Goal: Task Accomplishment & Management: Complete application form

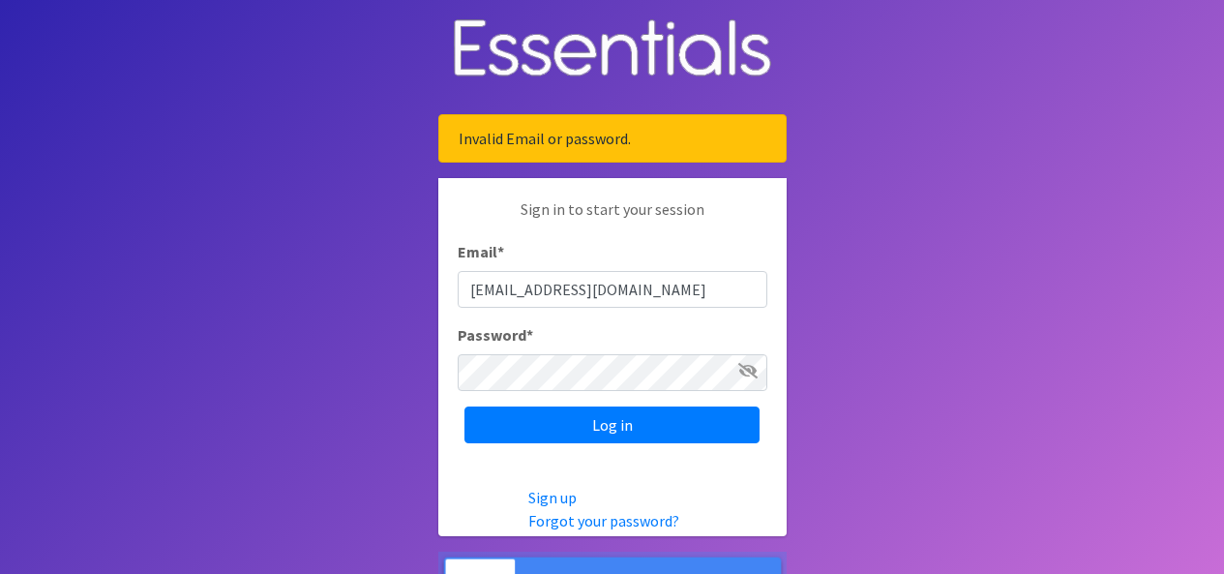
scroll to position [60, 0]
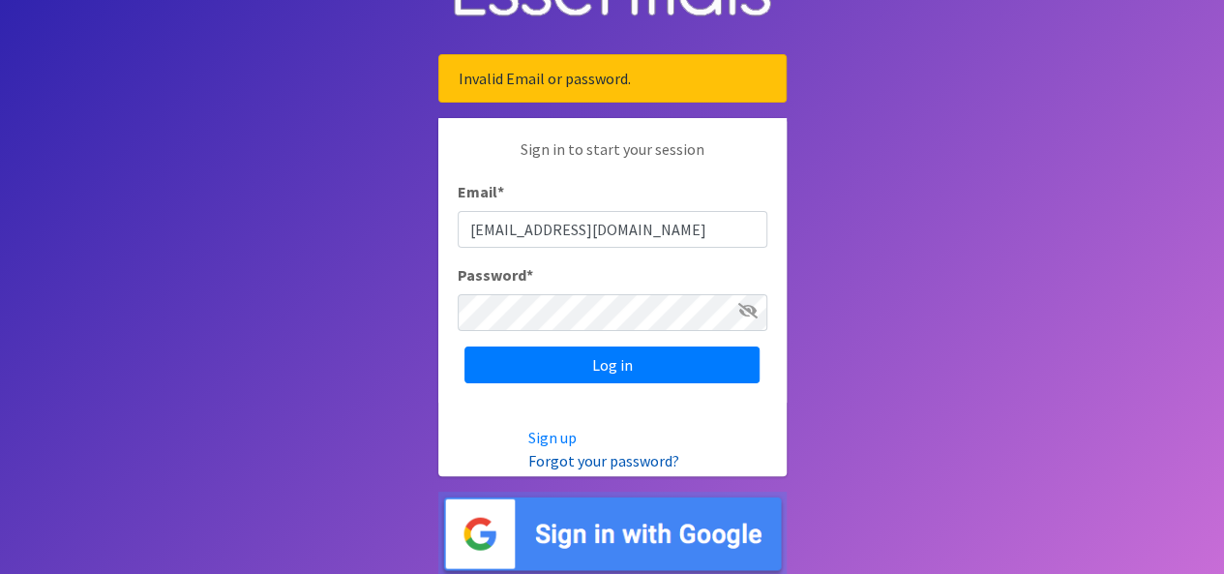
click at [550, 463] on link "Forgot your password?" at bounding box center [603, 460] width 151 height 19
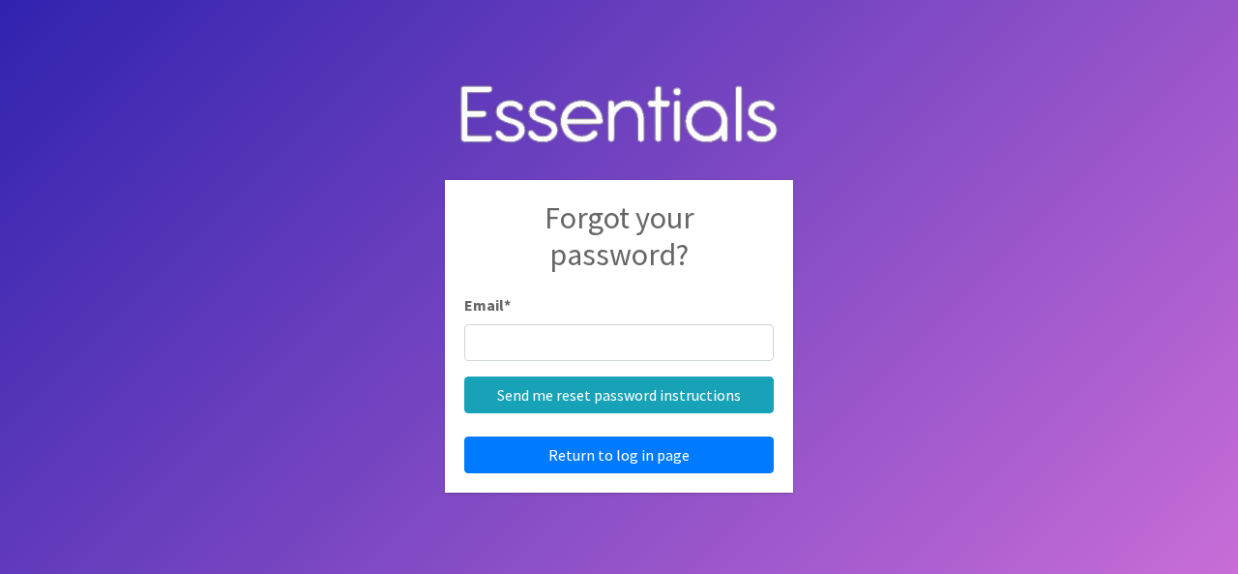
click at [515, 336] on input "Email *" at bounding box center [619, 342] width 310 height 37
type input "[EMAIL_ADDRESS][DOMAIN_NAME]"
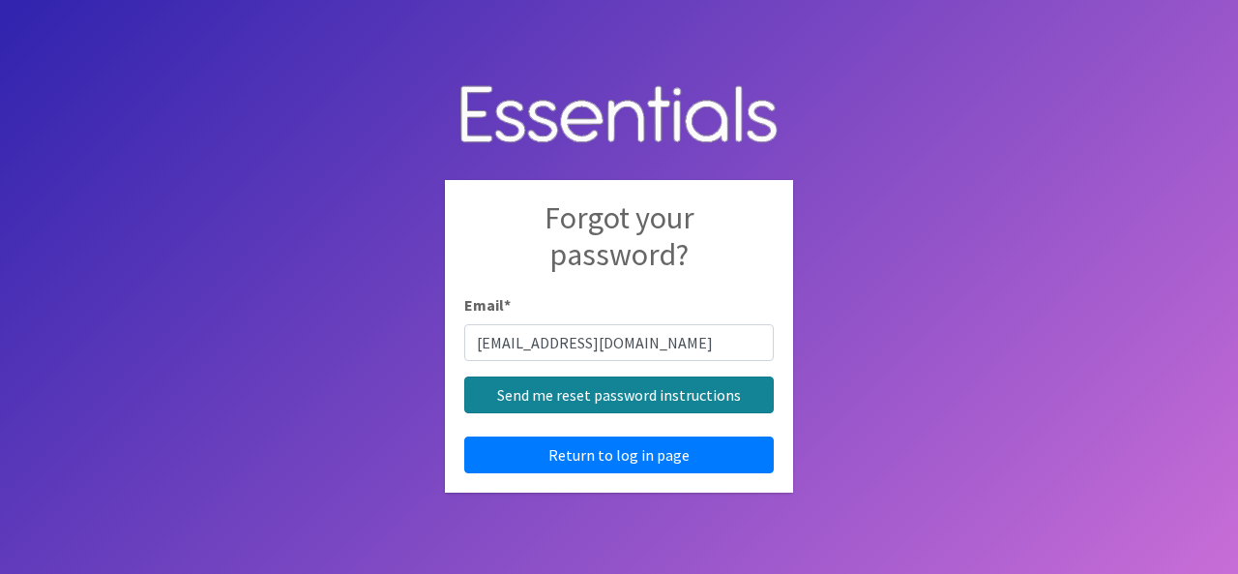
click at [595, 404] on input "Send me reset password instructions" at bounding box center [619, 394] width 310 height 37
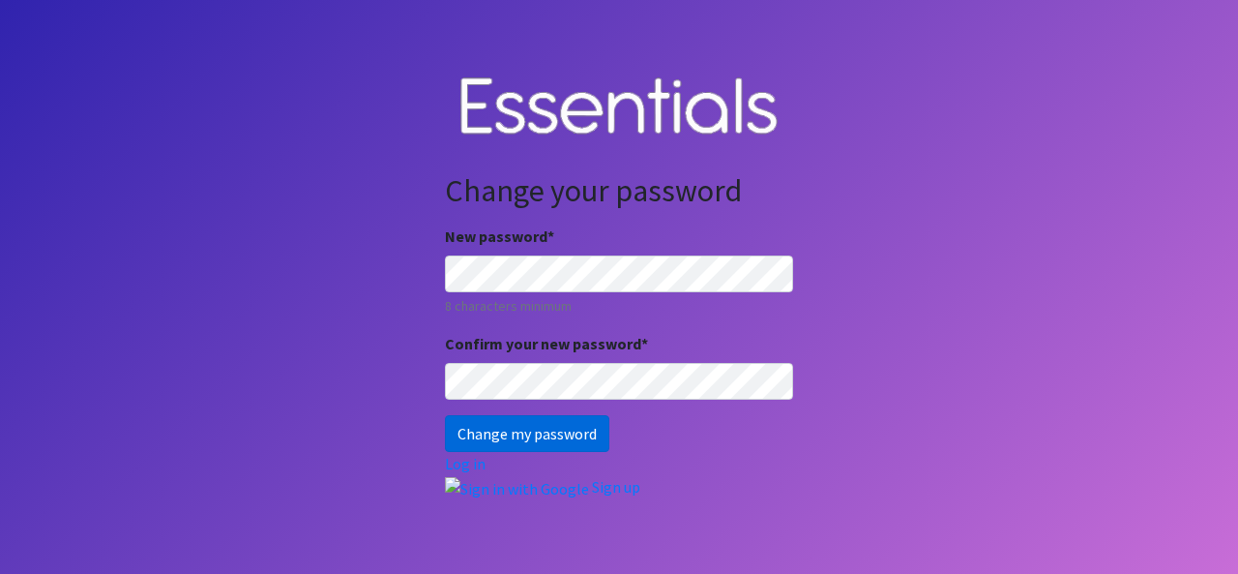
click at [483, 423] on input "Change my password" at bounding box center [527, 433] width 164 height 37
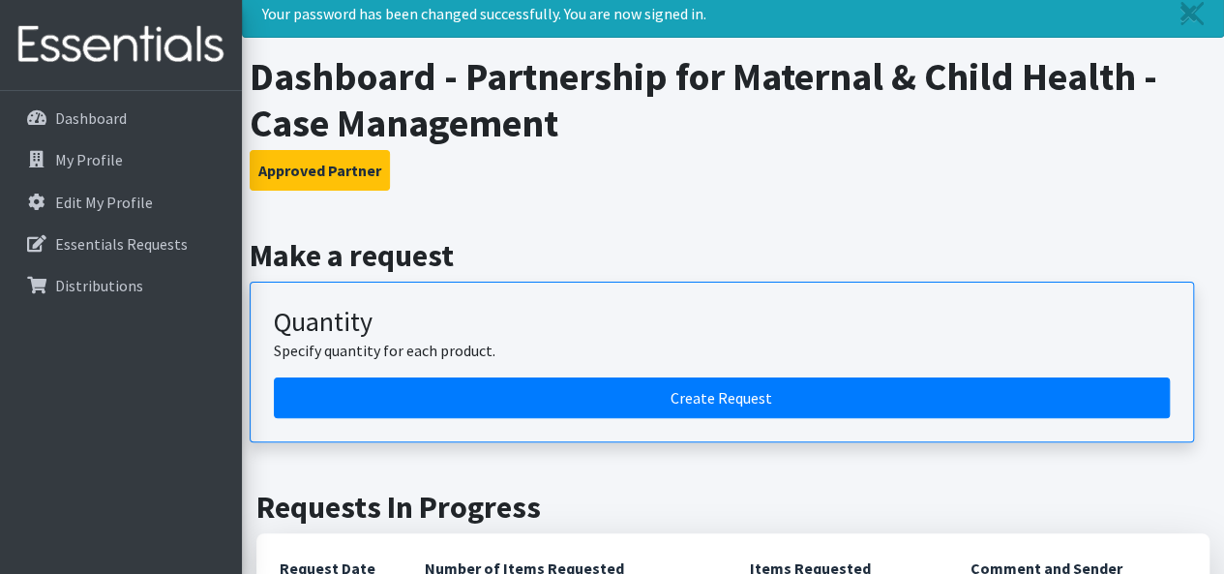
scroll to position [64, 0]
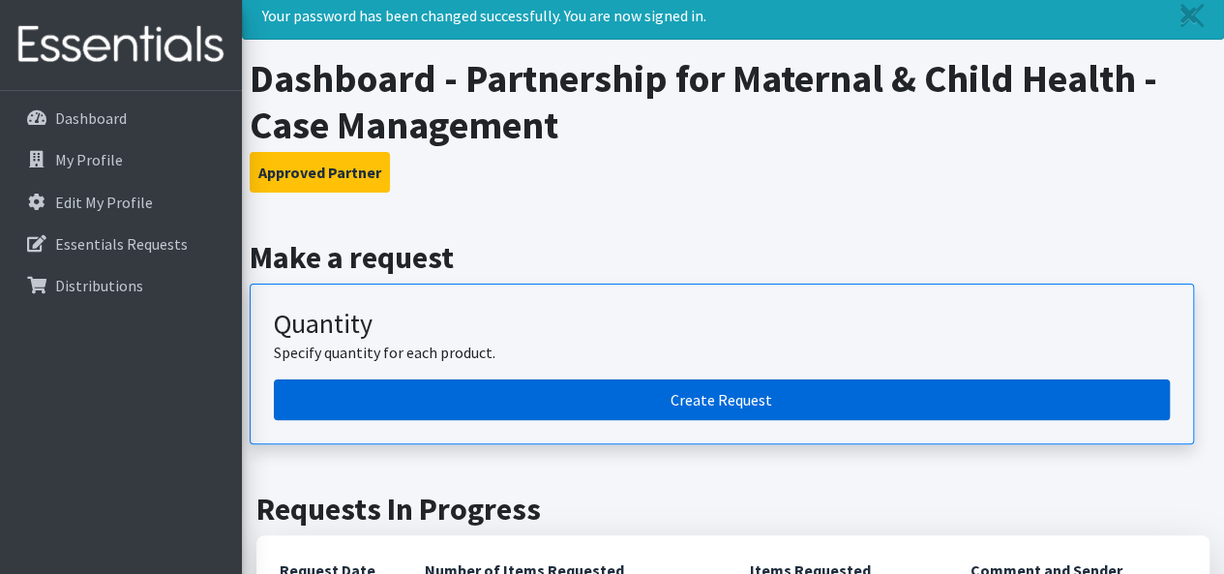
click at [683, 395] on link "Create Request" at bounding box center [722, 399] width 896 height 41
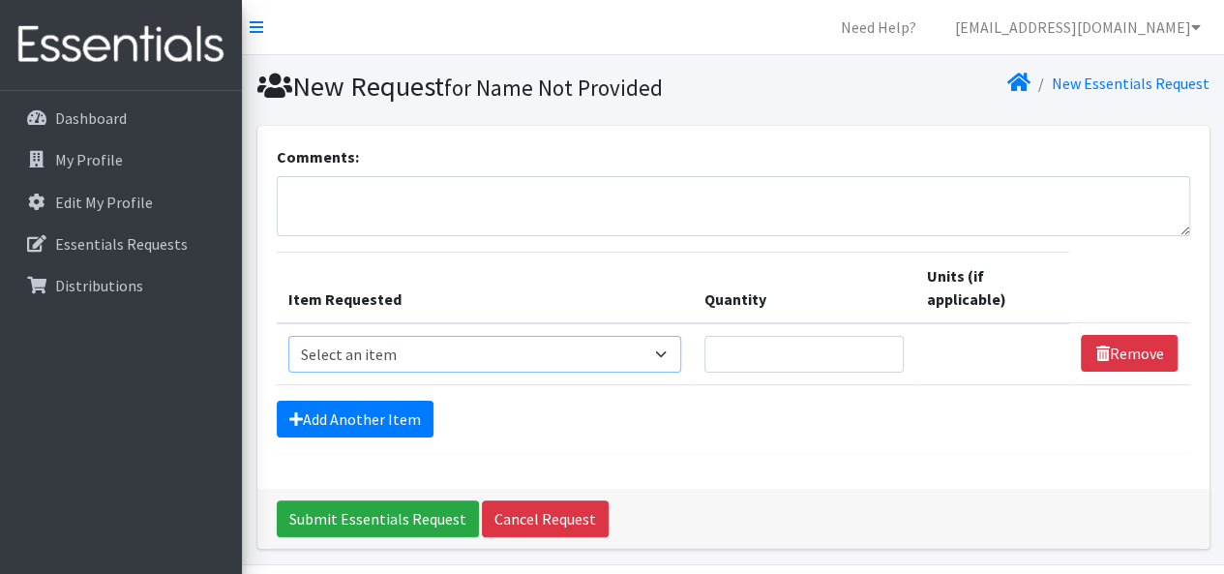
click at [571, 363] on select "Select an item # of Children this order will serve # of Individuals Living in H…" at bounding box center [485, 354] width 394 height 37
select select "13431"
click at [288, 336] on select "Select an item # of Children this order will serve # of Individuals Living in H…" at bounding box center [485, 354] width 394 height 37
click at [773, 349] on input "Quantity" at bounding box center [803, 354] width 199 height 37
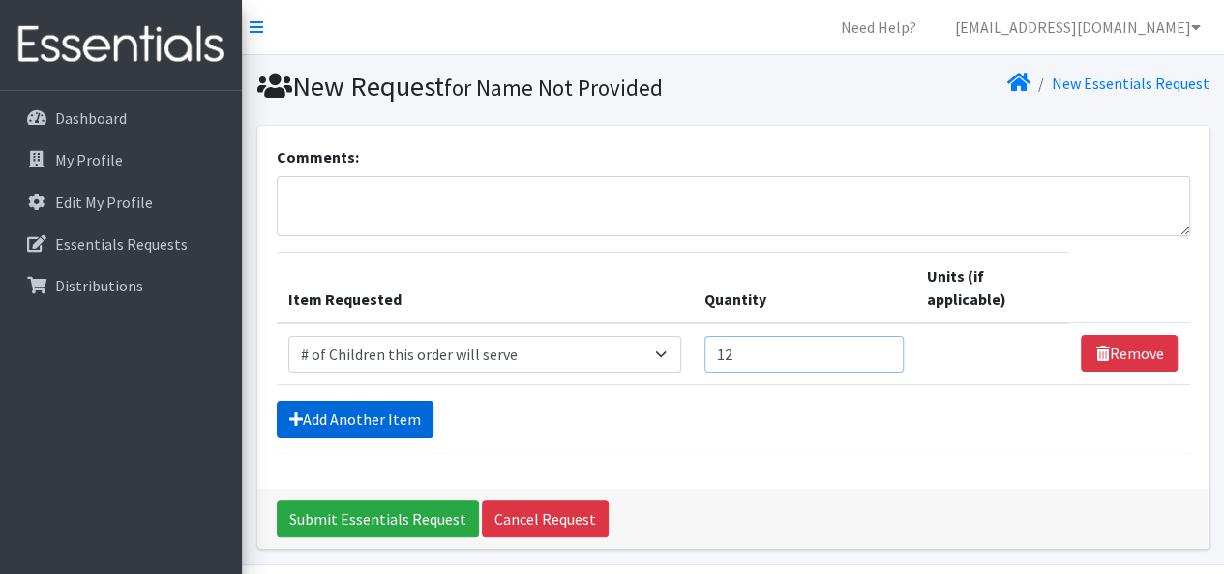
type input "12"
click at [337, 416] on link "Add Another Item" at bounding box center [355, 419] width 157 height 37
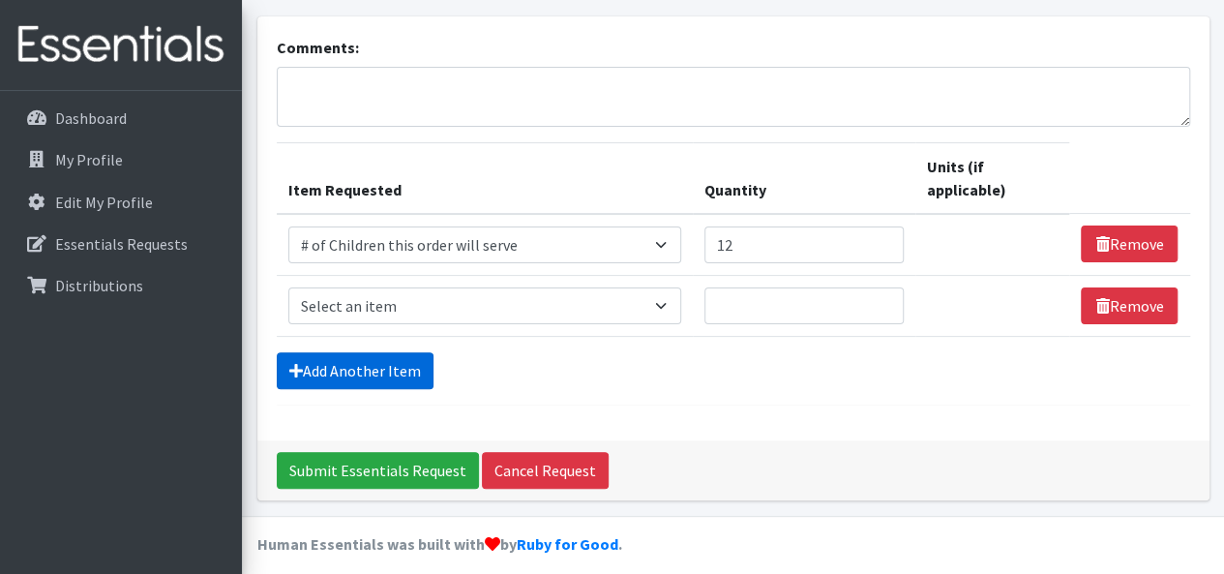
scroll to position [120, 0]
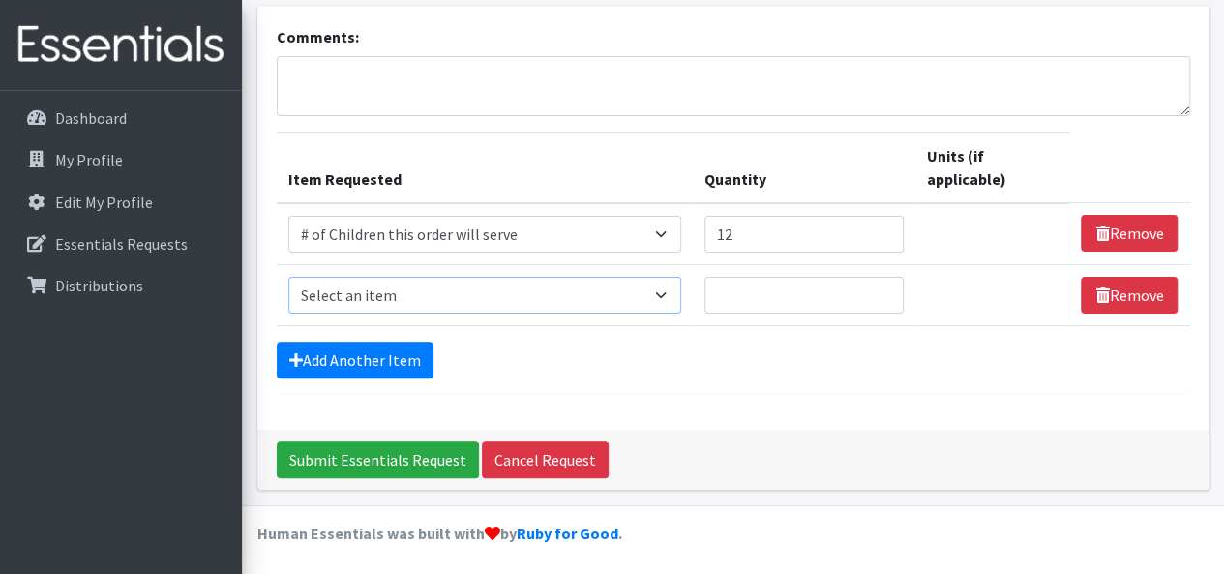
click at [433, 293] on select "Select an item # of Children this order will serve # of Individuals Living in H…" at bounding box center [485, 295] width 394 height 37
select select "6076"
click at [288, 277] on select "Select an item # of Children this order will serve # of Individuals Living in H…" at bounding box center [485, 295] width 394 height 37
click at [791, 293] on input "Quantity" at bounding box center [803, 295] width 199 height 37
click at [888, 287] on input "1" at bounding box center [803, 295] width 199 height 37
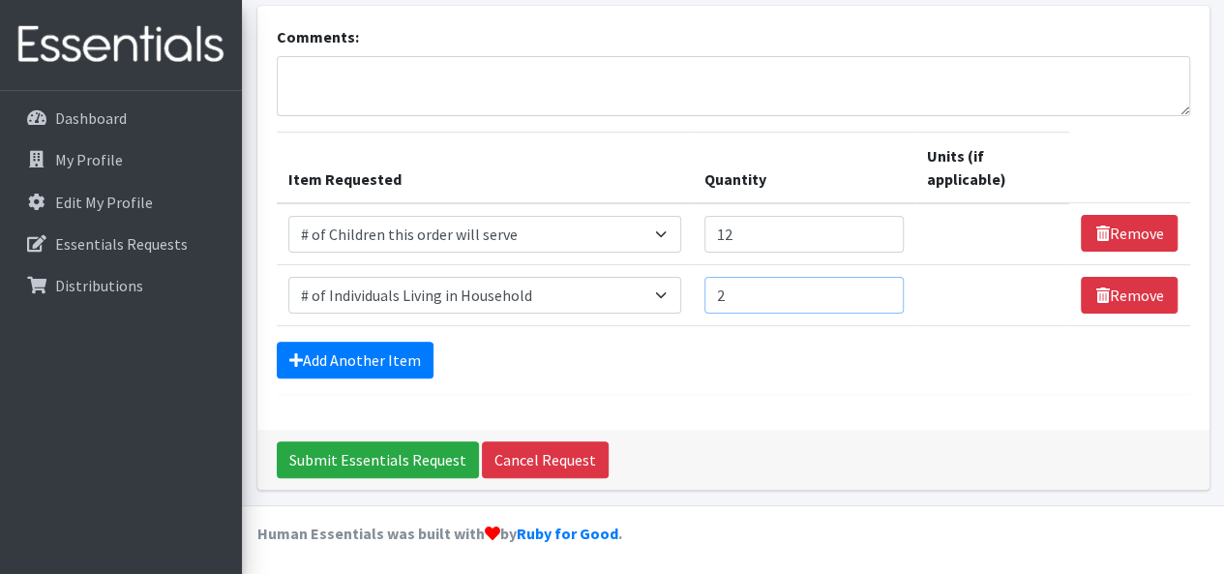
click at [888, 287] on input "2" at bounding box center [803, 295] width 199 height 37
click at [888, 287] on input "15" at bounding box center [803, 295] width 199 height 37
click at [888, 287] on input "25" at bounding box center [803, 295] width 199 height 37
click at [888, 287] on input "26" at bounding box center [803, 295] width 199 height 37
click at [888, 287] on input "27" at bounding box center [803, 295] width 199 height 37
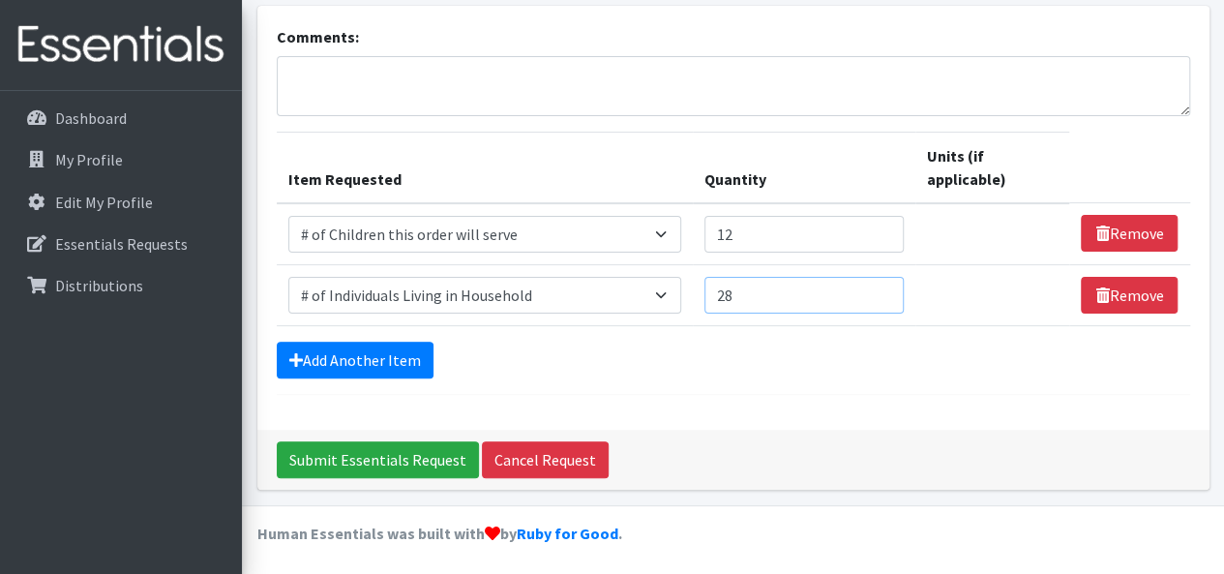
click at [888, 287] on input "28" at bounding box center [803, 295] width 199 height 37
click at [888, 287] on input "29" at bounding box center [803, 295] width 199 height 37
click at [888, 287] on input "30" at bounding box center [803, 295] width 199 height 37
click at [888, 287] on input "31" at bounding box center [803, 295] width 199 height 37
click at [888, 287] on input "32" at bounding box center [803, 295] width 199 height 37
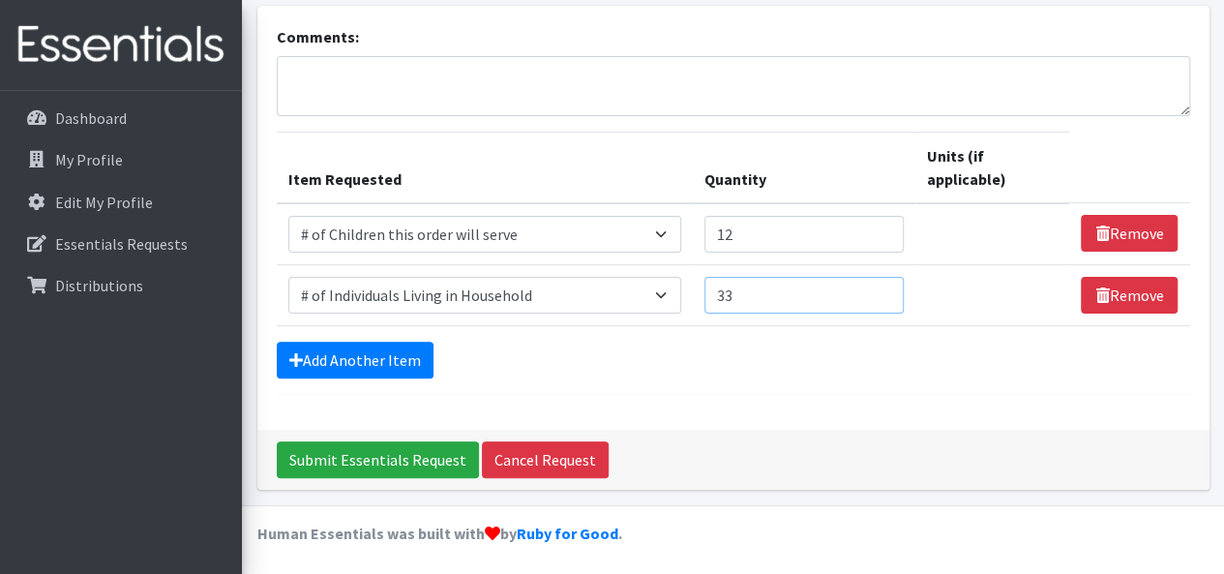
click at [888, 287] on input "33" at bounding box center [803, 295] width 199 height 37
click at [888, 287] on input "36" at bounding box center [803, 295] width 199 height 37
click at [888, 287] on input "37" at bounding box center [803, 295] width 199 height 37
click at [888, 287] on input "38" at bounding box center [803, 295] width 199 height 37
click at [888, 287] on input "39" at bounding box center [803, 295] width 199 height 37
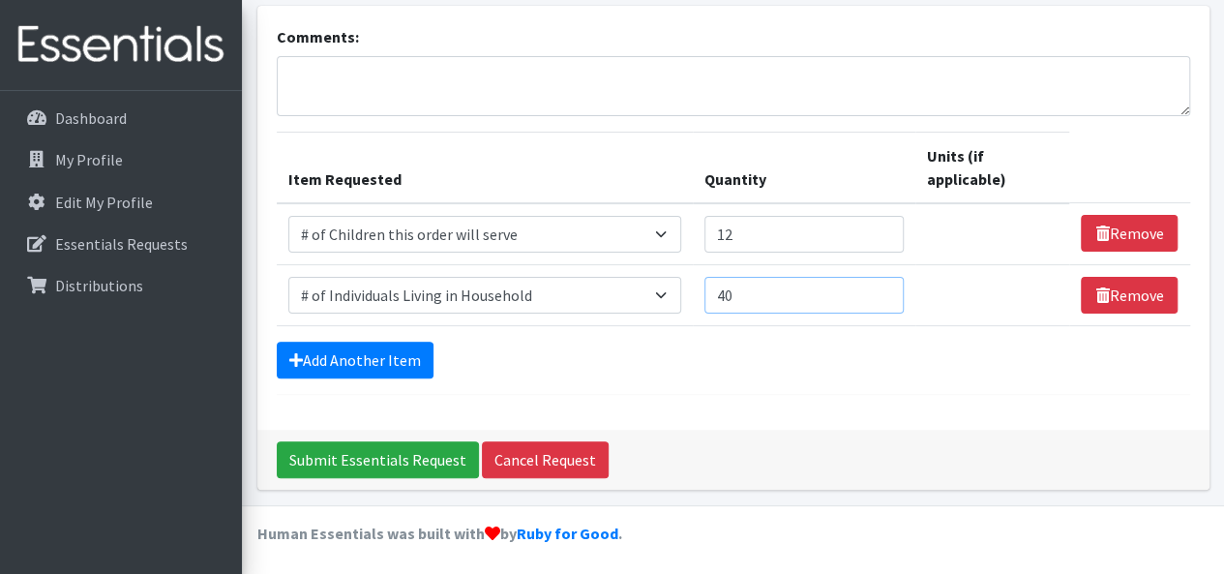
click at [888, 287] on input "40" at bounding box center [803, 295] width 199 height 37
click at [888, 287] on input "41" at bounding box center [803, 295] width 199 height 37
click at [888, 287] on input "42" at bounding box center [803, 295] width 199 height 37
click at [888, 287] on input "43" at bounding box center [803, 295] width 199 height 37
click at [888, 287] on input "44" at bounding box center [803, 295] width 199 height 37
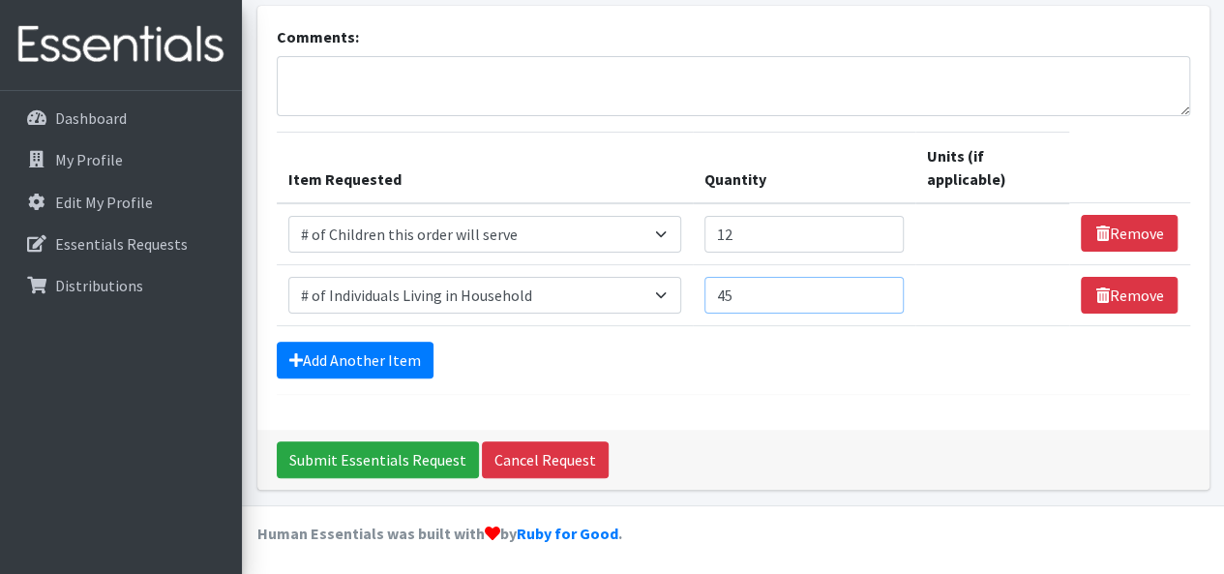
click at [888, 287] on input "45" at bounding box center [803, 295] width 199 height 37
type input "46"
click at [888, 287] on input "46" at bounding box center [803, 295] width 199 height 37
click at [884, 239] on input "11" at bounding box center [803, 234] width 199 height 37
type input "10"
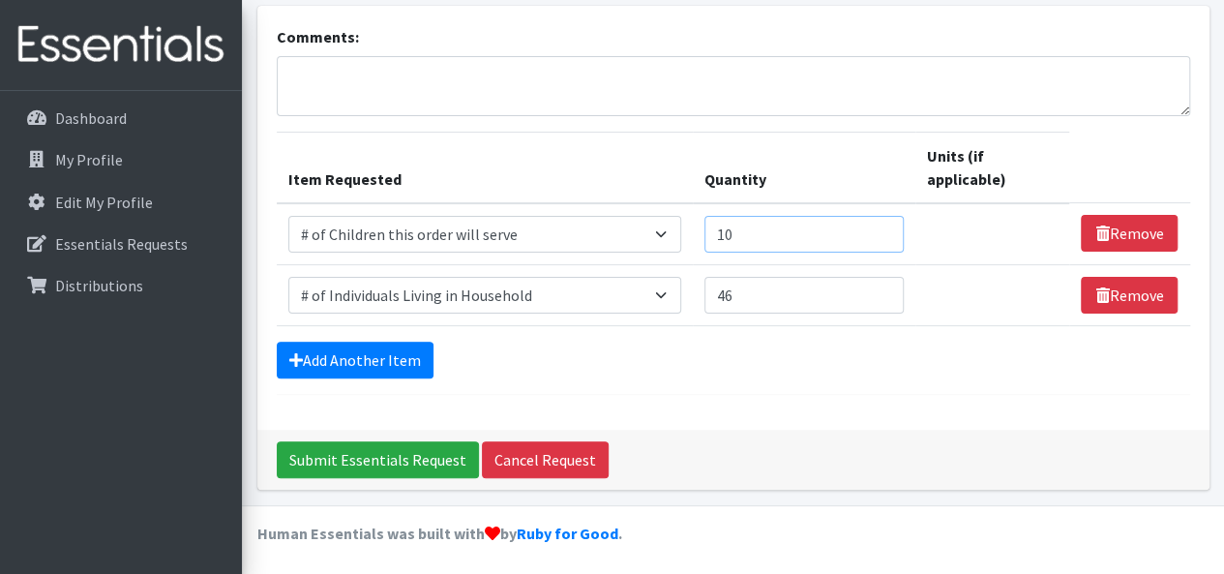
click at [884, 239] on input "10" at bounding box center [803, 234] width 199 height 37
click at [488, 399] on div "Comments: Item Requested Quantity Units (if applicable) Item Requested Select a…" at bounding box center [733, 218] width 952 height 424
click at [347, 368] on link "Add Another Item" at bounding box center [355, 360] width 157 height 37
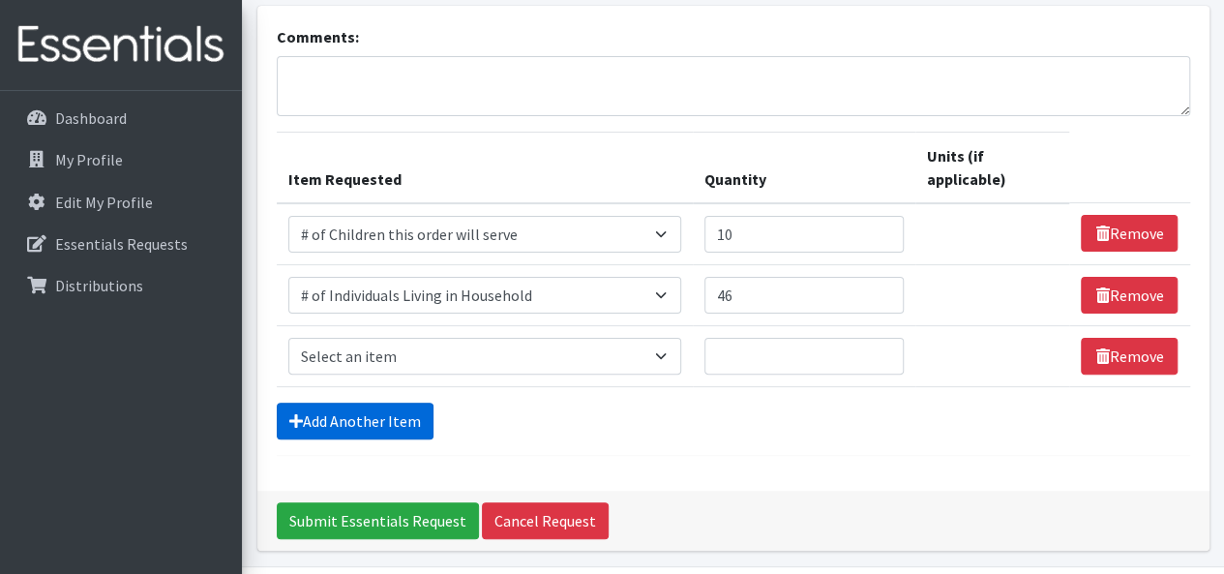
scroll to position [180, 0]
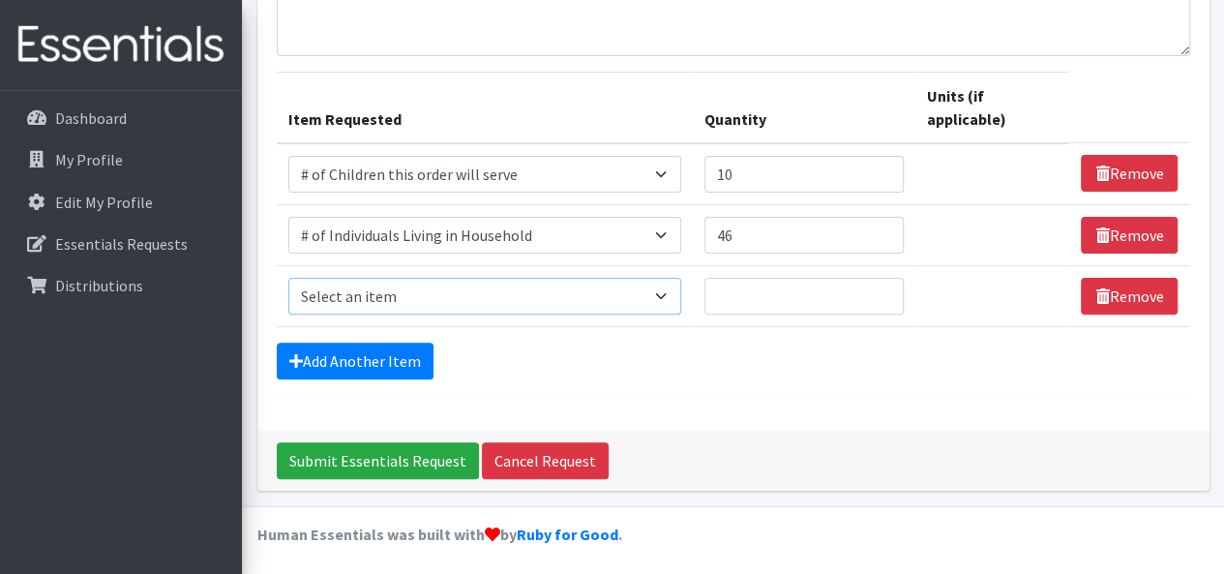
click at [431, 296] on select "Select an item # of Children this order will serve # of Individuals Living in H…" at bounding box center [485, 296] width 394 height 37
select select "14364"
click at [288, 278] on select "Select an item # of Children this order will serve # of Individuals Living in H…" at bounding box center [485, 296] width 394 height 37
click at [884, 284] on input "1" at bounding box center [803, 296] width 199 height 37
click at [346, 353] on link "Add Another Item" at bounding box center [355, 360] width 157 height 37
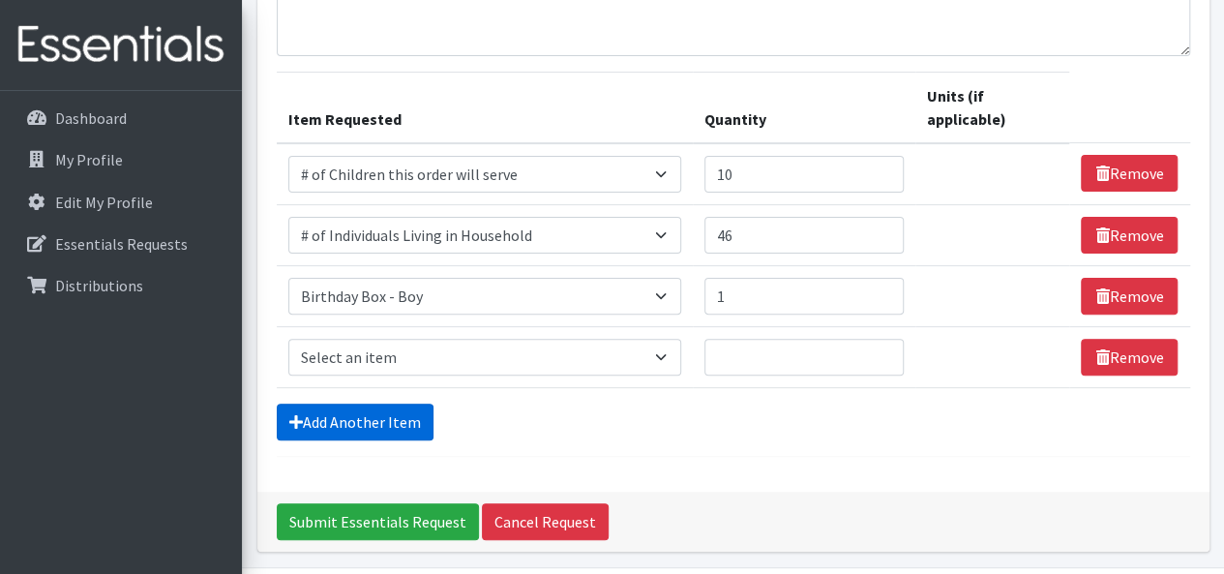
scroll to position [241, 0]
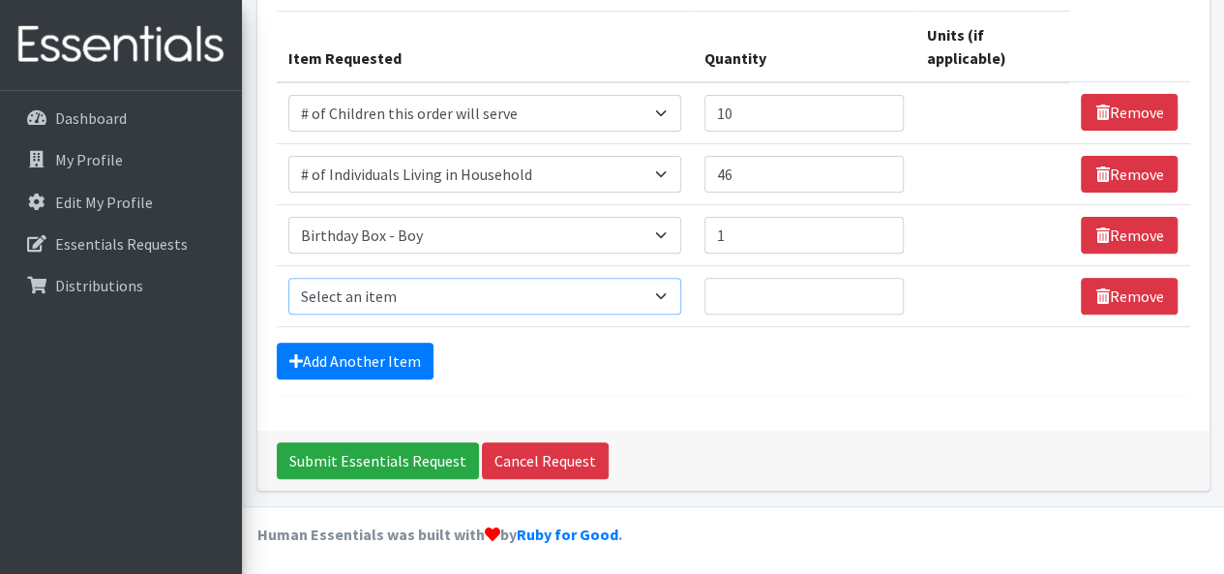
click at [399, 290] on select "Select an item # of Children this order will serve # of Individuals Living in H…" at bounding box center [485, 296] width 394 height 37
click at [640, 388] on form "Comments: Item Requested Quantity Units (if applicable) Item Requested Select a…" at bounding box center [733, 149] width 913 height 491
type input "2"
click at [882, 230] on input "2" at bounding box center [803, 235] width 199 height 37
click at [529, 293] on select "Select an item # of Children this order will serve # of Individuals Living in H…" at bounding box center [485, 296] width 394 height 37
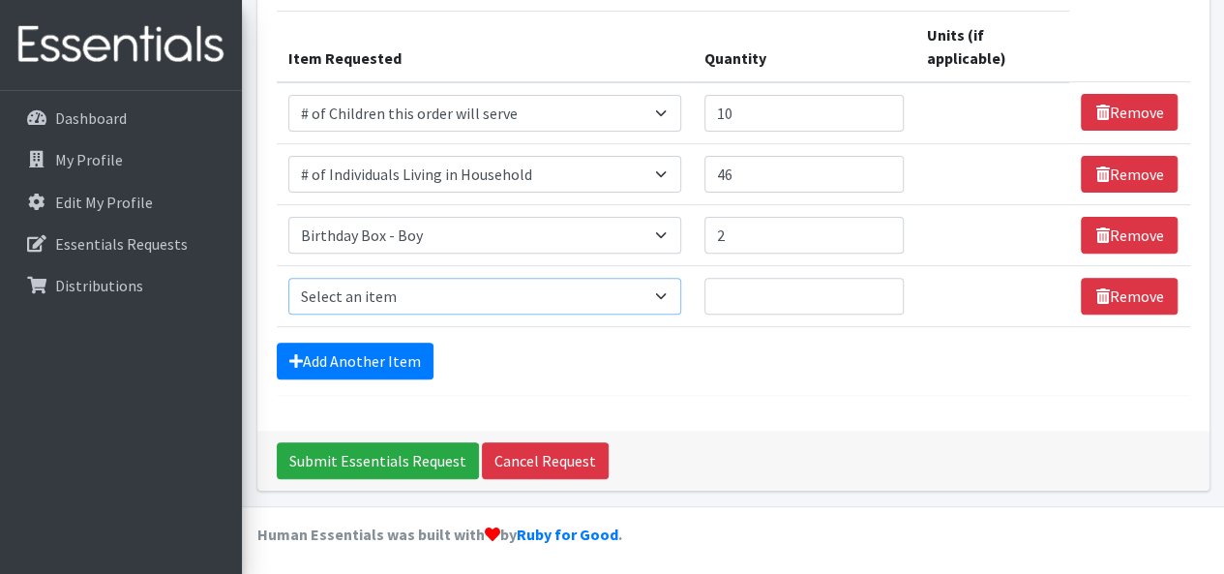
select select "1974"
click at [288, 278] on select "Select an item # of Children this order will serve # of Individuals Living in H…" at bounding box center [485, 296] width 394 height 37
click at [878, 287] on input "1" at bounding box center [803, 296] width 199 height 37
click at [880, 287] on input "2" at bounding box center [803, 296] width 199 height 37
click at [882, 287] on input "3" at bounding box center [803, 296] width 199 height 37
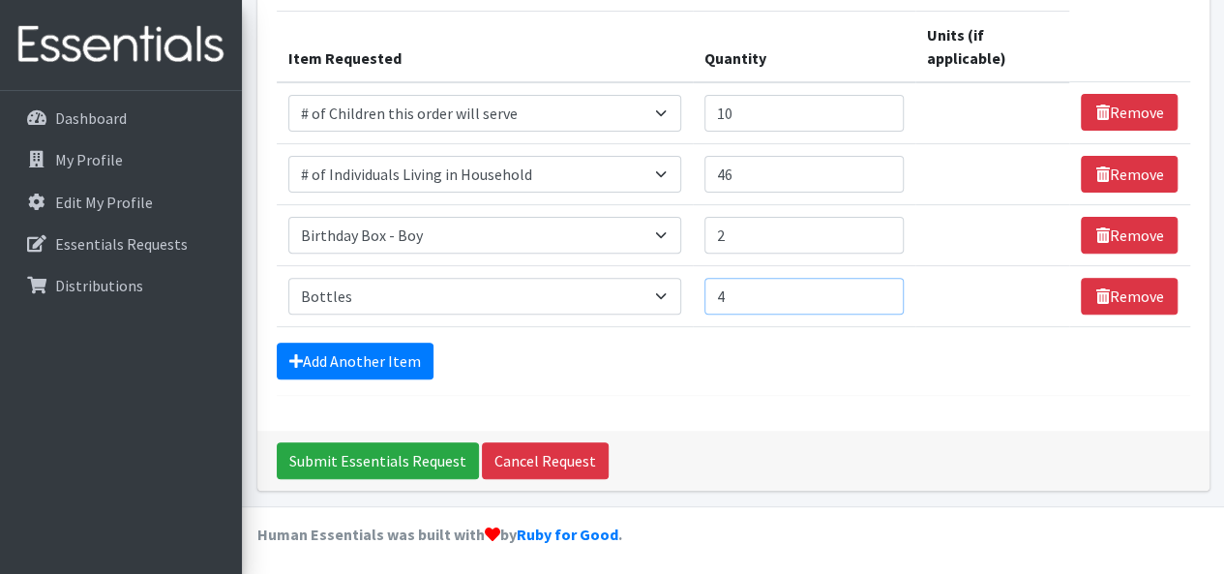
type input "4"
click at [882, 287] on input "4" at bounding box center [803, 296] width 199 height 37
click at [382, 355] on link "Add Another Item" at bounding box center [355, 360] width 157 height 37
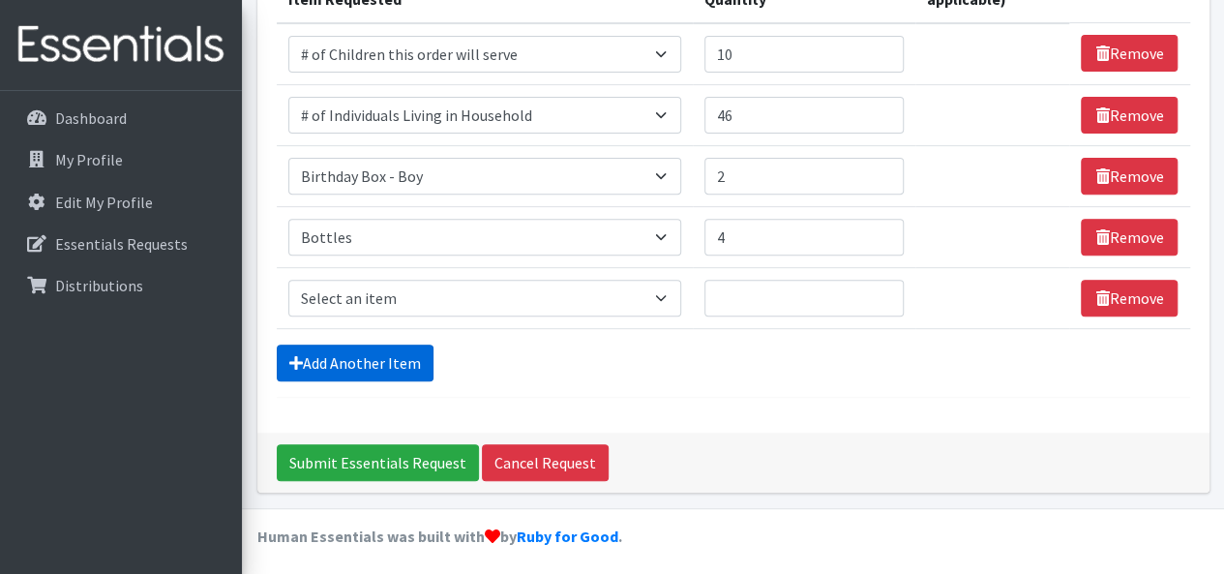
scroll to position [302, 0]
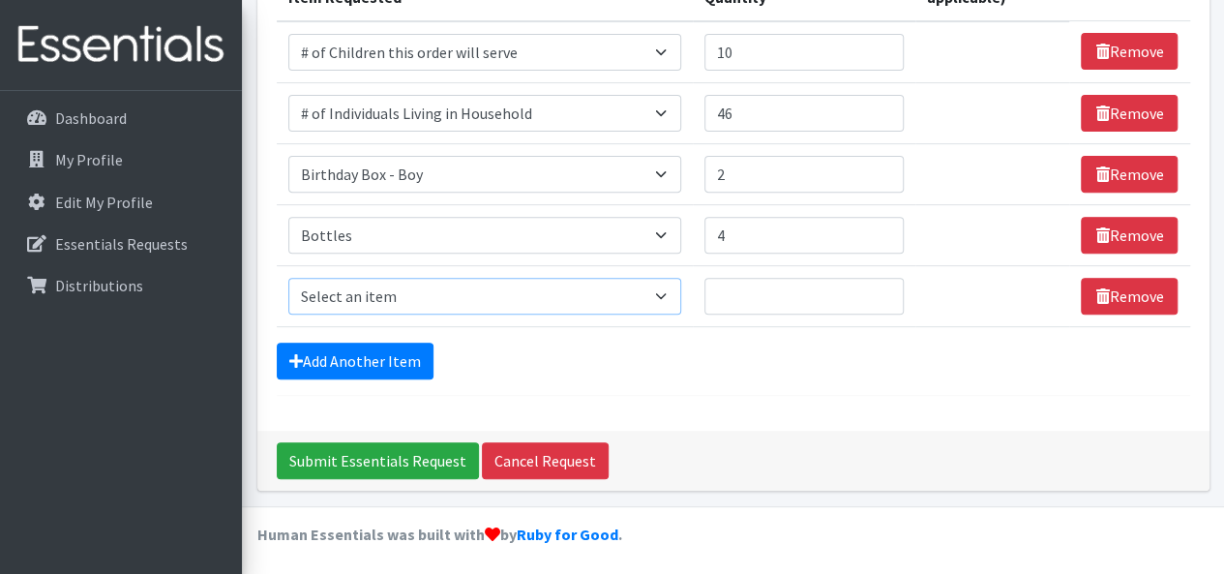
click at [373, 295] on select "Select an item # of Children this order will serve # of Individuals Living in H…" at bounding box center [485, 296] width 394 height 37
select select "8906"
click at [288, 278] on select "Select an item # of Children this order will serve # of Individuals Living in H…" at bounding box center [485, 296] width 394 height 37
click at [882, 280] on input "Quantity" at bounding box center [803, 296] width 199 height 37
click at [882, 289] on input "1" at bounding box center [803, 296] width 199 height 37
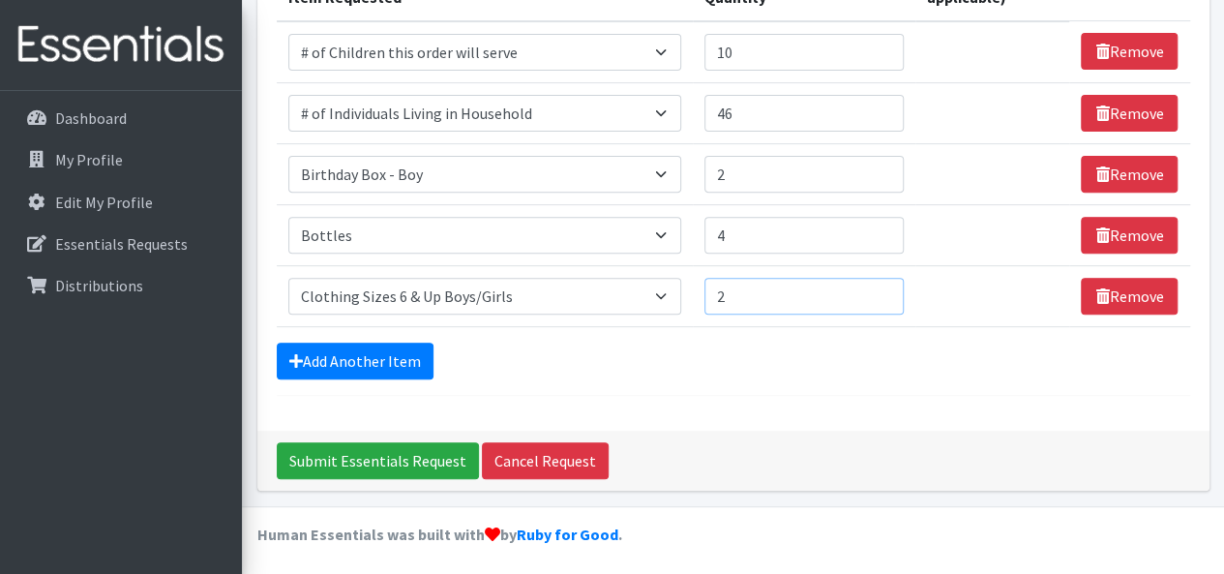
click at [882, 289] on input "2" at bounding box center [803, 296] width 199 height 37
click at [881, 287] on input "3" at bounding box center [803, 296] width 199 height 37
type input "4"
click at [881, 287] on input "4" at bounding box center [803, 296] width 199 height 37
click at [430, 352] on link "Add Another Item" at bounding box center [355, 360] width 157 height 37
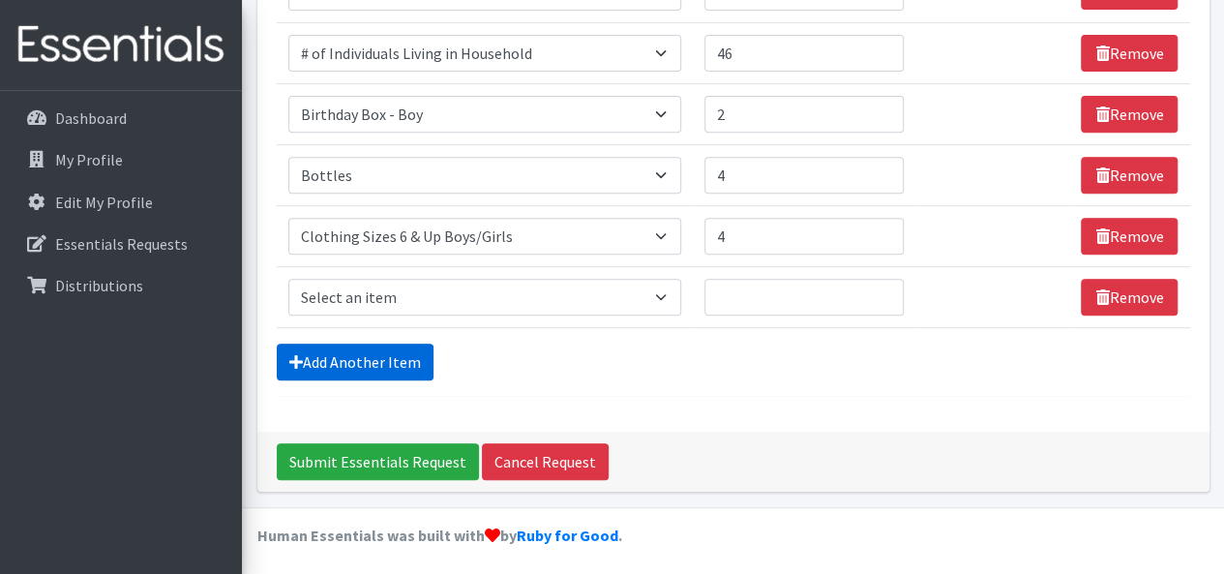
scroll to position [362, 0]
click at [489, 297] on select "Select an item # of Children this order will serve # of Individuals Living in H…" at bounding box center [485, 297] width 394 height 37
select select "1970"
click at [288, 279] on select "Select an item # of Children this order will serve # of Individuals Living in H…" at bounding box center [485, 297] width 394 height 37
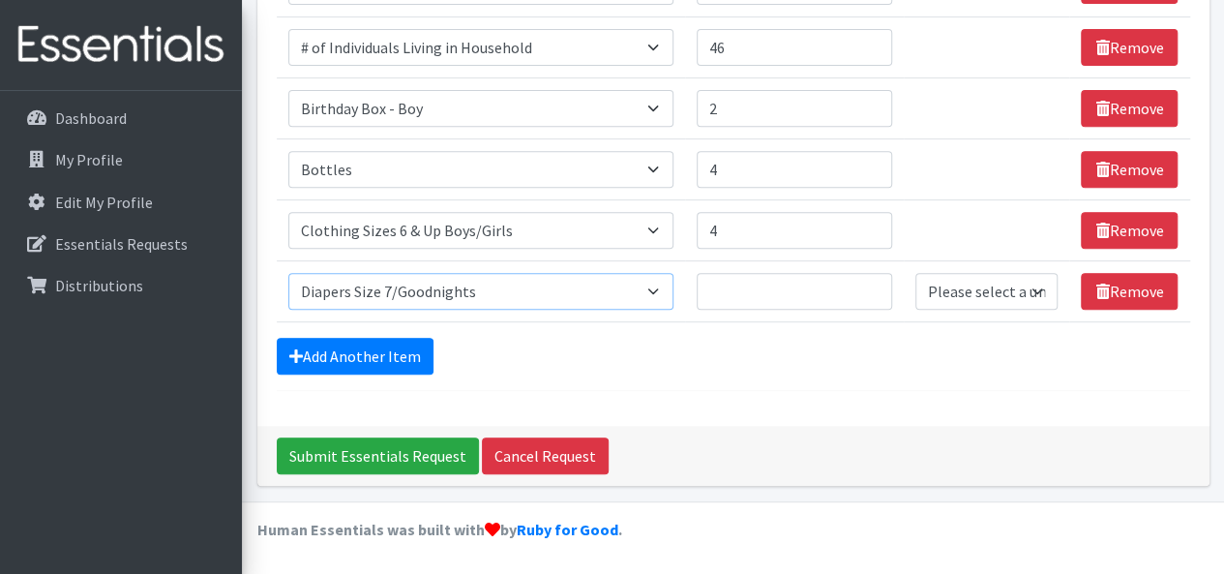
scroll to position [339, 0]
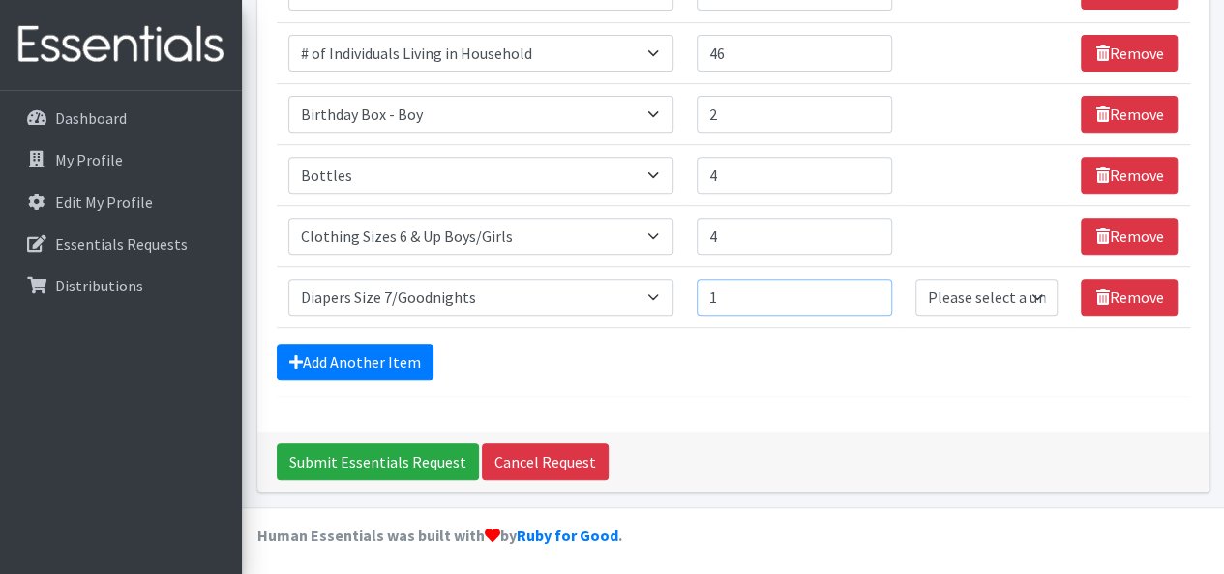
click at [877, 286] on input "1" at bounding box center [794, 297] width 195 height 37
click at [877, 286] on input "2" at bounding box center [794, 297] width 195 height 37
click at [877, 286] on input "3" at bounding box center [794, 297] width 195 height 37
type input "4"
click at [878, 287] on input "4" at bounding box center [794, 297] width 195 height 37
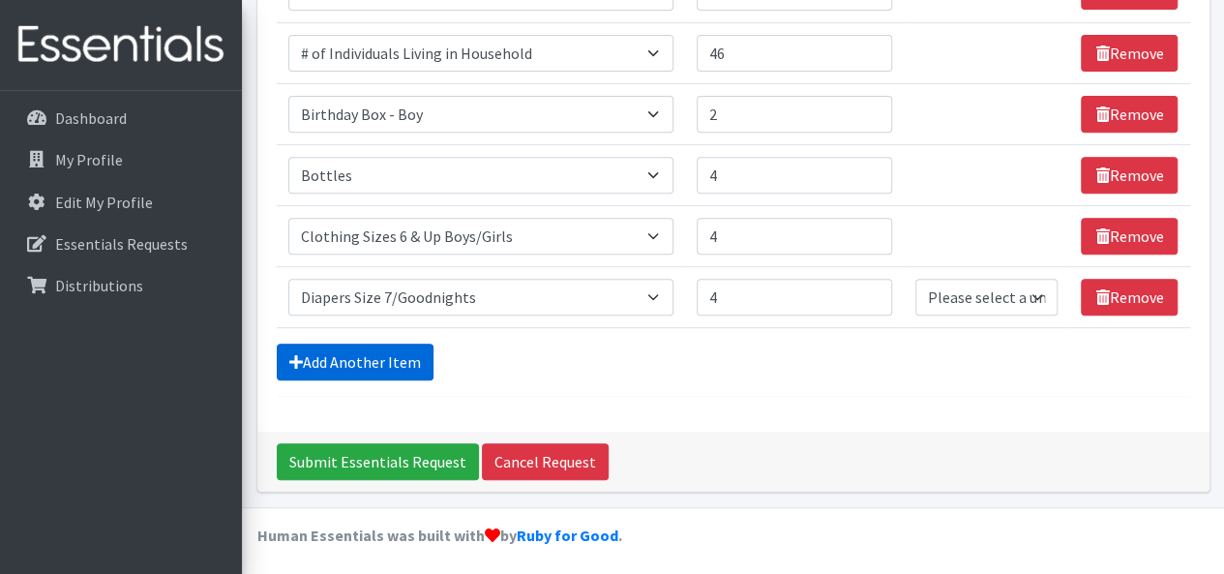
click at [321, 366] on link "Add Another Item" at bounding box center [355, 361] width 157 height 37
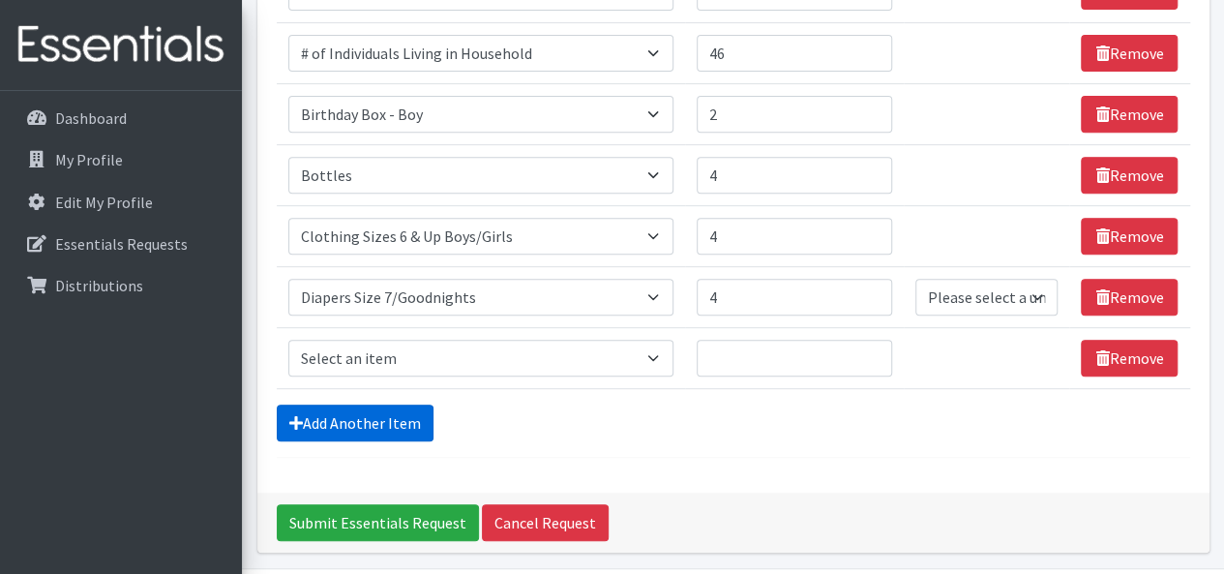
scroll to position [400, 0]
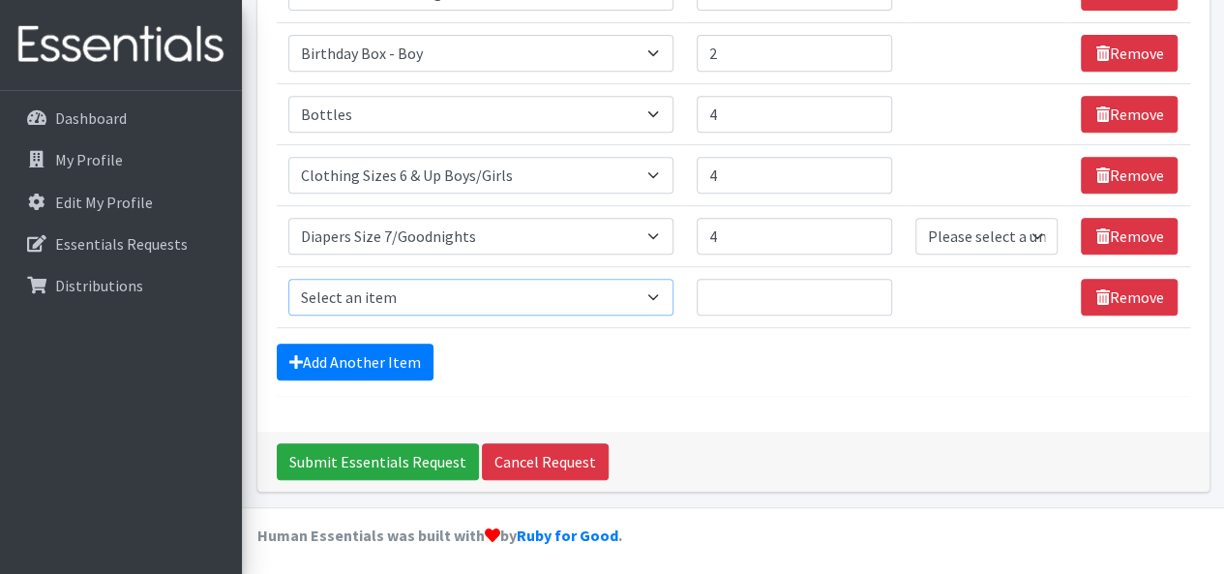
click at [333, 307] on select "Select an item # of Children this order will serve # of Individuals Living in H…" at bounding box center [481, 297] width 386 height 37
select select "1968"
click at [288, 279] on select "Select an item # of Children this order will serve # of Individuals Living in H…" at bounding box center [481, 297] width 386 height 37
click at [873, 286] on input "1" at bounding box center [794, 297] width 195 height 37
click at [873, 286] on input "2" at bounding box center [794, 297] width 195 height 37
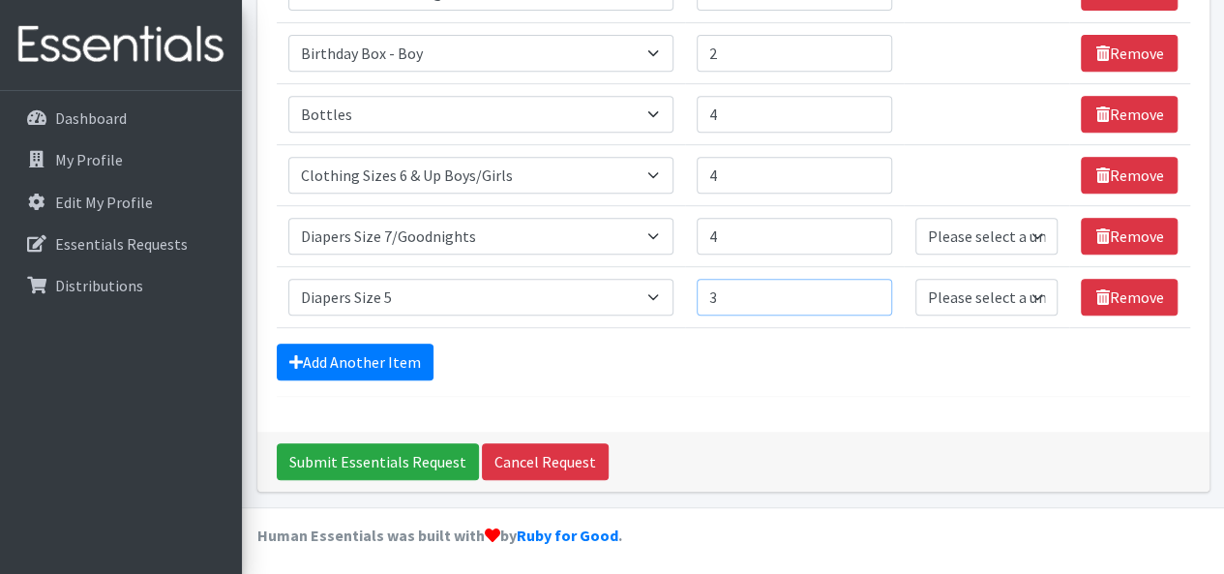
click at [873, 286] on input "3" at bounding box center [794, 297] width 195 height 37
click at [873, 286] on input "4" at bounding box center [794, 297] width 195 height 37
click at [873, 286] on input "5" at bounding box center [794, 297] width 195 height 37
click at [873, 286] on input "6" at bounding box center [794, 297] width 195 height 37
type input "5"
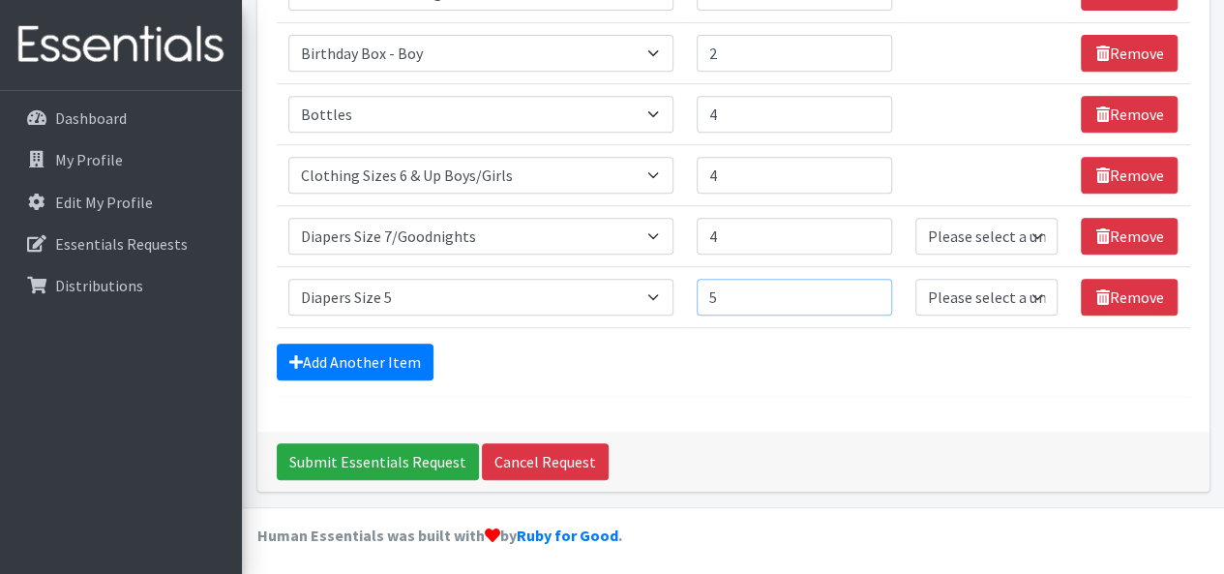
click at [877, 299] on input "5" at bounding box center [794, 297] width 195 height 37
click at [390, 369] on link "Add Another Item" at bounding box center [355, 361] width 157 height 37
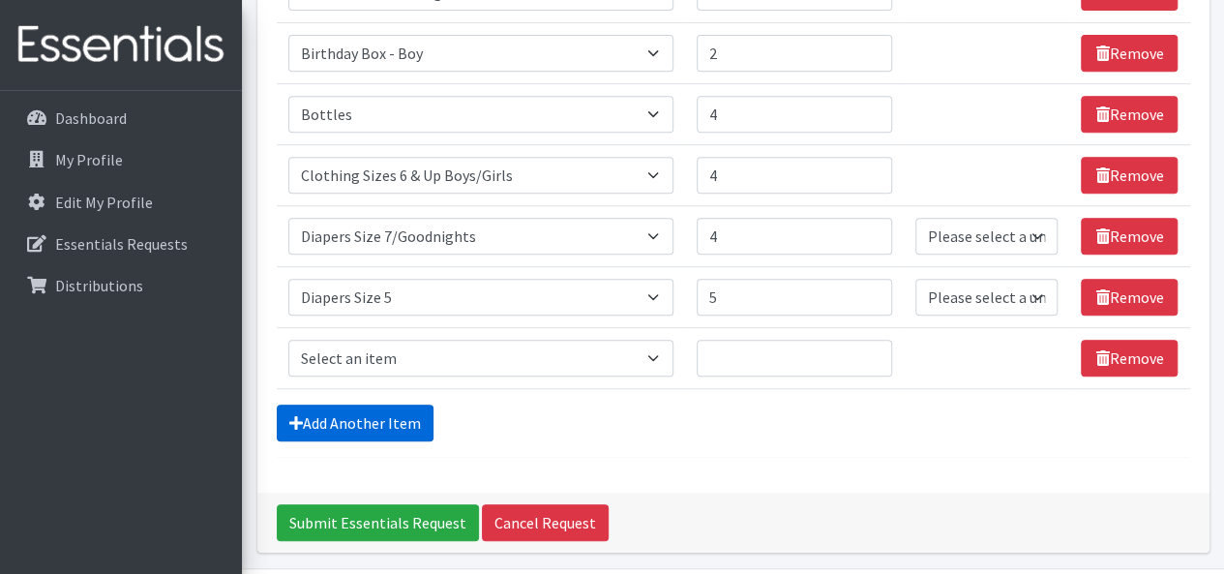
scroll to position [461, 0]
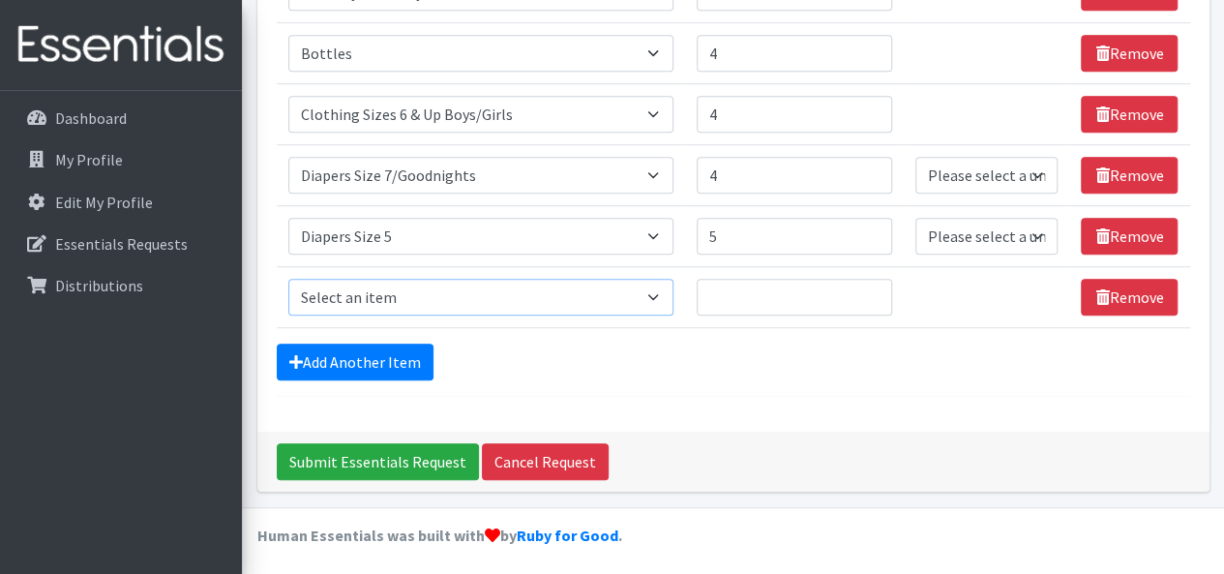
click at [669, 297] on select "Select an item # of Children this order will serve # of Individuals Living in H…" at bounding box center [481, 297] width 386 height 37
select select "1964"
click at [288, 279] on select "Select an item # of Children this order will serve # of Individuals Living in H…" at bounding box center [481, 297] width 386 height 37
click at [875, 287] on input "1" at bounding box center [794, 297] width 195 height 37
click at [875, 287] on input "2" at bounding box center [794, 297] width 195 height 37
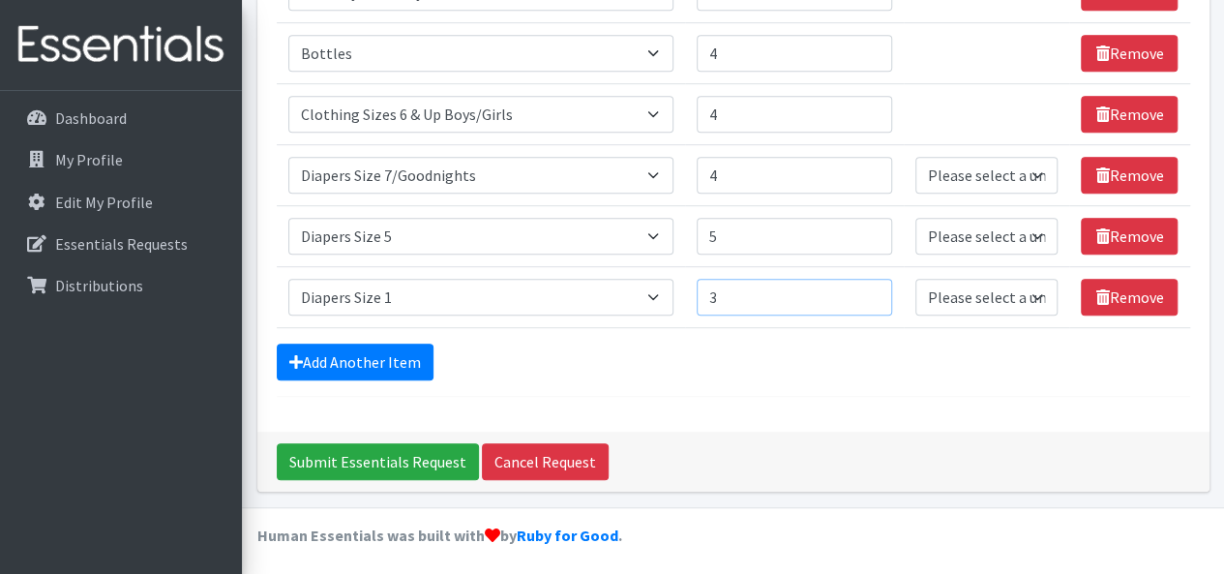
click at [875, 287] on input "3" at bounding box center [794, 297] width 195 height 37
click at [875, 287] on input "4" at bounding box center [794, 297] width 195 height 37
click at [878, 287] on input "5" at bounding box center [794, 297] width 195 height 37
type input "4"
click at [876, 300] on input "4" at bounding box center [794, 297] width 195 height 37
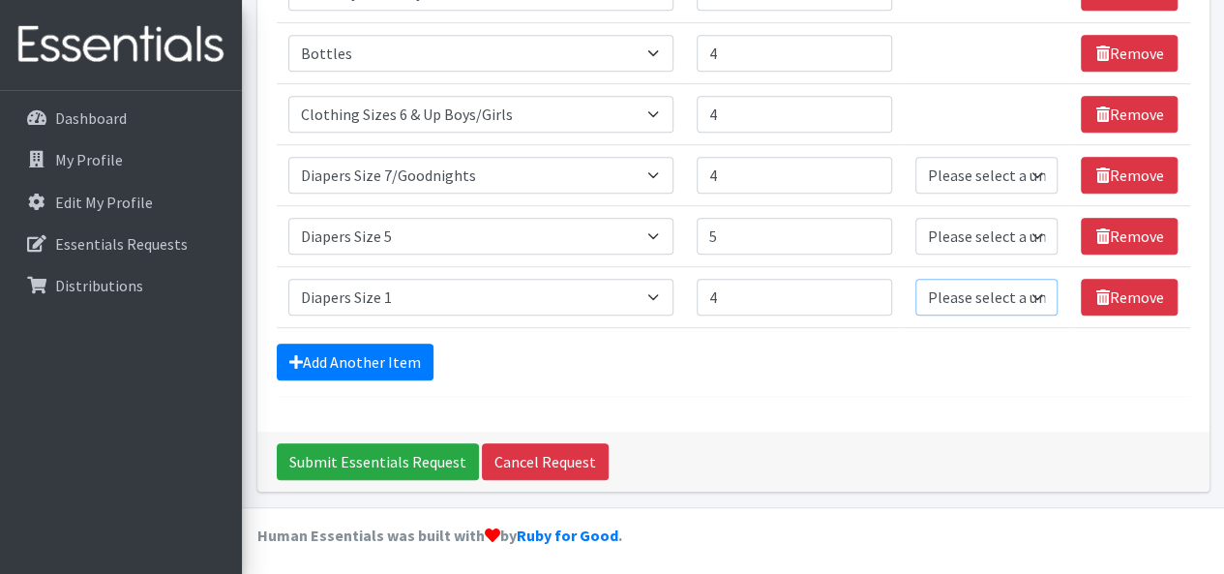
click at [1035, 293] on select "Please select a unit units Packs" at bounding box center [986, 297] width 142 height 37
click at [996, 237] on select "Please select a unit units Packs" at bounding box center [986, 236] width 142 height 37
select select "Pack"
click at [916, 218] on select "Please select a unit units Packs" at bounding box center [986, 236] width 142 height 37
click at [977, 291] on select "Please select a unit units Packs" at bounding box center [986, 297] width 142 height 37
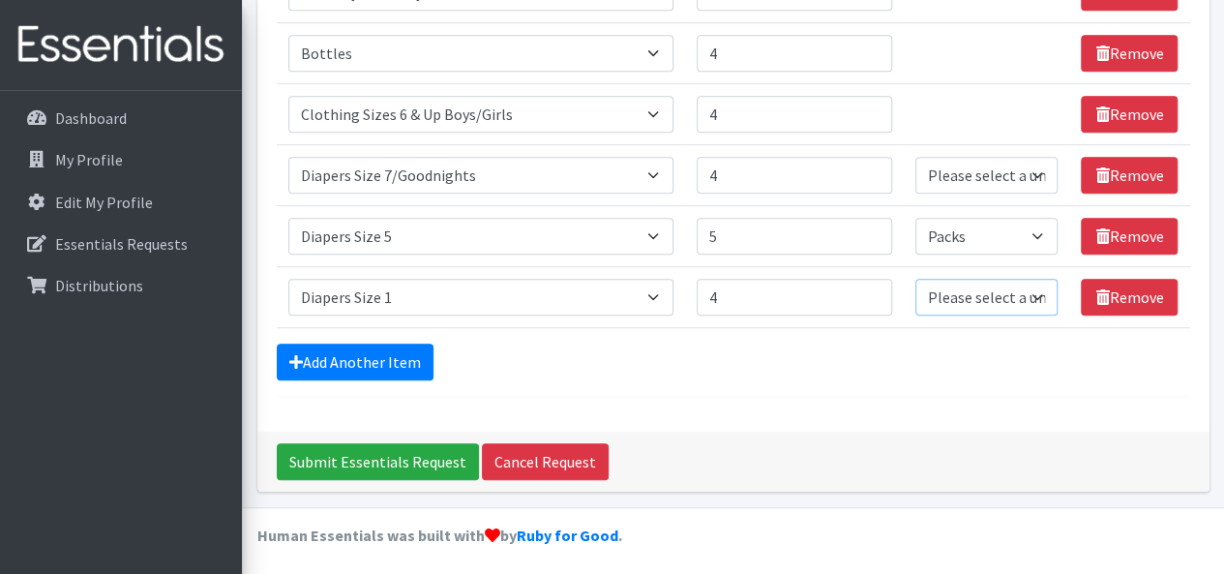
select select "Pack"
click at [916, 279] on select "Please select a unit units Packs" at bounding box center [986, 297] width 142 height 37
click at [353, 372] on link "Add Another Item" at bounding box center [355, 361] width 157 height 37
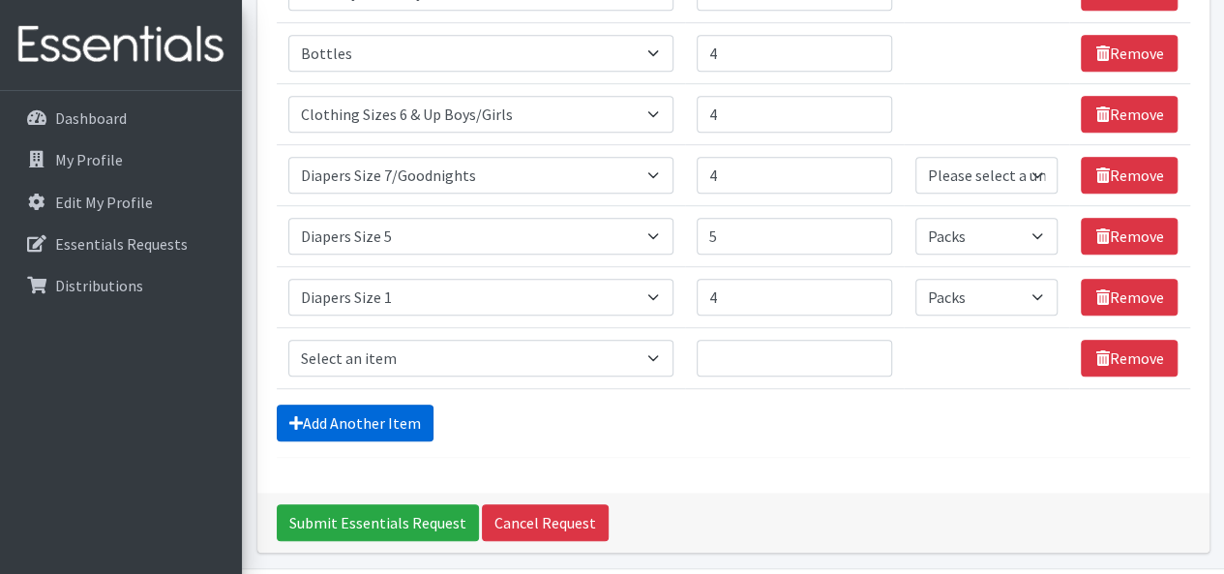
scroll to position [520, 0]
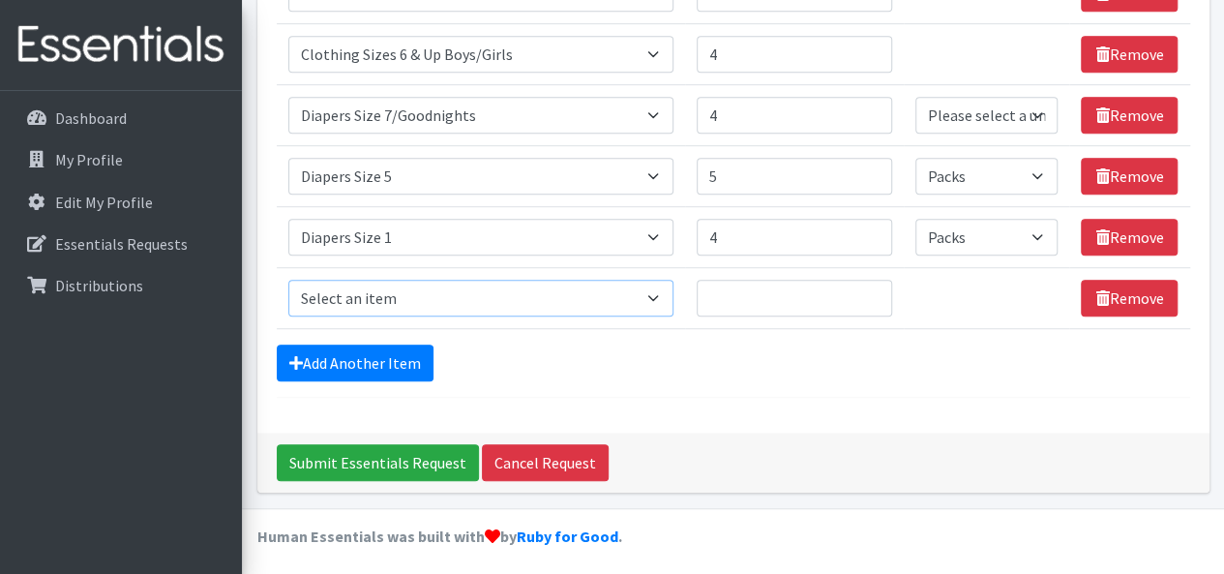
click at [309, 307] on select "Select an item # of Children this order will serve # of Individuals Living in H…" at bounding box center [481, 298] width 386 height 37
select select "5659"
click at [288, 280] on select "Select an item # of Children this order will serve # of Individuals Living in H…" at bounding box center [481, 298] width 386 height 37
click at [872, 287] on input "9" at bounding box center [794, 298] width 195 height 37
type input "10"
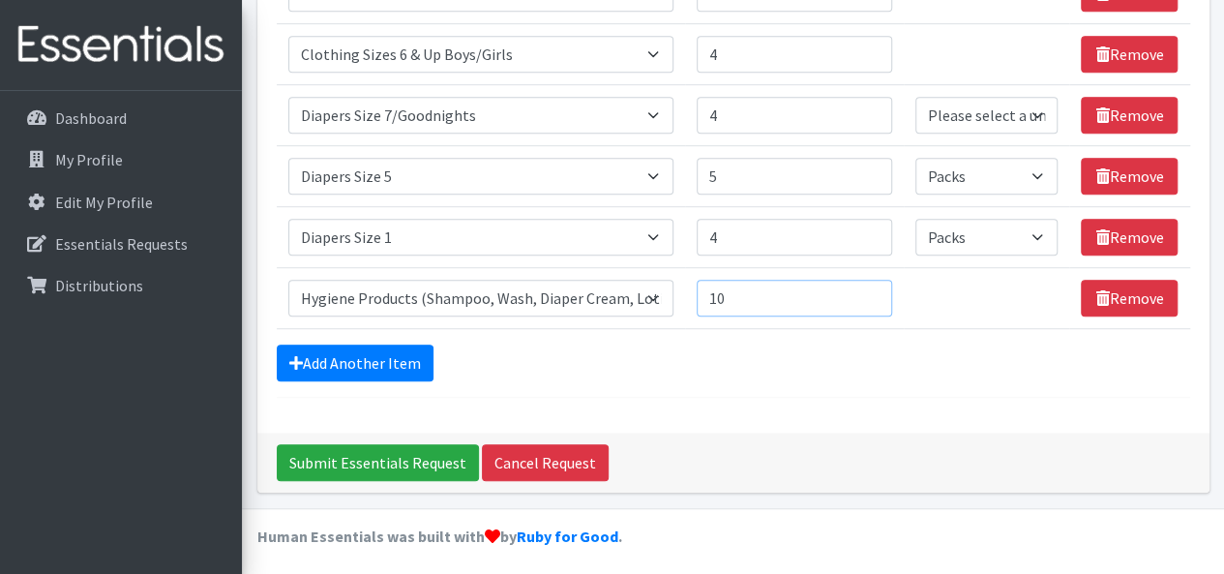
click at [872, 287] on input "10" at bounding box center [794, 298] width 195 height 37
click at [1002, 308] on td "Unit units" at bounding box center [986, 297] width 165 height 61
click at [406, 344] on link "Add Another Item" at bounding box center [355, 362] width 157 height 37
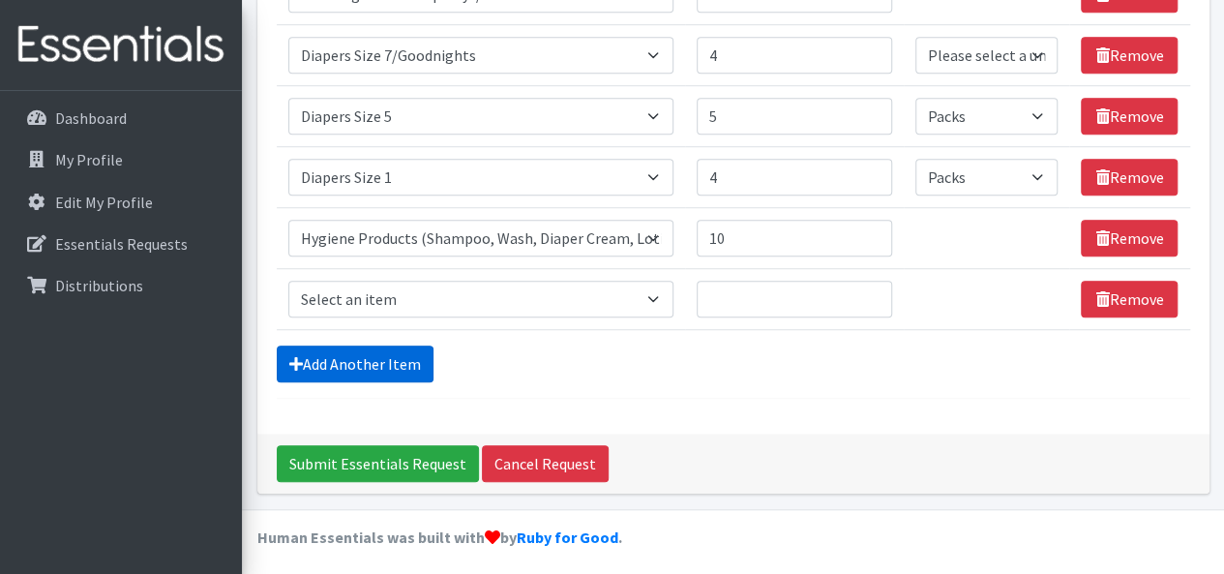
scroll to position [581, 0]
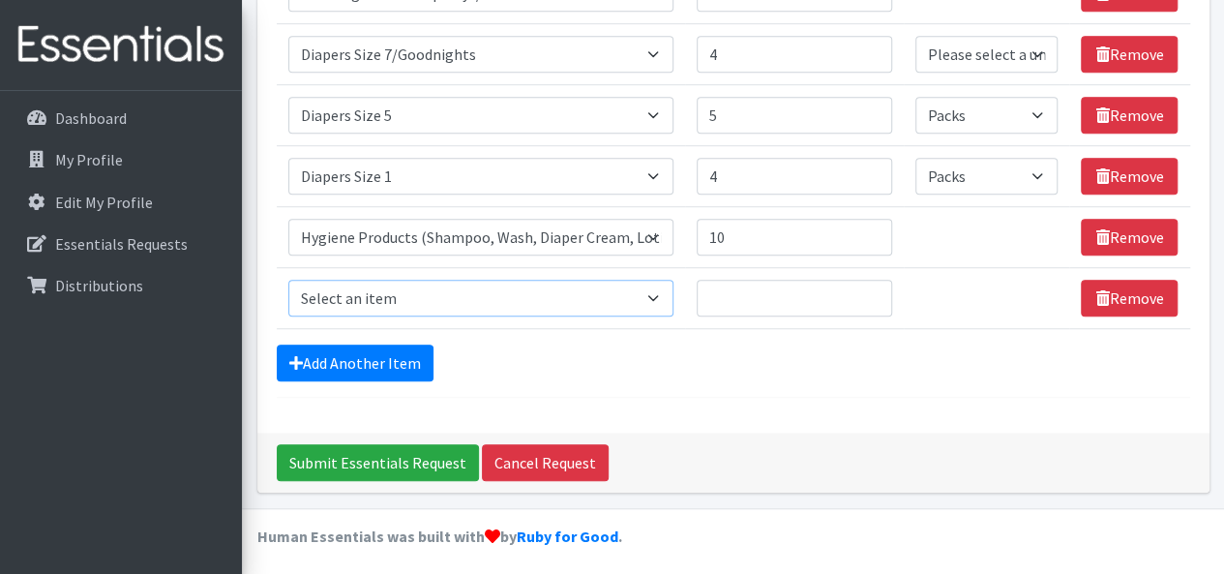
click at [393, 297] on select "Select an item # of Children this order will serve # of Individuals Living in H…" at bounding box center [481, 298] width 386 height 37
select select "1929"
click at [288, 280] on select "Select an item # of Children this order will serve # of Individuals Living in H…" at bounding box center [481, 298] width 386 height 37
click at [870, 285] on input "10" at bounding box center [794, 298] width 195 height 37
click at [873, 289] on input "13" at bounding box center [794, 298] width 195 height 37
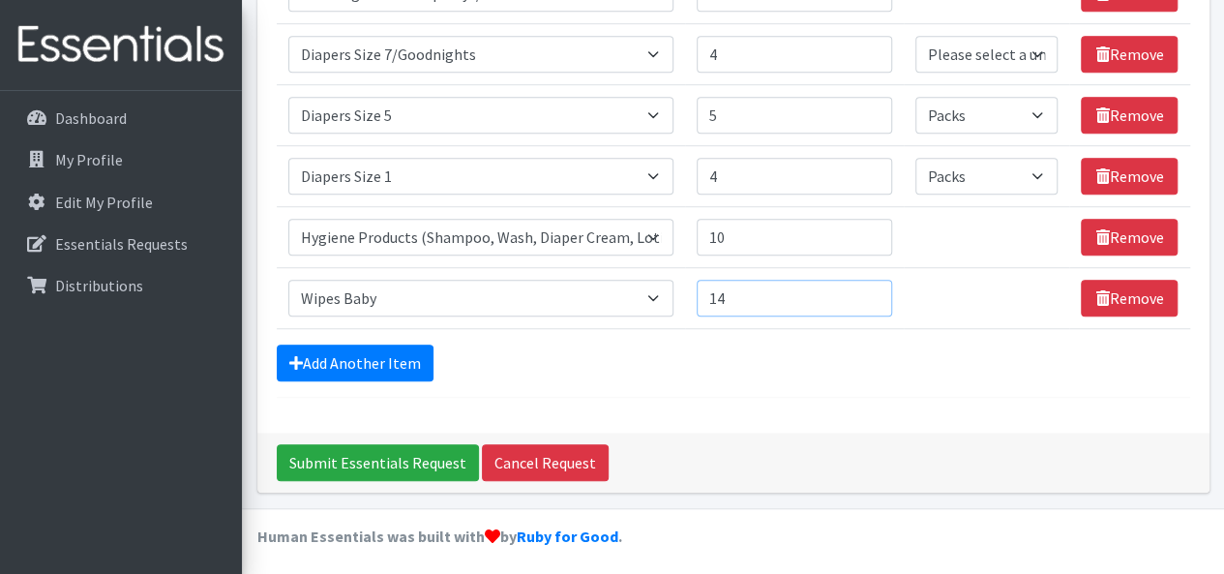
click at [873, 289] on input "14" at bounding box center [794, 298] width 195 height 37
type input "15"
click at [873, 289] on input "15" at bounding box center [794, 298] width 195 height 37
click at [692, 374] on div "Add Another Item" at bounding box center [733, 362] width 913 height 37
click at [380, 353] on link "Add Another Item" at bounding box center [355, 362] width 157 height 37
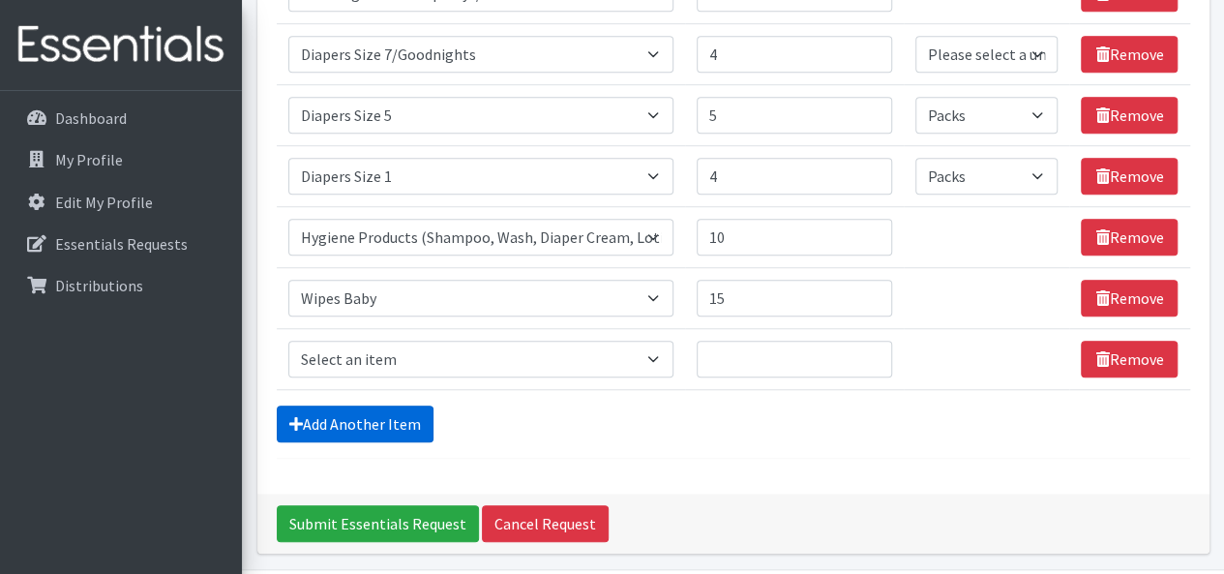
scroll to position [642, 0]
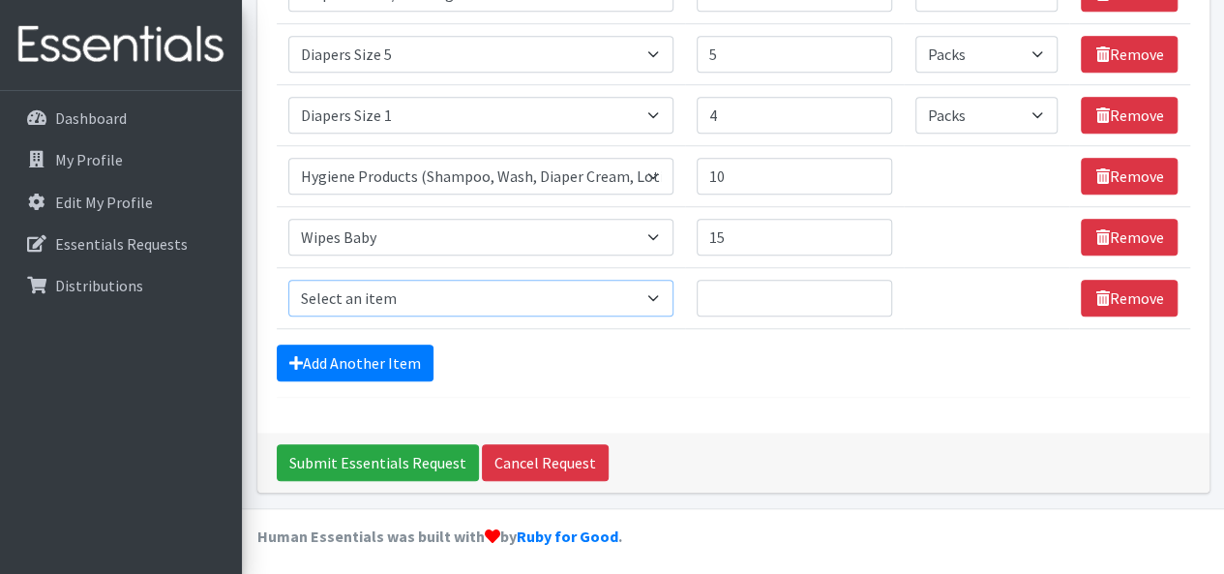
click at [372, 288] on select "Select an item # of Children this order will serve # of Individuals Living in H…" at bounding box center [481, 298] width 386 height 37
click at [288, 280] on select "Select an item # of Children this order will serve # of Individuals Living in H…" at bounding box center [481, 298] width 386 height 37
click at [814, 295] on input "Quantity" at bounding box center [794, 298] width 195 height 37
click at [586, 295] on select "Select an item # of Children this order will serve # of Individuals Living in H…" at bounding box center [481, 298] width 386 height 37
select select "1980"
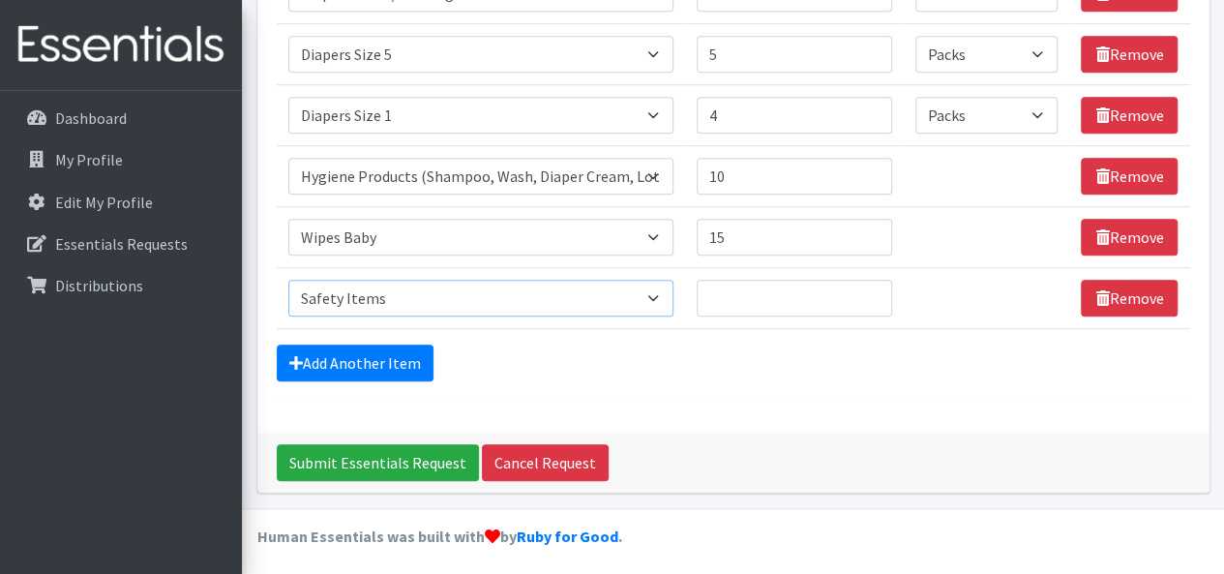
click at [288, 280] on select "Select an item # of Children this order will serve # of Individuals Living in H…" at bounding box center [481, 298] width 386 height 37
click at [873, 282] on input "Quantity" at bounding box center [794, 298] width 195 height 37
click at [871, 290] on input "1" at bounding box center [794, 298] width 195 height 37
click at [871, 290] on input "2" at bounding box center [794, 298] width 195 height 37
click at [871, 290] on input "3" at bounding box center [794, 298] width 195 height 37
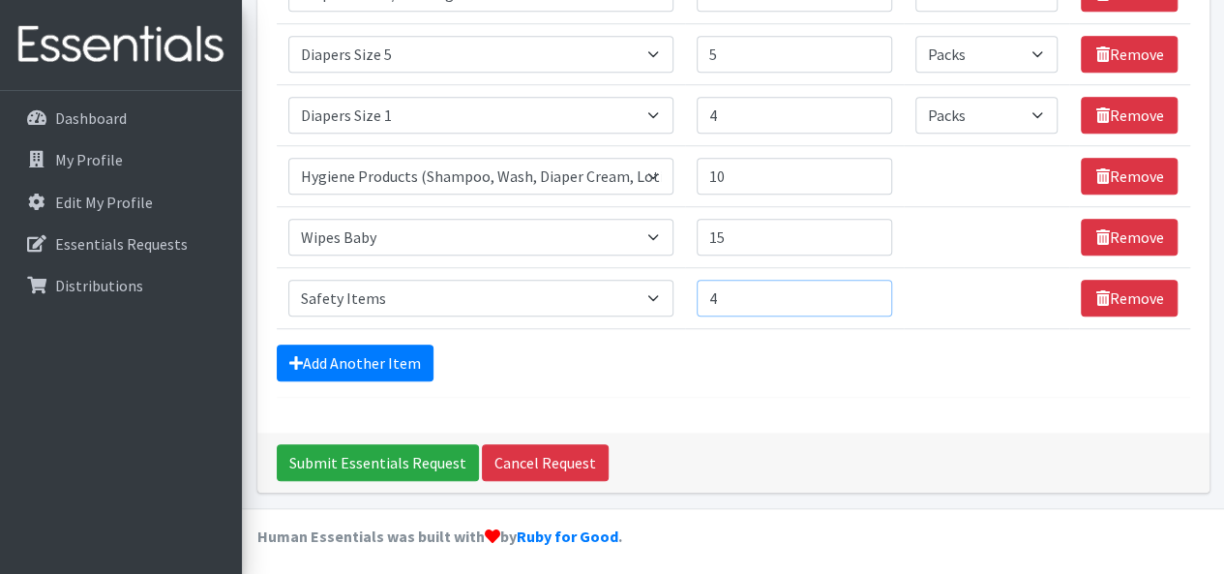
click at [871, 290] on input "4" at bounding box center [794, 298] width 195 height 37
click at [871, 290] on input "5" at bounding box center [794, 298] width 195 height 37
click at [871, 290] on input "6" at bounding box center [794, 298] width 195 height 37
click at [871, 290] on input "7" at bounding box center [794, 298] width 195 height 37
click at [871, 304] on input "7" at bounding box center [794, 298] width 195 height 37
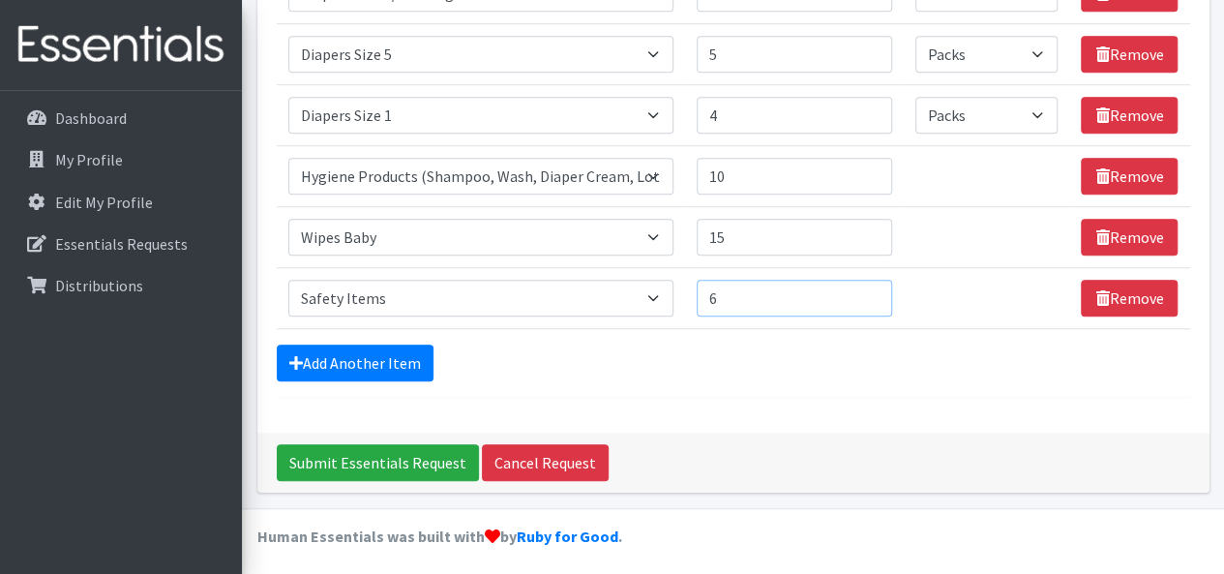
type input "6"
click at [872, 297] on input "6" at bounding box center [794, 298] width 195 height 37
click at [376, 359] on link "Add Another Item" at bounding box center [355, 362] width 157 height 37
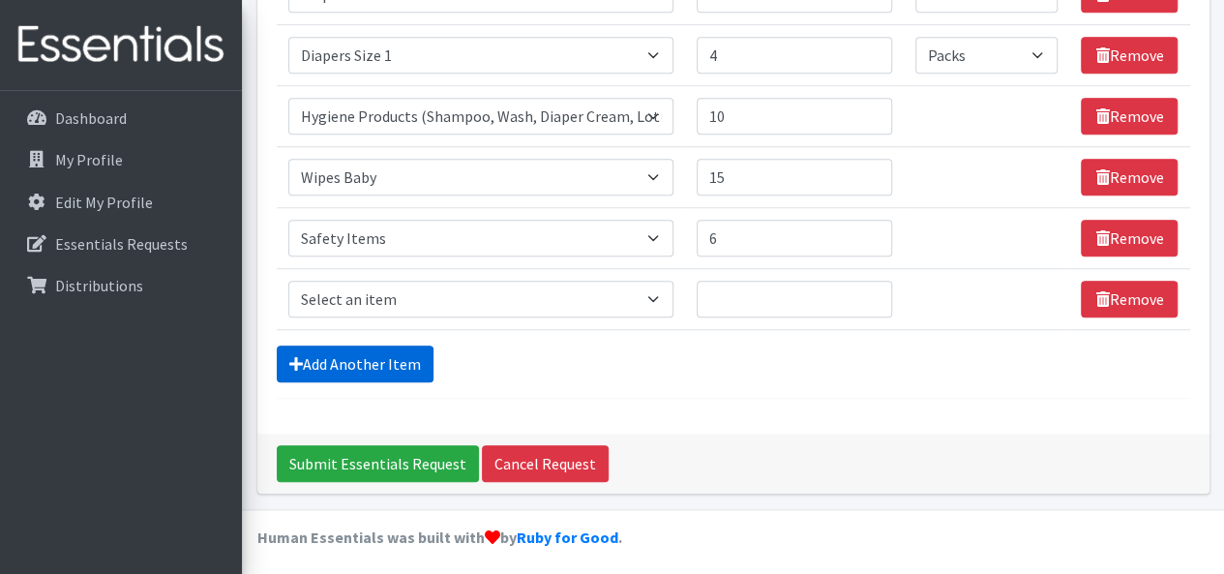
scroll to position [702, 0]
click at [358, 305] on select "Select an item # of Children this order will serve # of Individuals Living in H…" at bounding box center [481, 299] width 386 height 37
select select "5772"
click at [288, 281] on select "Select an item # of Children this order will serve # of Individuals Living in H…" at bounding box center [481, 299] width 386 height 37
click at [871, 287] on input "1" at bounding box center [794, 299] width 195 height 37
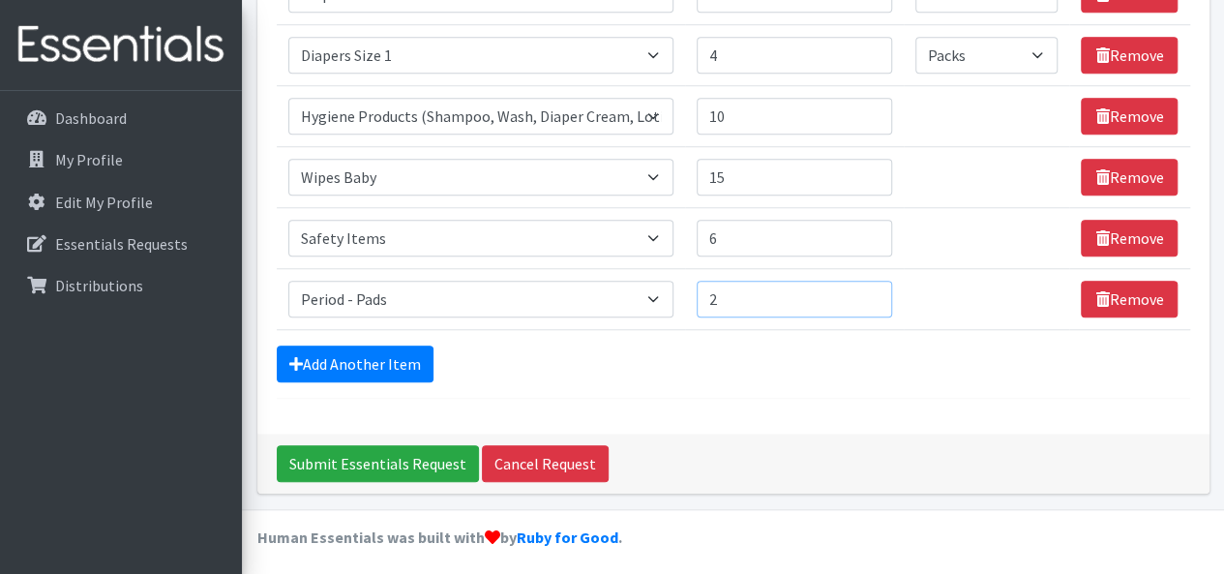
click at [871, 287] on input "2" at bounding box center [794, 299] width 195 height 37
click at [871, 287] on input "3" at bounding box center [794, 299] width 195 height 37
click at [871, 287] on input "4" at bounding box center [794, 299] width 195 height 37
click at [872, 289] on input "5" at bounding box center [794, 299] width 195 height 37
click at [872, 289] on input "6" at bounding box center [794, 299] width 195 height 37
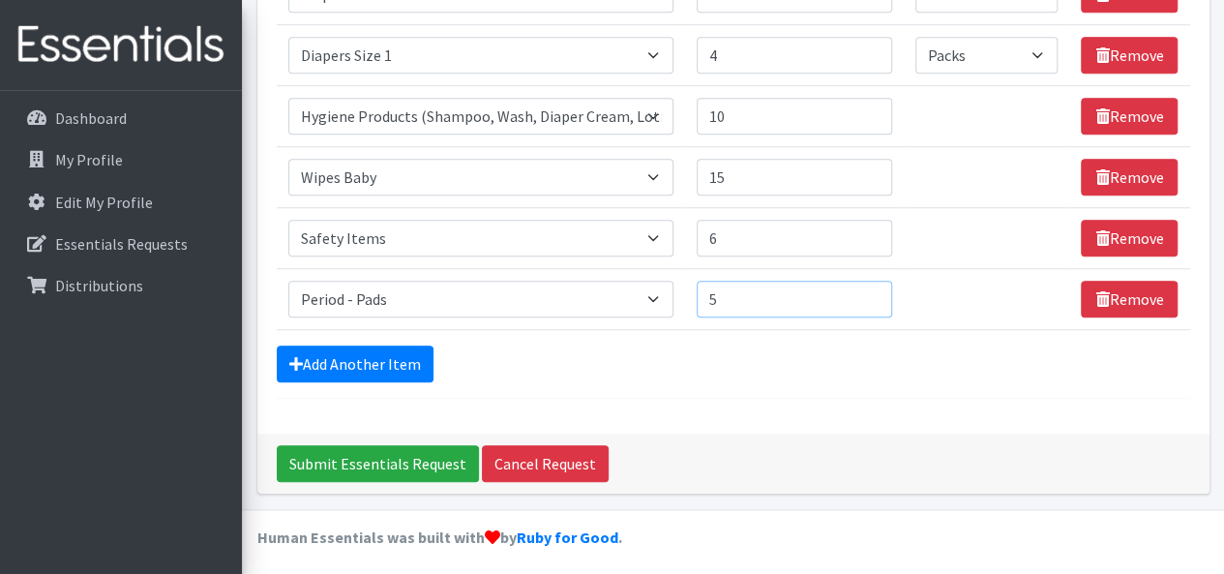
type input "5"
click at [874, 299] on input "5" at bounding box center [794, 299] width 195 height 37
click at [348, 355] on link "Add Another Item" at bounding box center [355, 363] width 157 height 37
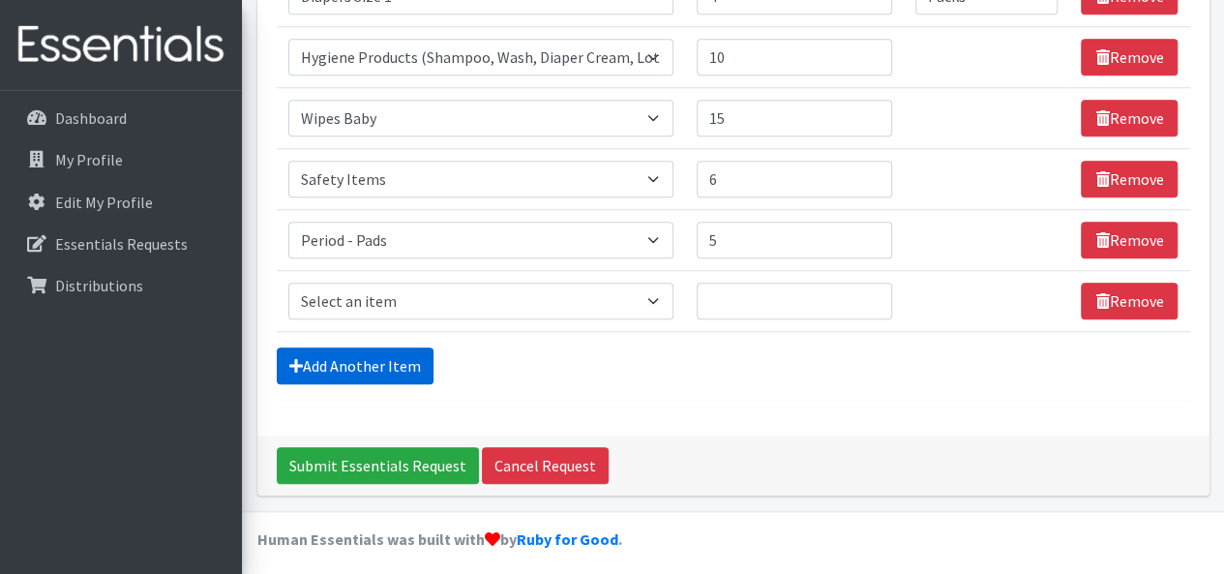
scroll to position [763, 0]
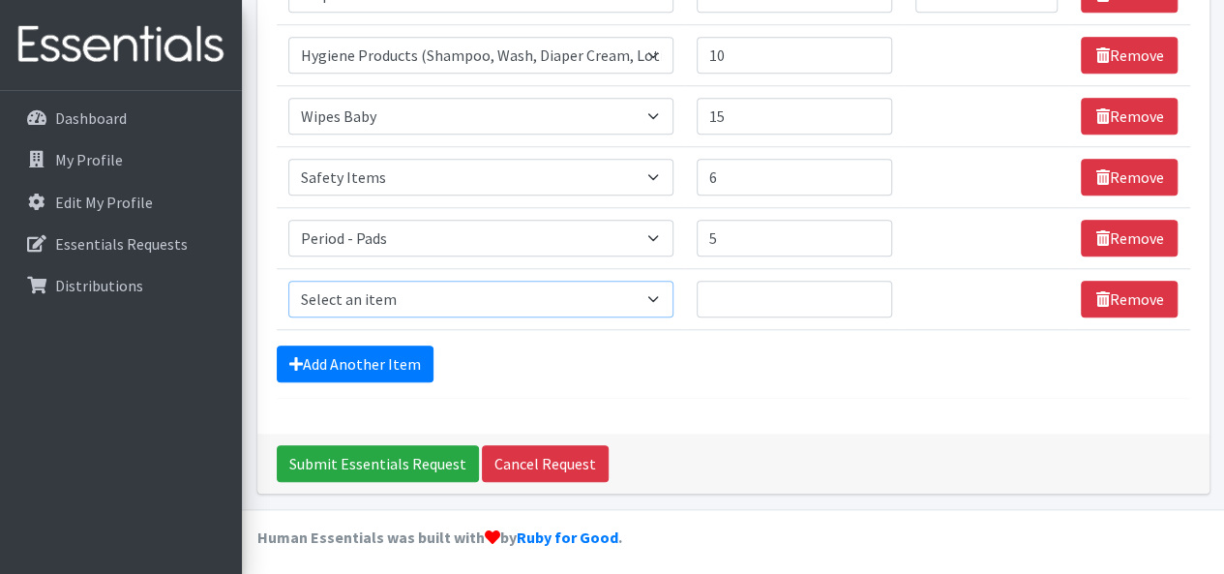
click at [352, 290] on select "Select an item # of Children this order will serve # of Individuals Living in H…" at bounding box center [481, 299] width 386 height 37
select select "1944"
click at [288, 281] on select "Select an item # of Children this order will serve # of Individuals Living in H…" at bounding box center [481, 299] width 386 height 37
click at [869, 287] on input "1" at bounding box center [794, 299] width 195 height 37
type input "2"
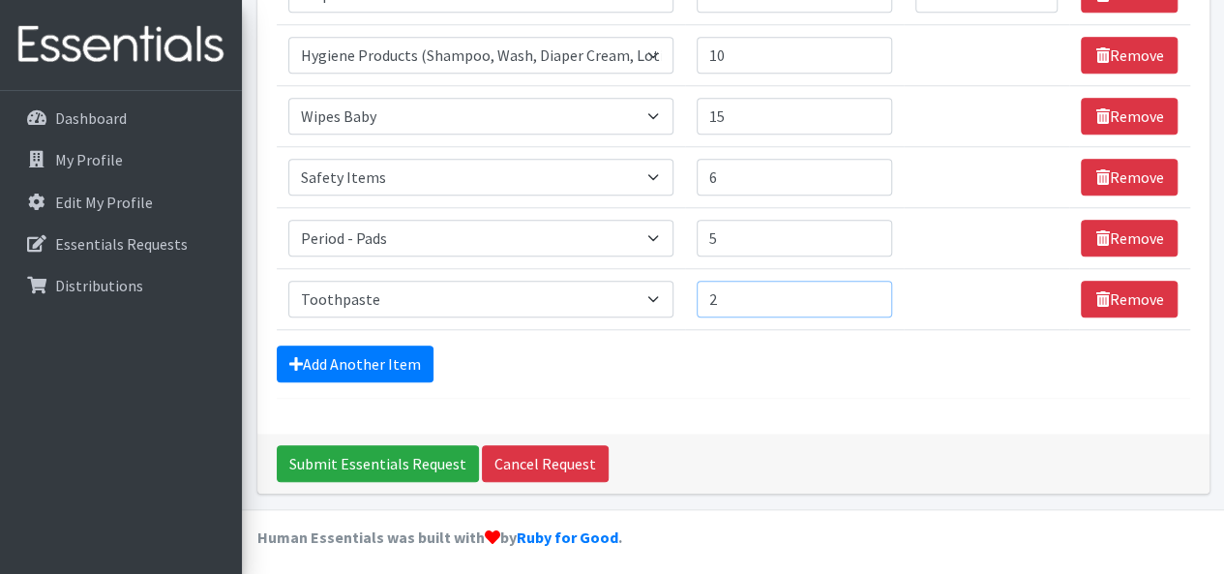
click at [869, 287] on input "2" at bounding box center [794, 299] width 195 height 37
click at [387, 358] on link "Add Another Item" at bounding box center [355, 363] width 157 height 37
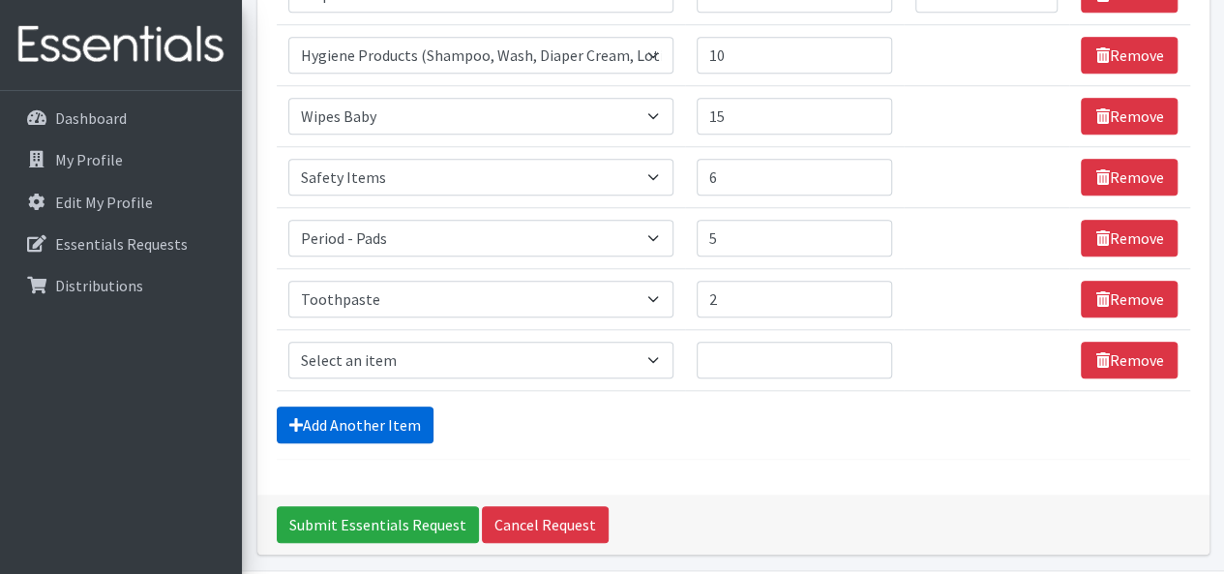
scroll to position [824, 0]
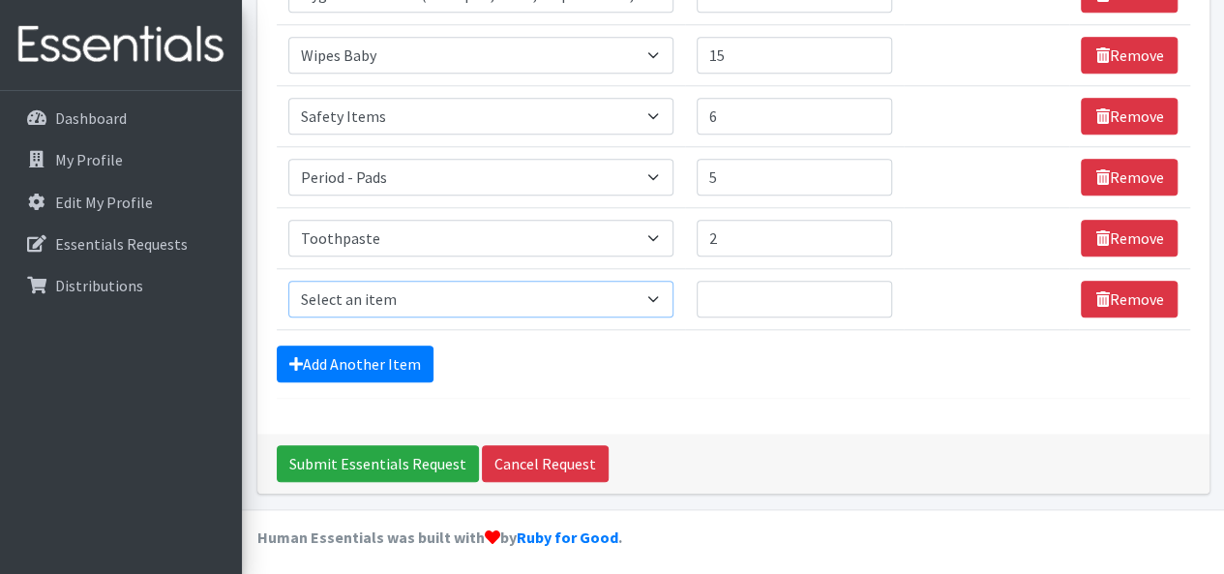
click at [391, 281] on select "Select an item # of Children this order will serve # of Individuals Living in H…" at bounding box center [481, 299] width 386 height 37
select select "1943"
click at [288, 281] on select "Select an item # of Children this order will serve # of Individuals Living in H…" at bounding box center [481, 299] width 386 height 37
click at [870, 283] on input "1" at bounding box center [794, 299] width 195 height 37
type input "2"
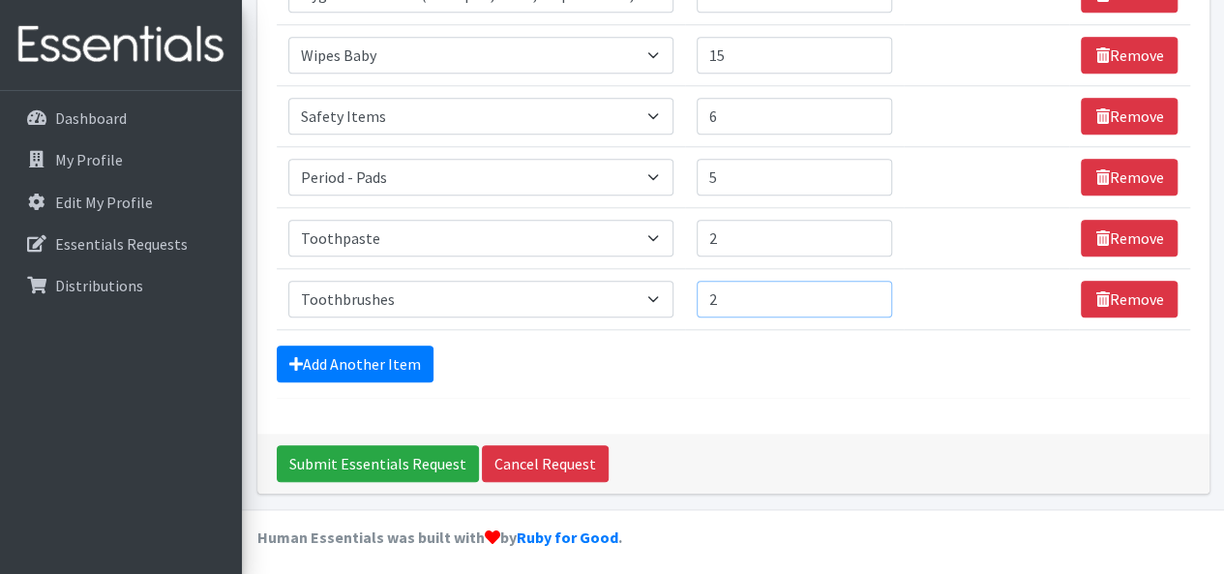
click at [870, 283] on input "2" at bounding box center [794, 299] width 195 height 37
click at [317, 353] on link "Add Another Item" at bounding box center [355, 363] width 157 height 37
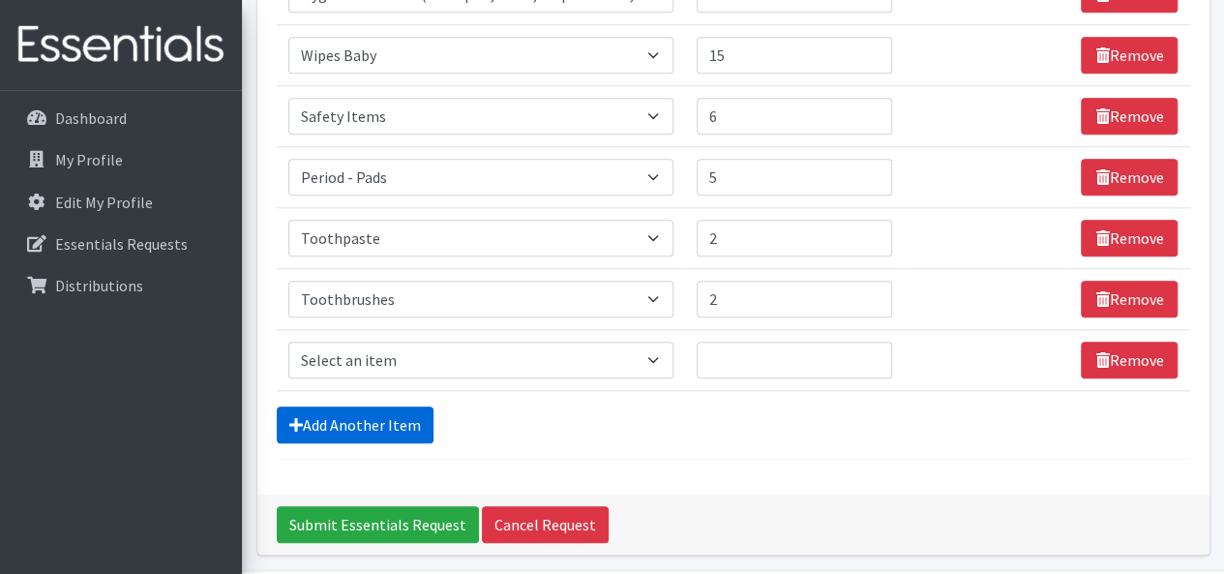
scroll to position [884, 0]
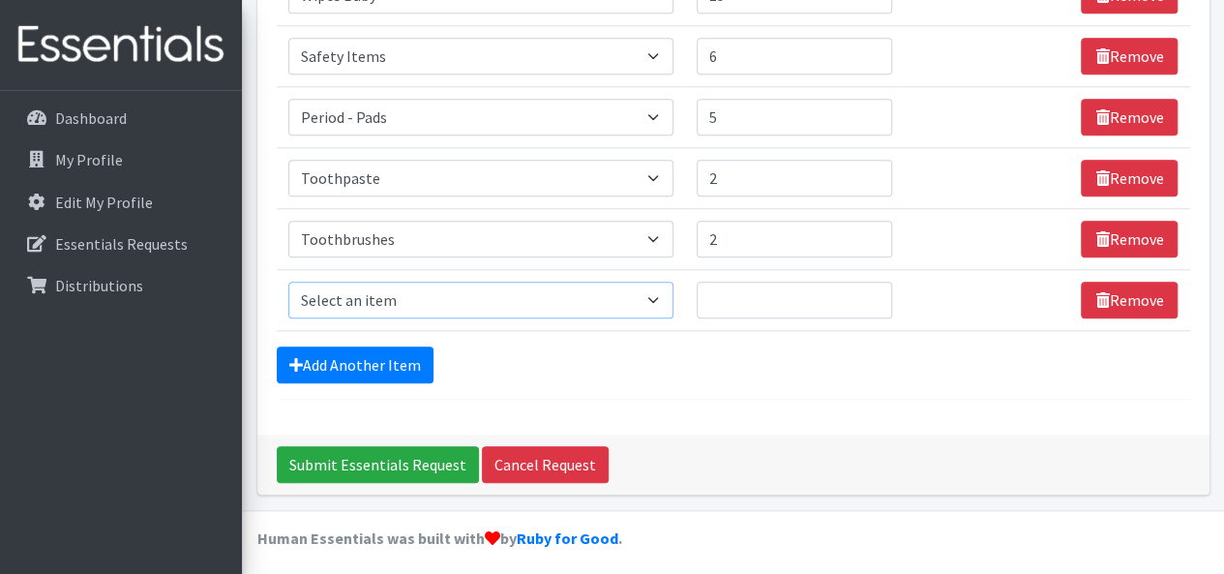
click at [336, 292] on select "Select an item # of Children this order will serve # of Individuals Living in H…" at bounding box center [481, 300] width 386 height 37
select select "1948"
click at [288, 282] on select "Select an item # of Children this order will serve # of Individuals Living in H…" at bounding box center [481, 300] width 386 height 37
click at [869, 292] on input "1" at bounding box center [794, 300] width 195 height 37
type input "2"
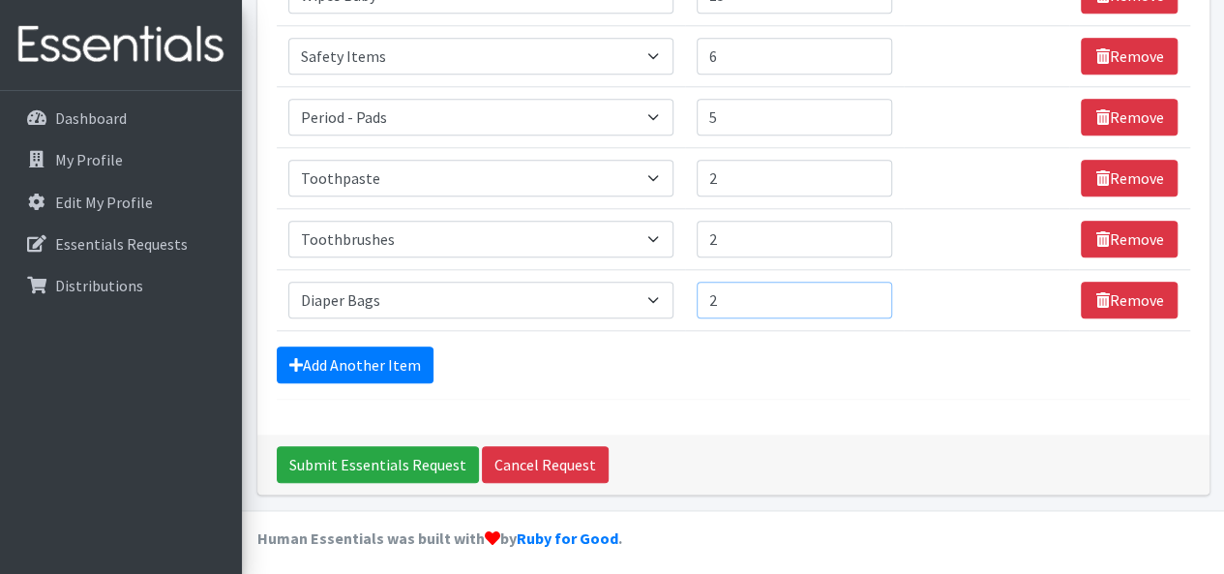
click at [869, 292] on input "2" at bounding box center [794, 300] width 195 height 37
click at [402, 346] on link "Add Another Item" at bounding box center [355, 364] width 157 height 37
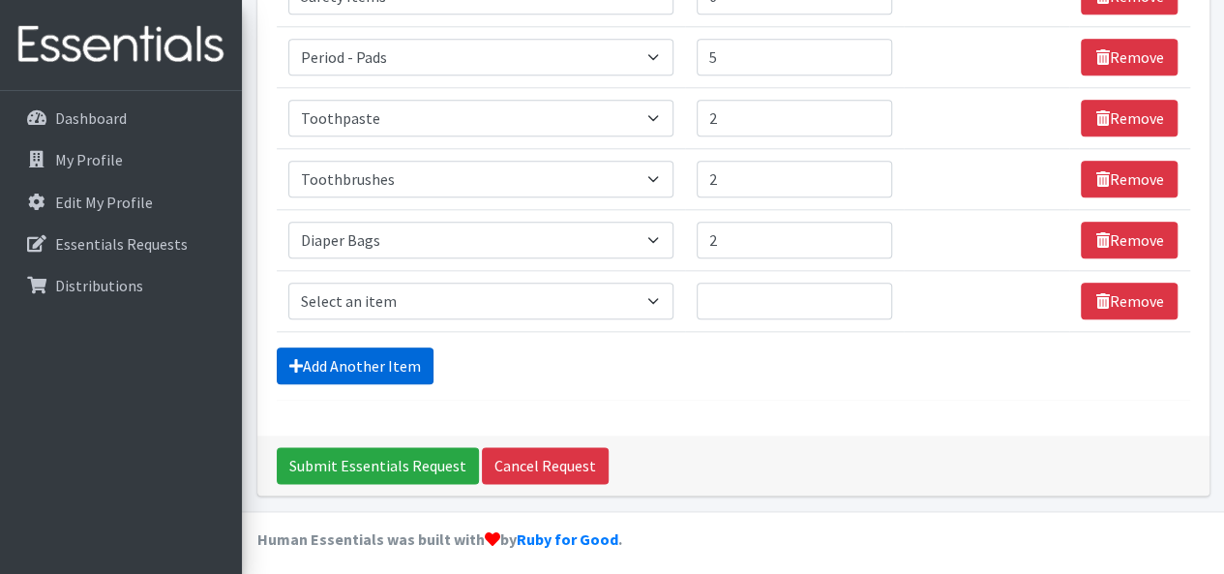
scroll to position [945, 0]
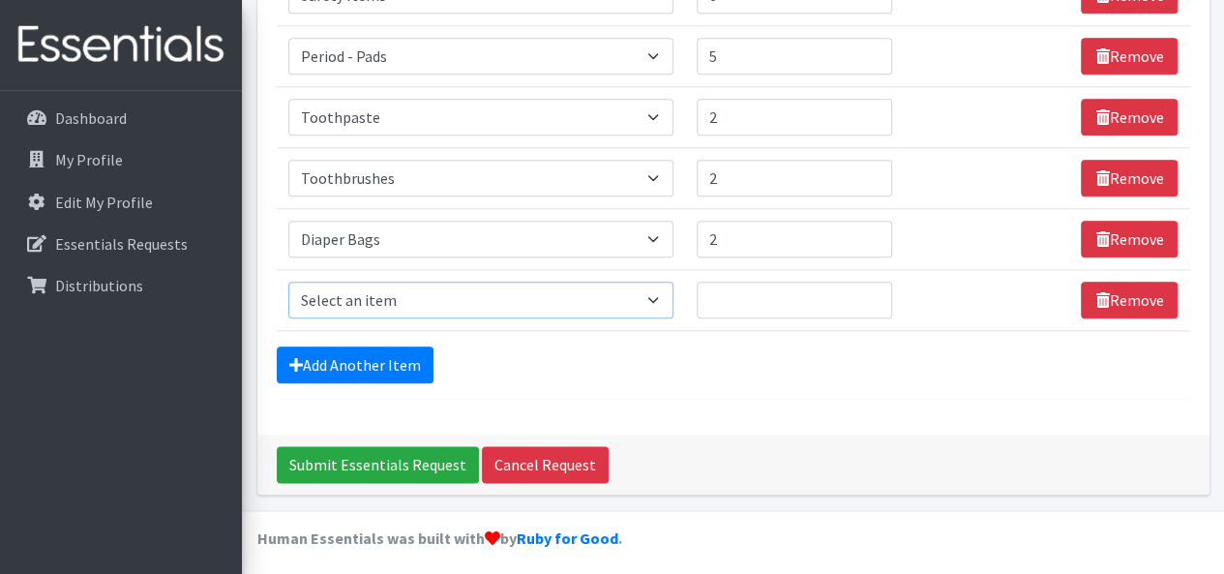
click at [379, 294] on select "Select an item # of Children this order will serve # of Individuals Living in H…" at bounding box center [481, 300] width 386 height 37
select select "1988"
click at [288, 282] on select "Select an item # of Children this order will serve # of Individuals Living in H…" at bounding box center [481, 300] width 386 height 37
click at [868, 287] on input "1" at bounding box center [794, 300] width 195 height 37
type input "2"
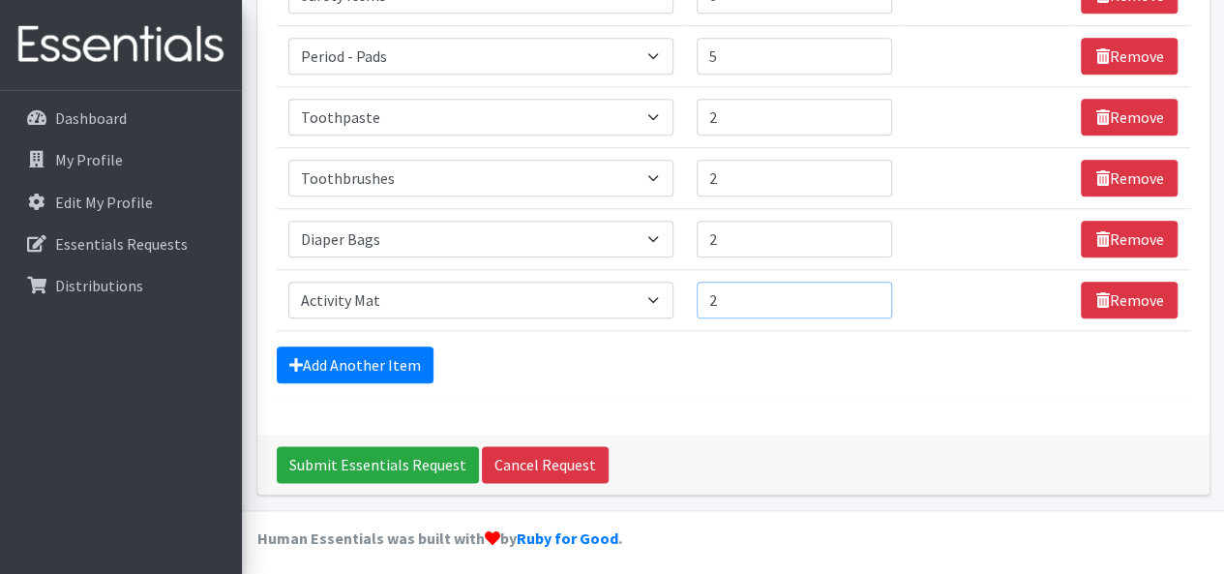
click at [868, 287] on input "2" at bounding box center [794, 300] width 195 height 37
click at [323, 361] on link "Add Another Item" at bounding box center [355, 364] width 157 height 37
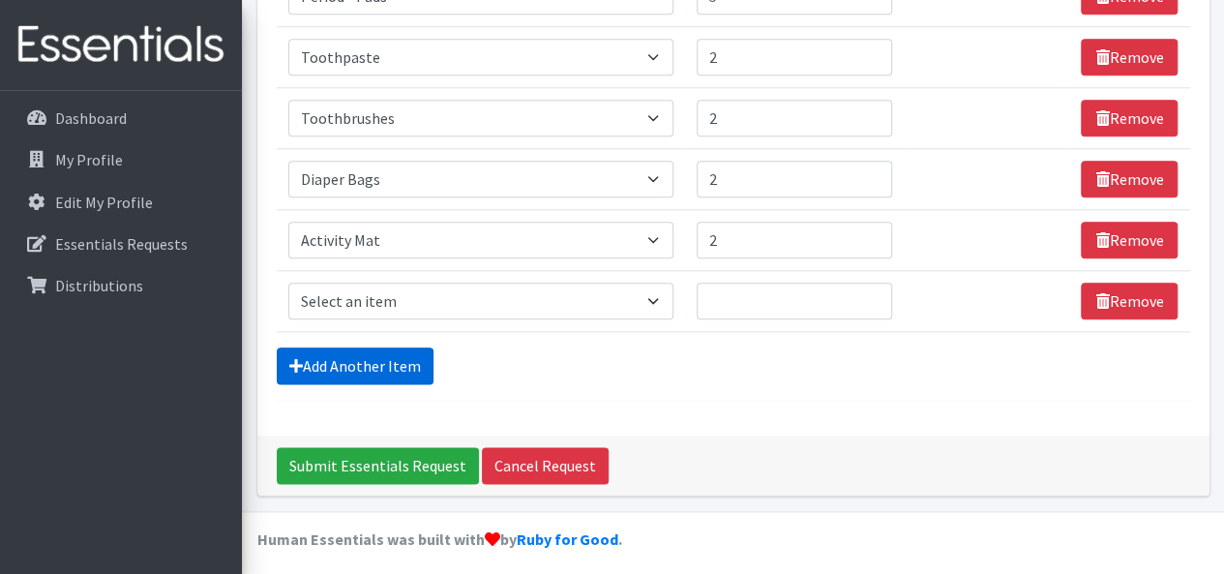
scroll to position [1006, 0]
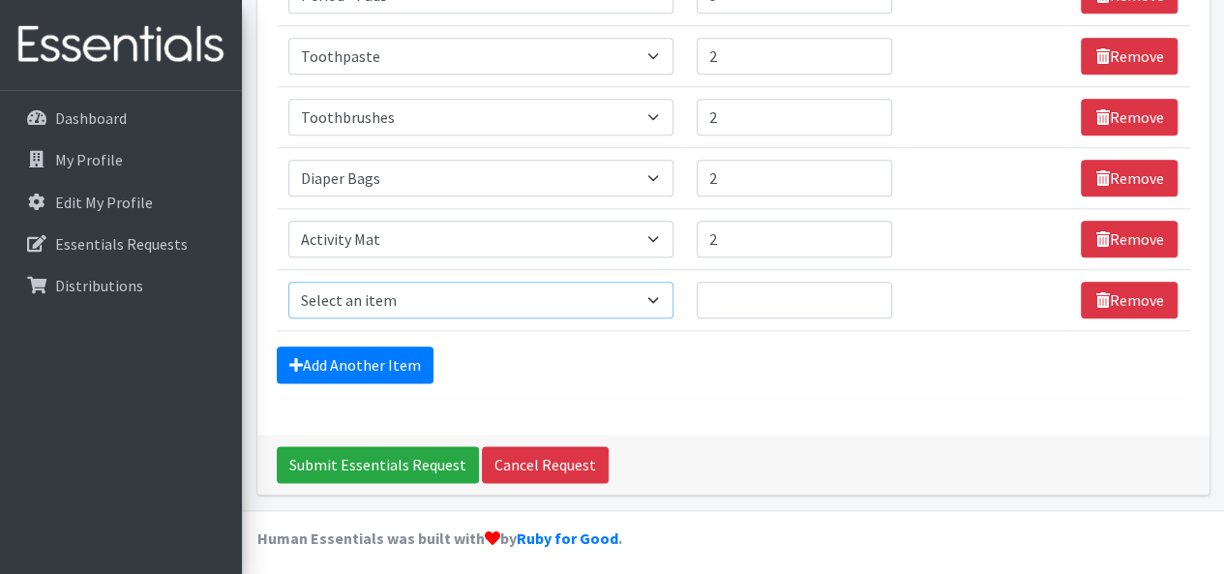
click at [420, 292] on select "Select an item # of Children this order will serve # of Individuals Living in H…" at bounding box center [481, 300] width 386 height 37
click at [288, 282] on select "Select an item # of Children this order will serve # of Individuals Living in H…" at bounding box center [481, 300] width 386 height 37
click at [513, 294] on select "Select an item # of Children this order will serve # of Individuals Living in H…" at bounding box center [481, 300] width 386 height 37
select select "5706"
click at [288, 282] on select "Select an item # of Children this order will serve # of Individuals Living in H…" at bounding box center [481, 300] width 386 height 37
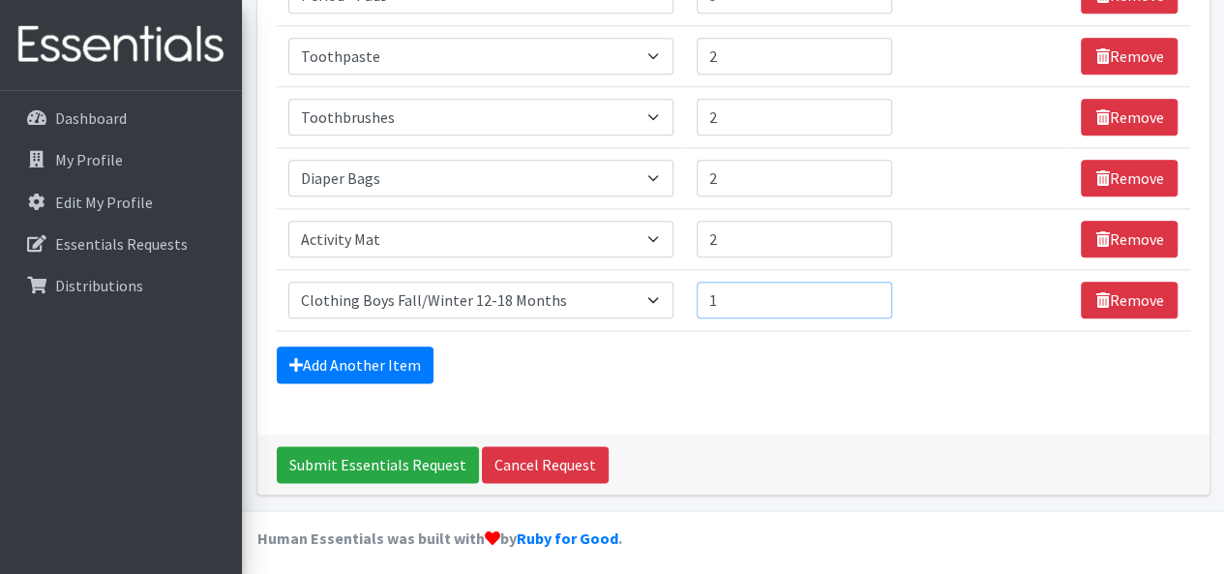
click at [873, 285] on input "1" at bounding box center [794, 300] width 195 height 37
click at [873, 285] on input "2" at bounding box center [794, 300] width 195 height 37
click at [873, 285] on input "3" at bounding box center [794, 300] width 195 height 37
type input "4"
click at [873, 285] on input "4" at bounding box center [794, 300] width 195 height 37
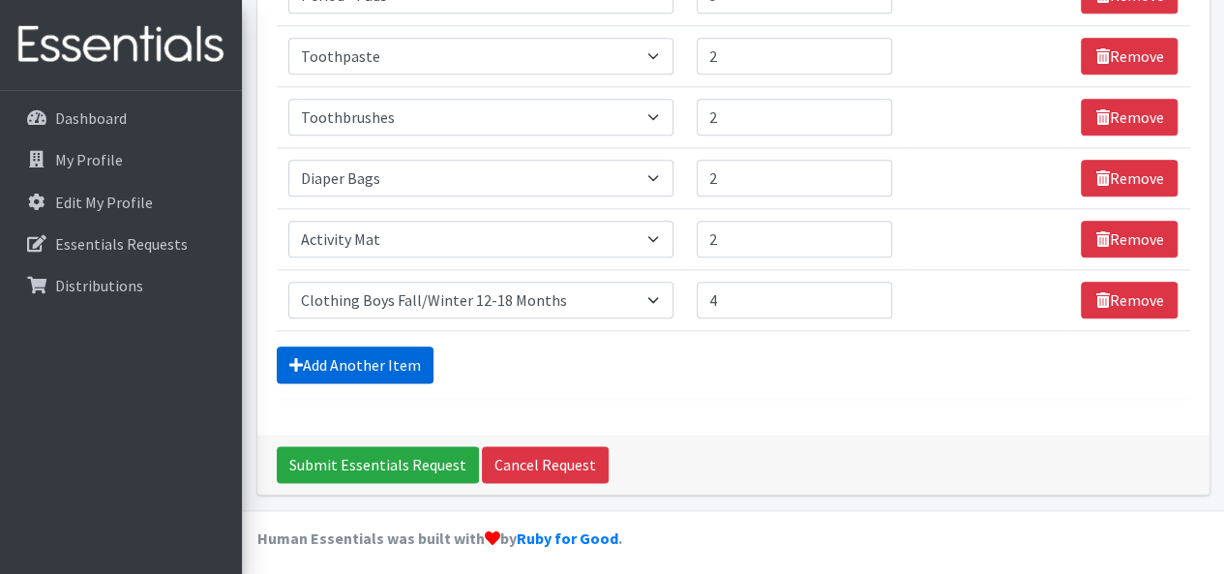
click at [396, 359] on link "Add Another Item" at bounding box center [355, 364] width 157 height 37
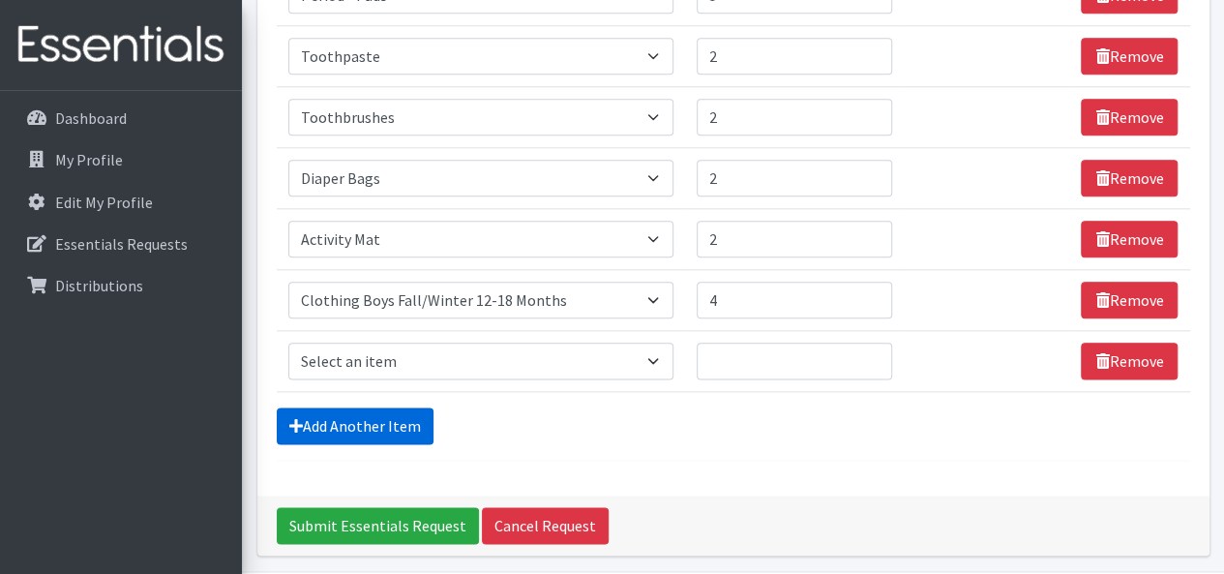
scroll to position [1066, 0]
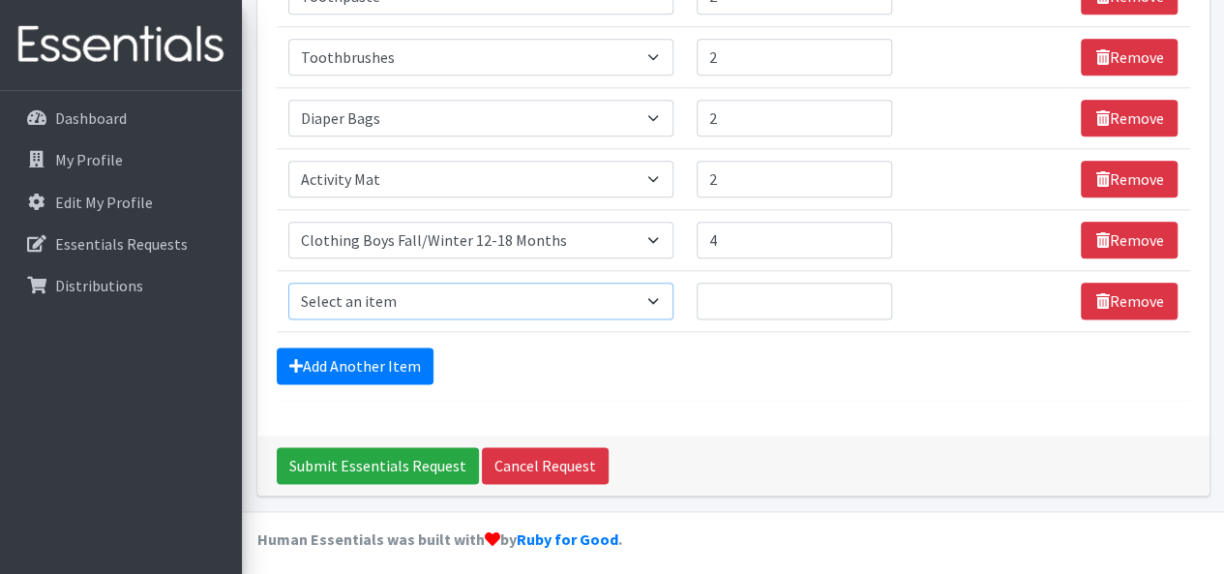
click at [364, 293] on select "Select an item # of Children this order will serve # of Individuals Living in H…" at bounding box center [481, 300] width 386 height 37
click at [589, 285] on select "Select an item # of Children this order will serve # of Individuals Living in H…" at bounding box center [481, 300] width 386 height 37
select select "5704"
click at [288, 282] on select "Select an item # of Children this order will serve # of Individuals Living in H…" at bounding box center [481, 300] width 386 height 37
click at [870, 287] on input "1" at bounding box center [794, 300] width 195 height 37
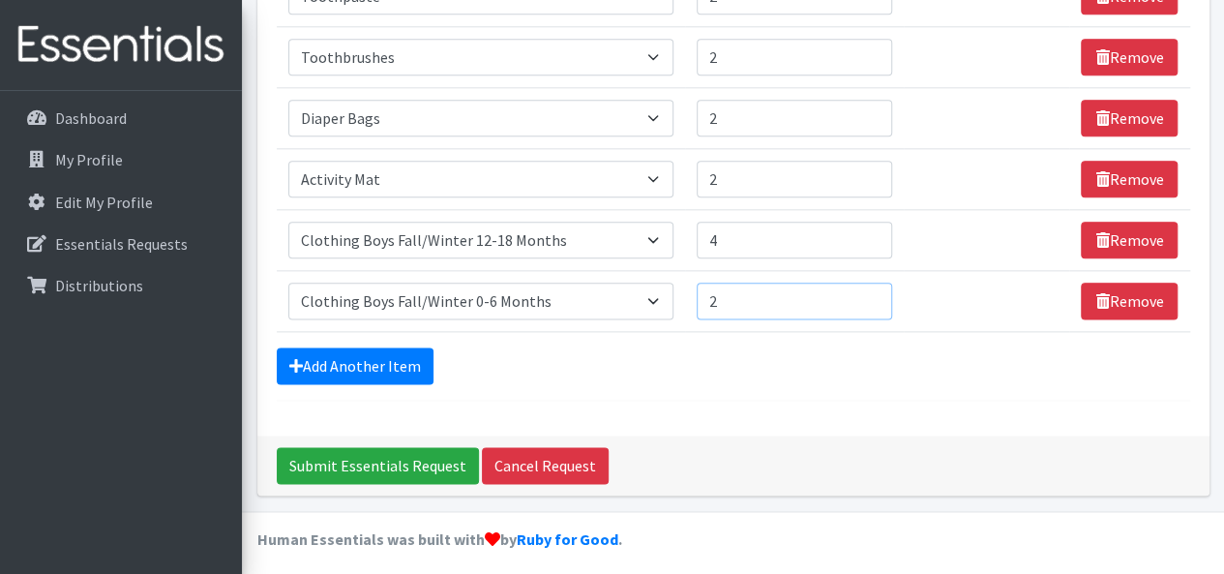
click at [870, 287] on input "2" at bounding box center [794, 300] width 195 height 37
click at [870, 287] on input "3" at bounding box center [794, 300] width 195 height 37
type input "4"
click at [870, 287] on input "4" at bounding box center [794, 300] width 195 height 37
click at [373, 357] on link "Add Another Item" at bounding box center [355, 365] width 157 height 37
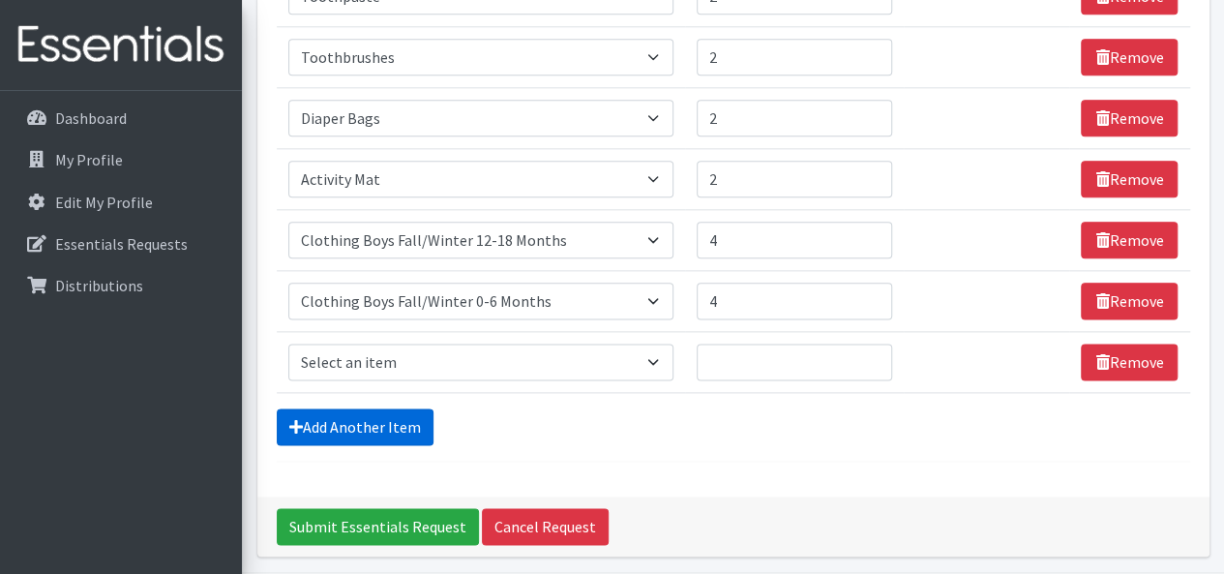
scroll to position [1127, 0]
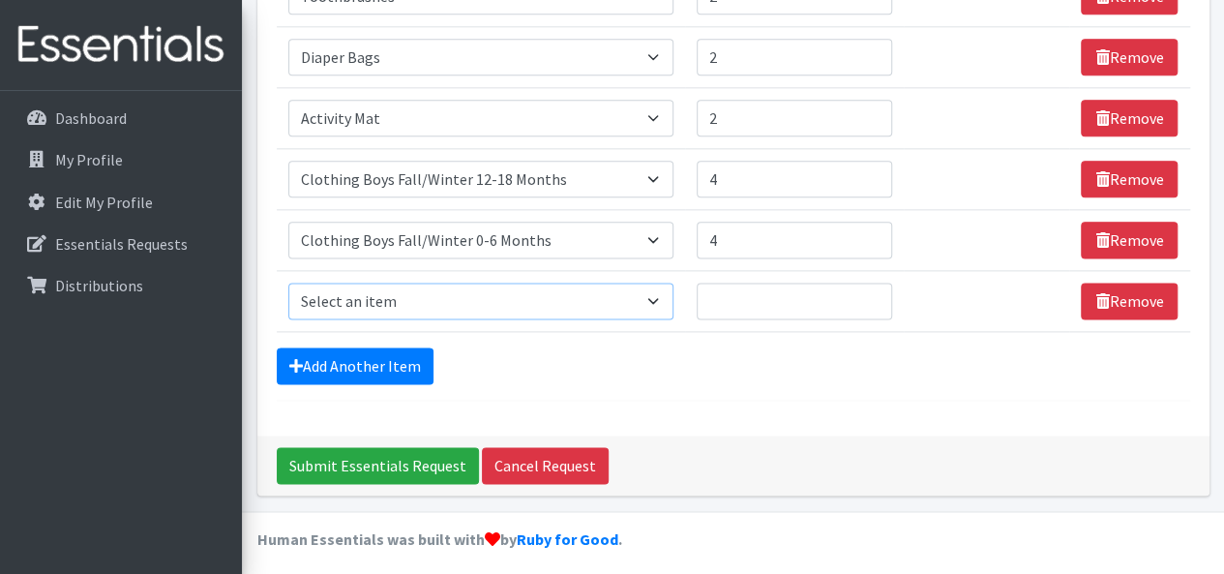
click at [372, 290] on select "Select an item # of Children this order will serve # of Individuals Living in H…" at bounding box center [481, 300] width 386 height 37
click at [288, 282] on select "Select an item # of Children this order will serve # of Individuals Living in H…" at bounding box center [481, 300] width 386 height 37
click at [483, 282] on select "Select an item # of Children this order will serve # of Individuals Living in H…" at bounding box center [481, 300] width 386 height 37
select select "1933"
click at [288, 282] on select "Select an item # of Children this order will serve # of Individuals Living in H…" at bounding box center [481, 300] width 386 height 37
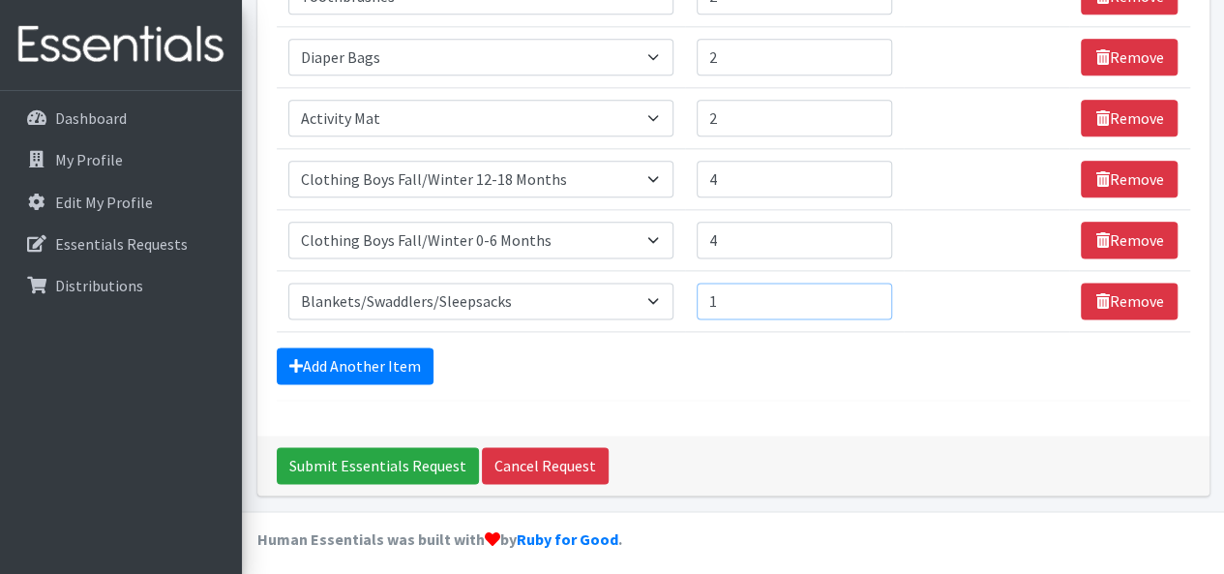
click at [872, 288] on input "1" at bounding box center [794, 300] width 195 height 37
click at [872, 288] on input "2" at bounding box center [794, 300] width 195 height 37
click at [872, 288] on input "3" at bounding box center [794, 300] width 195 height 37
click at [872, 288] on input "4" at bounding box center [794, 300] width 195 height 37
click at [872, 288] on input "5" at bounding box center [794, 300] width 195 height 37
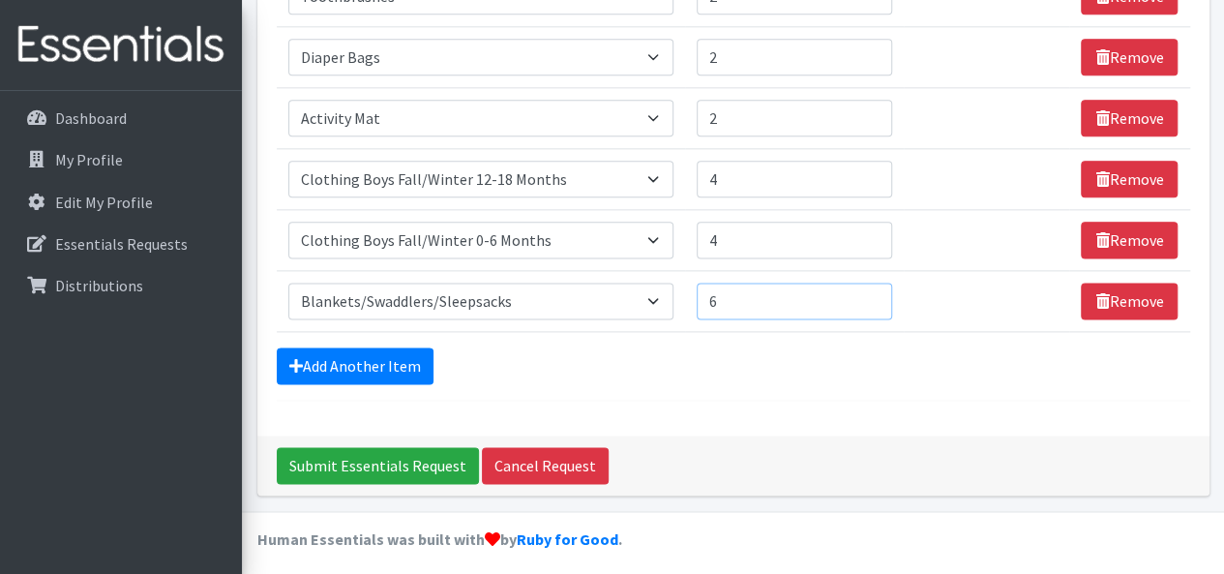
type input "6"
click at [872, 288] on input "6" at bounding box center [794, 300] width 195 height 37
click at [387, 355] on link "Add Another Item" at bounding box center [355, 365] width 157 height 37
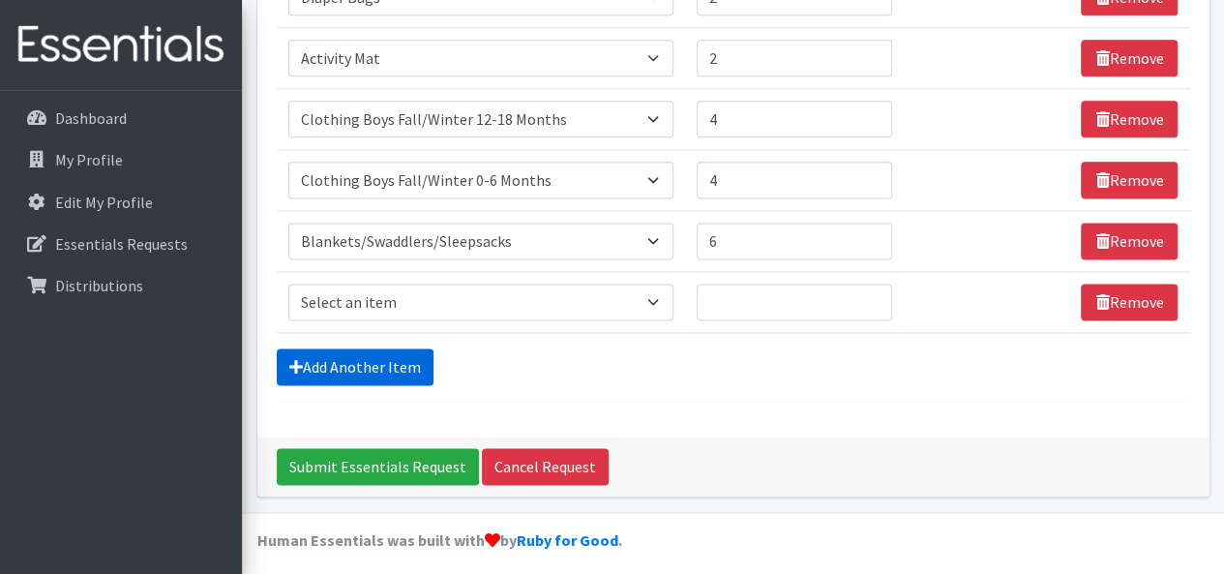
scroll to position [1188, 0]
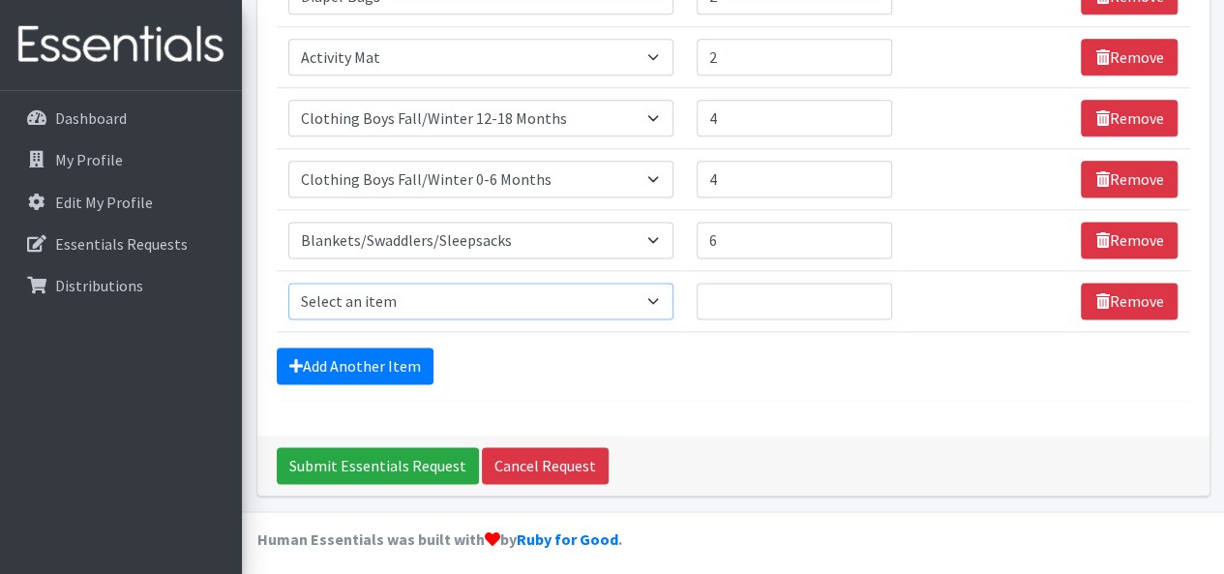
click at [472, 311] on select "Select an item # of Children this order will serve # of Individuals Living in H…" at bounding box center [481, 300] width 386 height 37
select select "1973"
click at [288, 282] on select "Select an item # of Children this order will serve # of Individuals Living in H…" at bounding box center [481, 300] width 386 height 37
type input "1"
click at [877, 289] on input "1" at bounding box center [794, 300] width 195 height 37
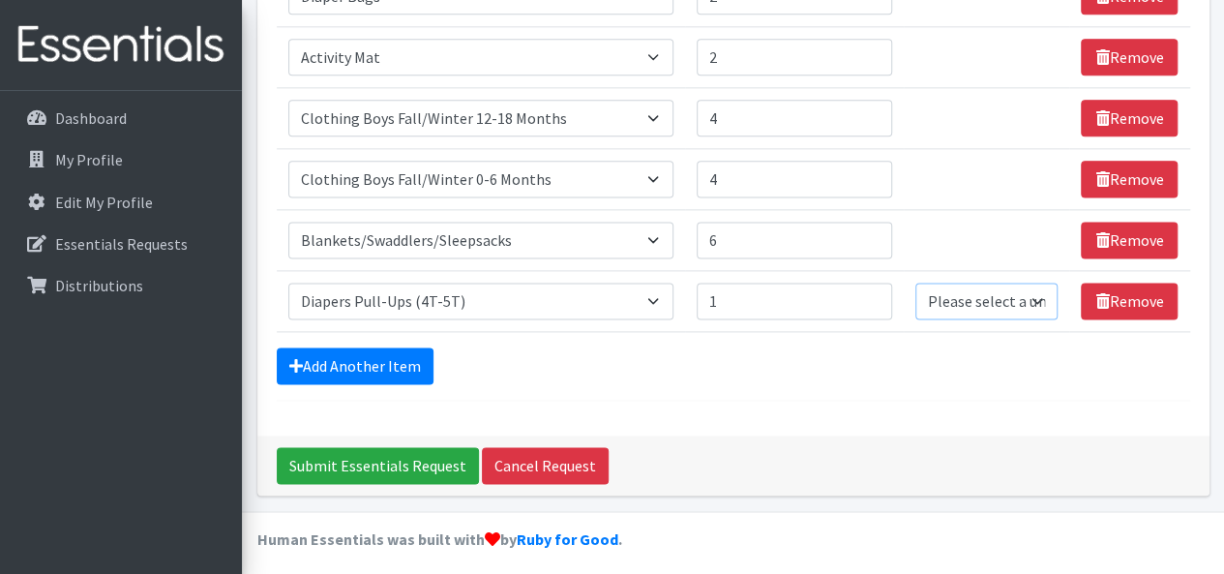
click at [997, 293] on select "Please select a unit units Packs" at bounding box center [986, 300] width 142 height 37
select select "Pack"
click at [916, 282] on select "Please select a unit units Packs" at bounding box center [986, 300] width 142 height 37
click at [381, 350] on link "Add Another Item" at bounding box center [355, 365] width 157 height 37
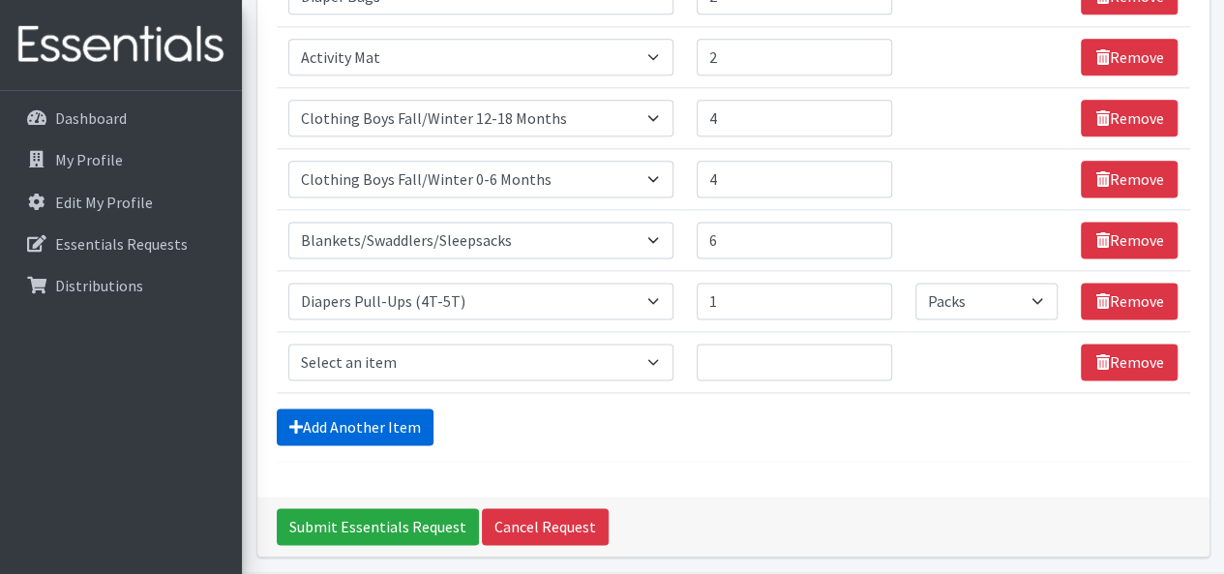
scroll to position [1248, 0]
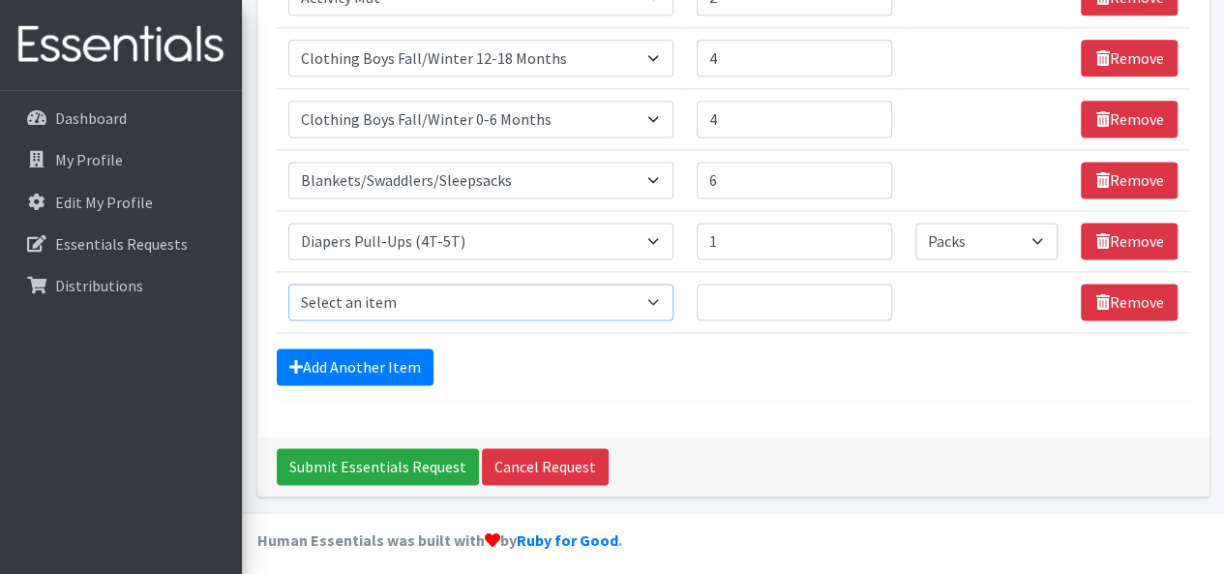
click at [356, 298] on select "Select an item # of Children this order will serve # of Individuals Living in H…" at bounding box center [481, 301] width 386 height 37
select select "15477"
click at [288, 283] on select "Select an item # of Children this order will serve # of Individuals Living in H…" at bounding box center [481, 301] width 386 height 37
click at [1006, 292] on select "Please select a unit units Packs" at bounding box center [986, 301] width 142 height 37
select select "Pack"
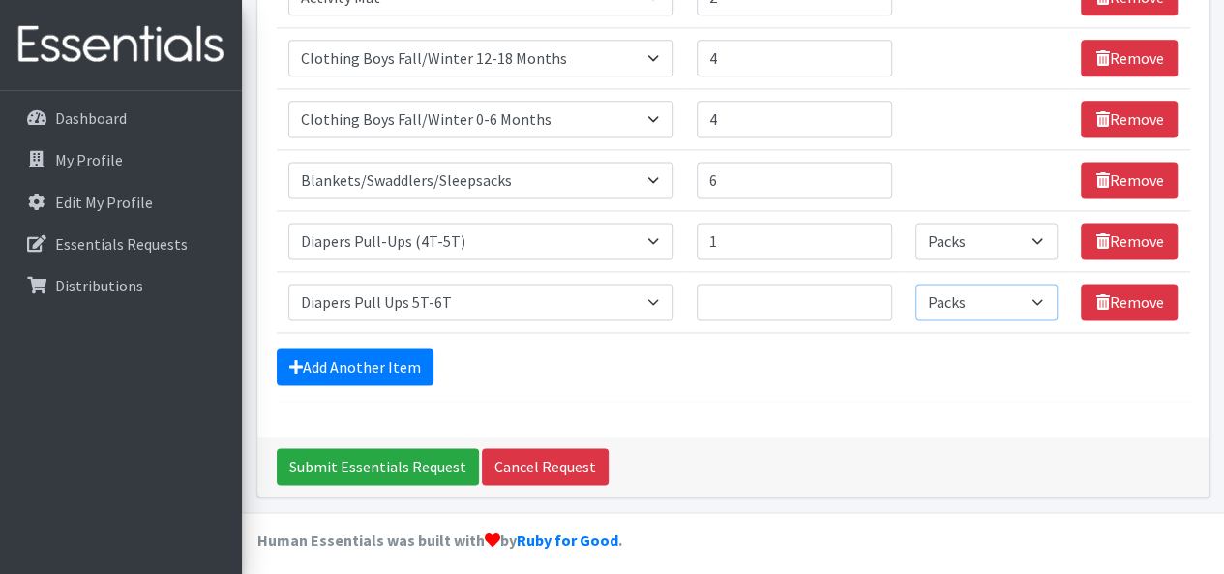
click at [916, 283] on select "Please select a unit units Packs" at bounding box center [986, 301] width 142 height 37
type input "1"
click at [872, 285] on input "1" at bounding box center [794, 301] width 195 height 37
click at [369, 358] on link "Add Another Item" at bounding box center [355, 366] width 157 height 37
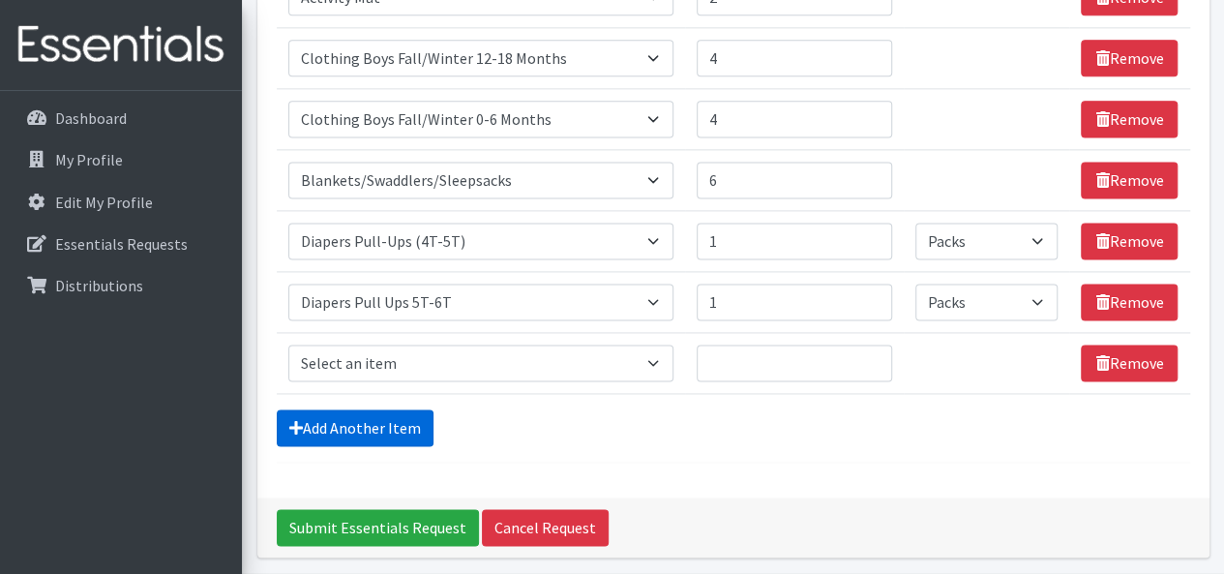
scroll to position [1309, 0]
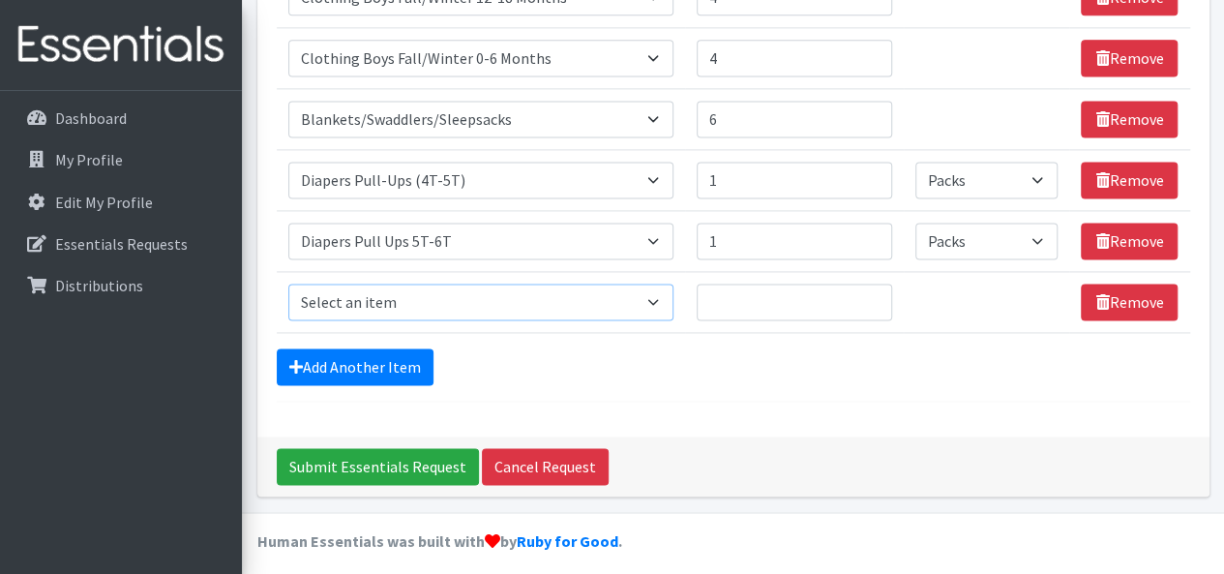
click at [331, 289] on select "Select an item # of Children this order will serve # of Individuals Living in H…" at bounding box center [481, 301] width 386 height 37
click at [642, 290] on select "Select an item # of Children this order will serve # of Individuals Living in H…" at bounding box center [481, 301] width 386 height 37
select select "6668"
click at [288, 283] on select "Select an item # of Children this order will serve # of Individuals Living in H…" at bounding box center [481, 301] width 386 height 37
type input "1"
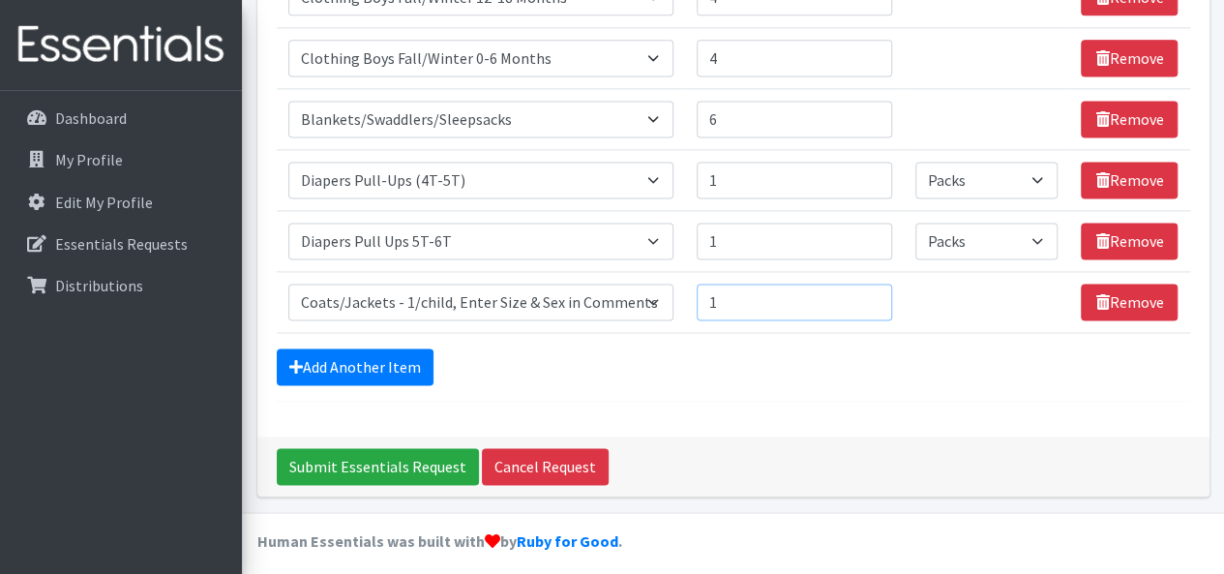
click at [874, 283] on input "1" at bounding box center [794, 301] width 195 height 37
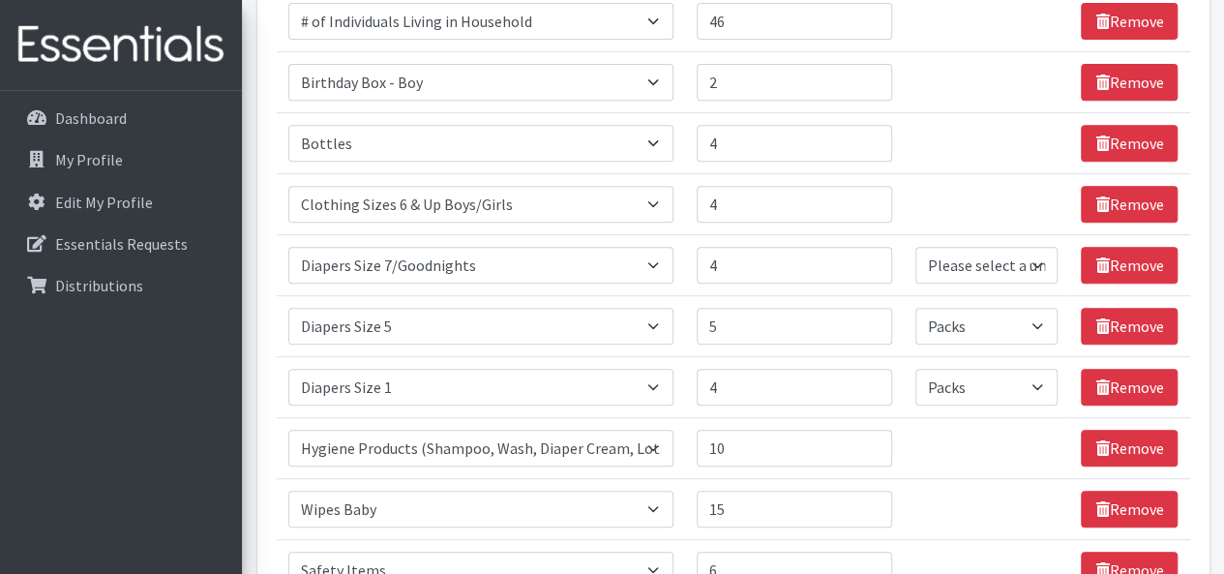
scroll to position [345, 0]
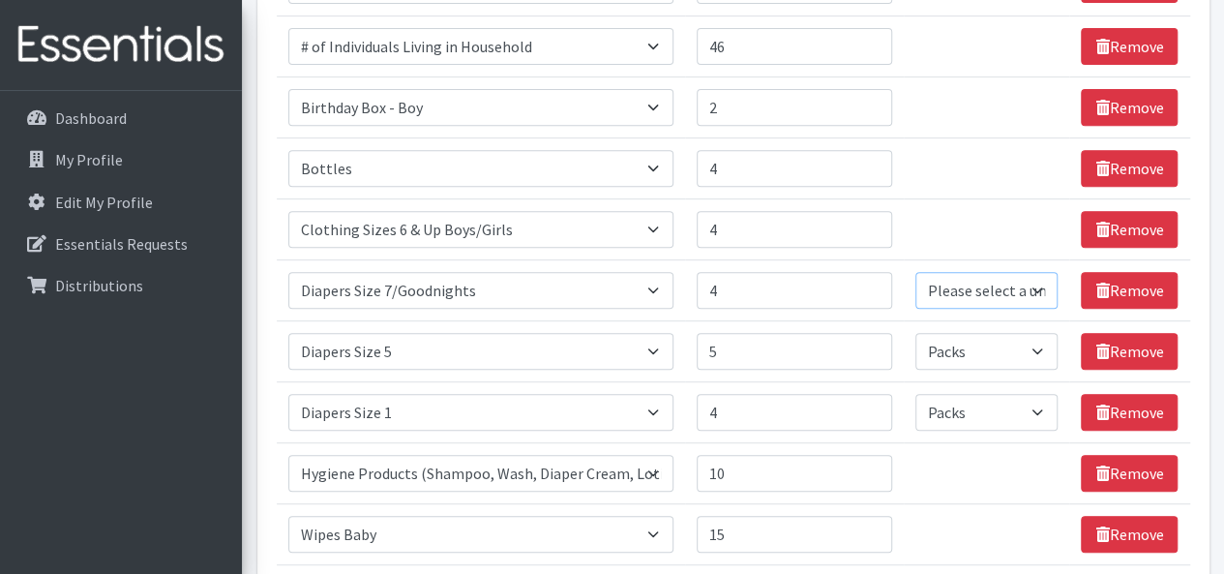
click at [1020, 282] on select "Please select a unit units Packs" at bounding box center [986, 290] width 142 height 37
select select "Pack"
click at [916, 272] on select "Please select a unit units Packs" at bounding box center [986, 290] width 142 height 37
type input "3"
click at [873, 289] on input "3" at bounding box center [794, 290] width 195 height 37
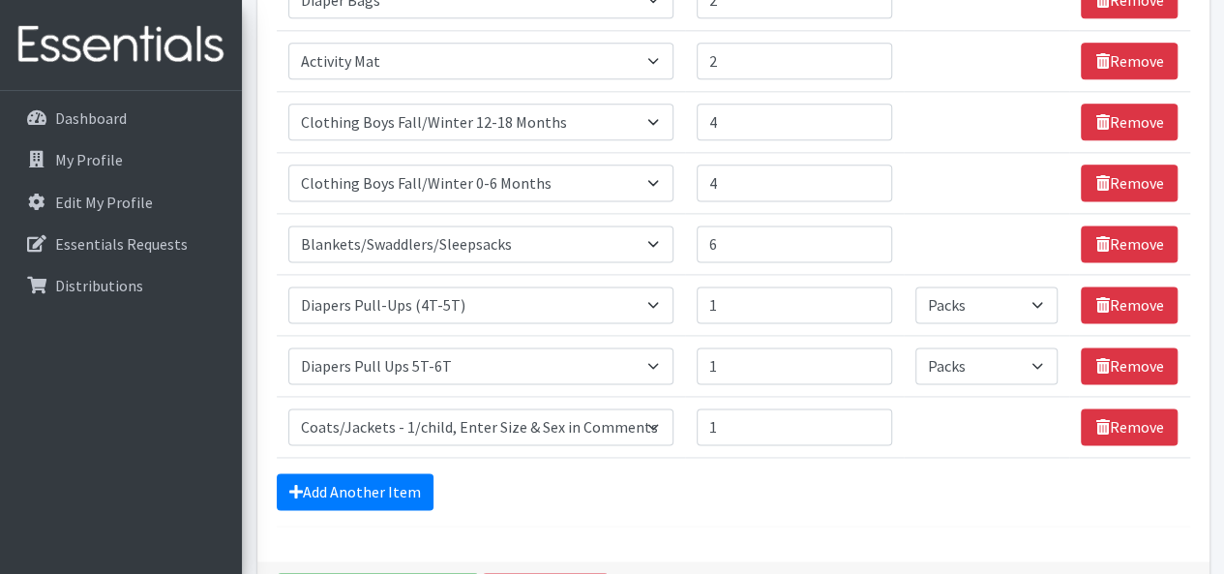
scroll to position [1309, 0]
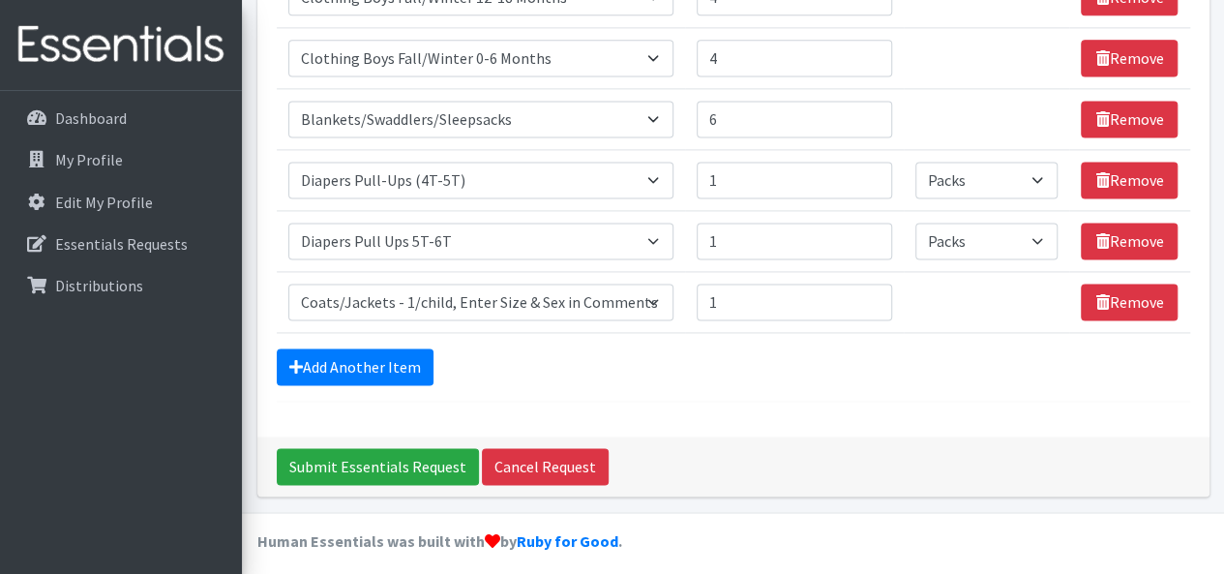
click at [366, 355] on link "Add Another Item" at bounding box center [355, 366] width 157 height 37
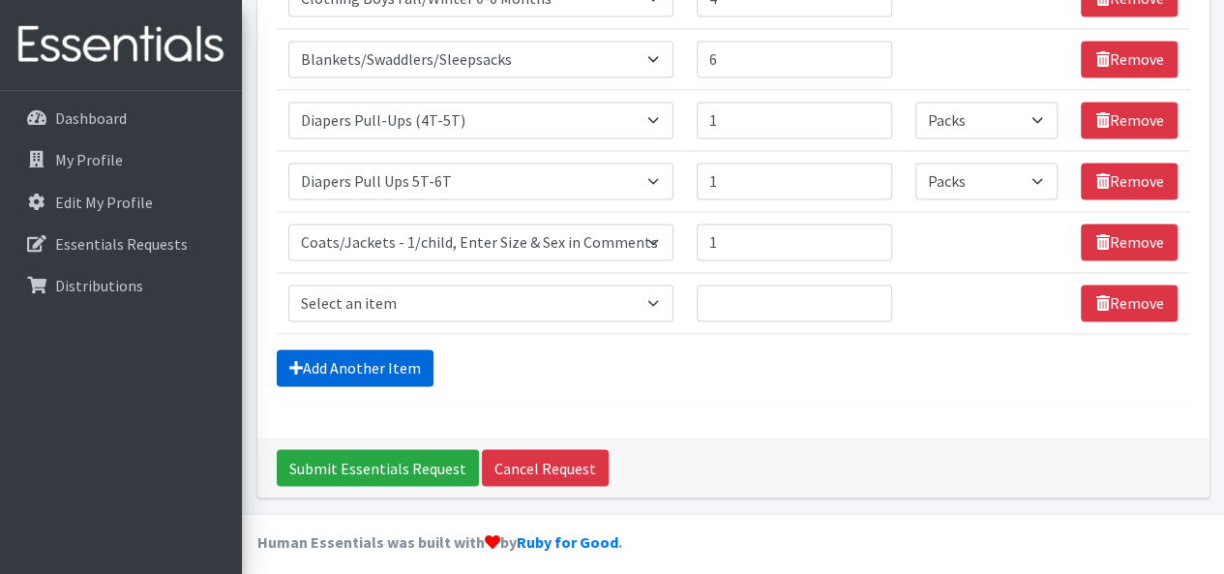
scroll to position [1370, 0]
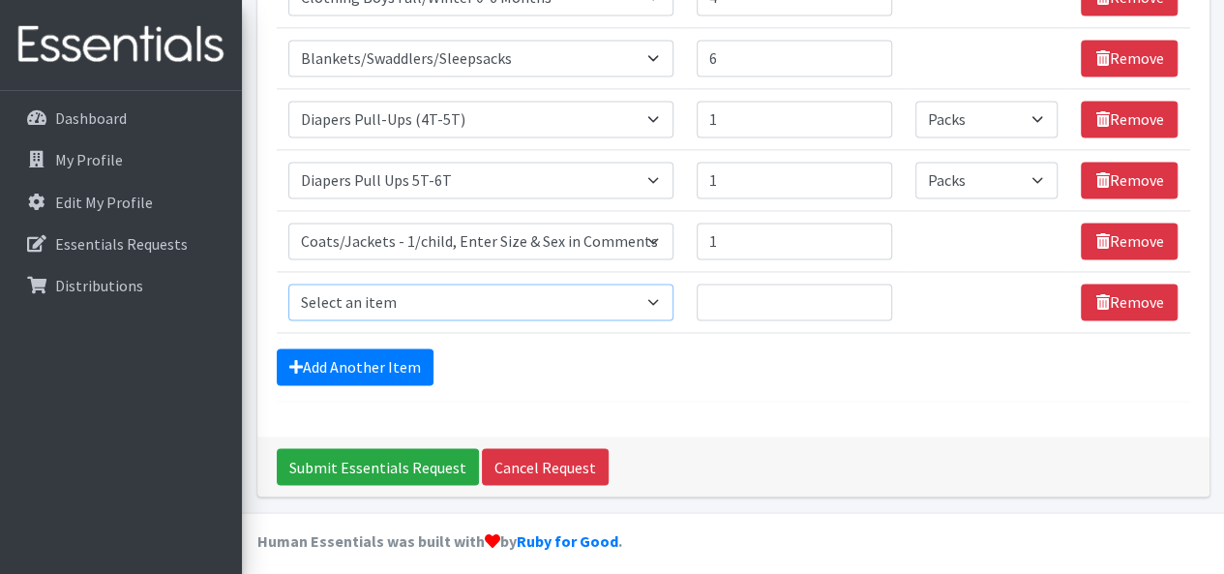
click at [490, 293] on select "Select an item # of Children this order will serve # of Individuals Living in H…" at bounding box center [481, 301] width 386 height 37
select select "5749"
click at [288, 283] on select "Select an item # of Children this order will serve # of Individuals Living in H…" at bounding box center [481, 301] width 386 height 37
click at [873, 283] on input "1" at bounding box center [794, 301] width 195 height 37
type input "2"
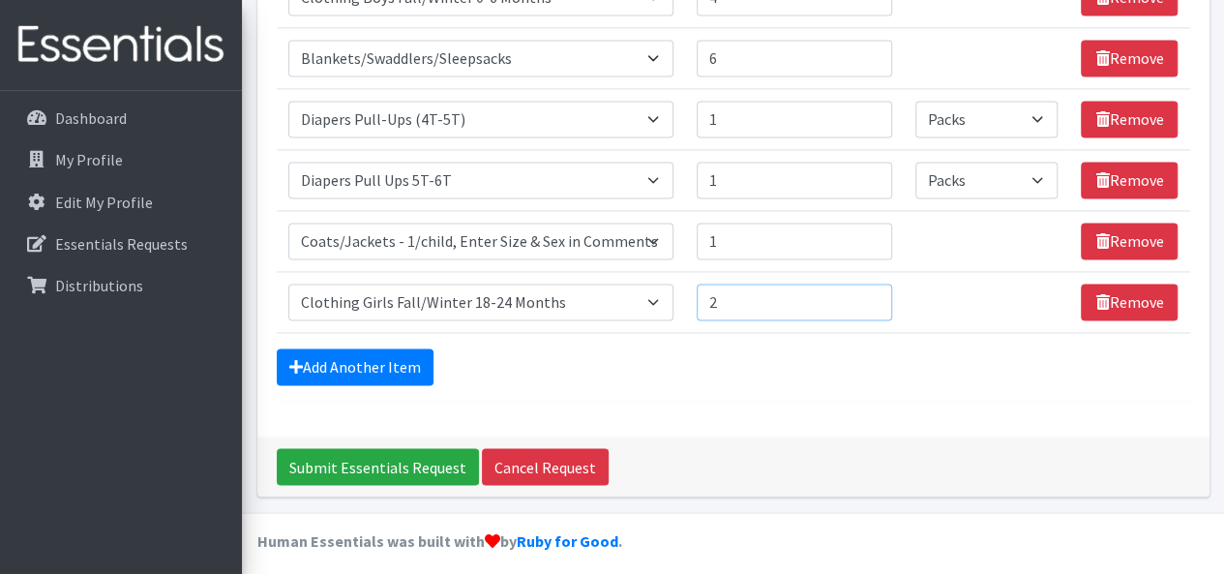
click at [873, 283] on input "2" at bounding box center [794, 301] width 195 height 37
click at [407, 353] on link "Add Another Item" at bounding box center [355, 366] width 157 height 37
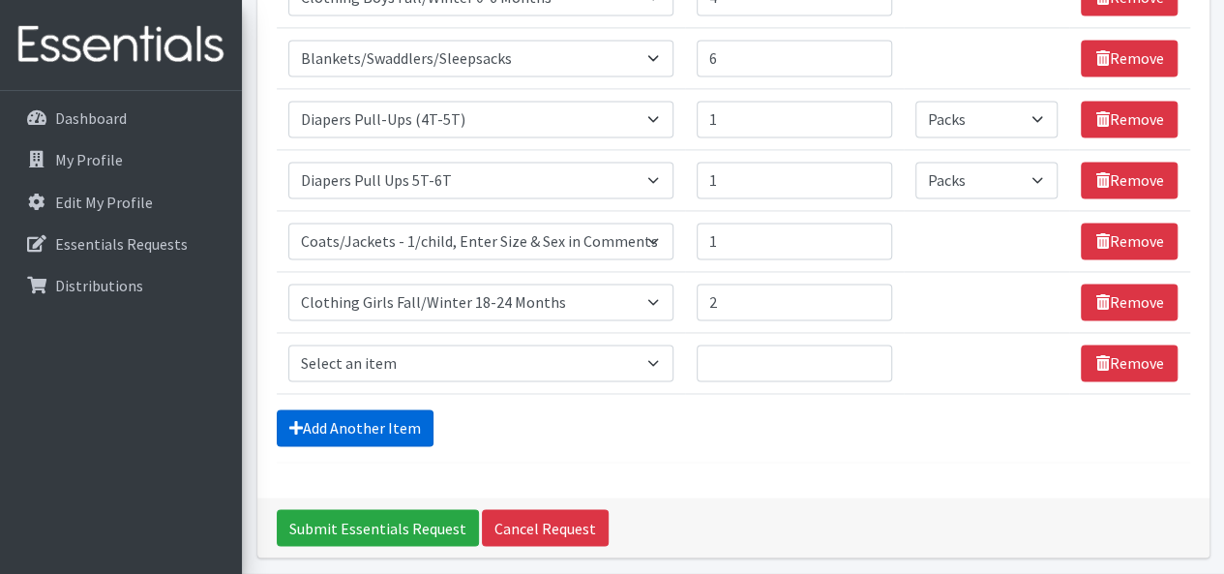
scroll to position [1430, 0]
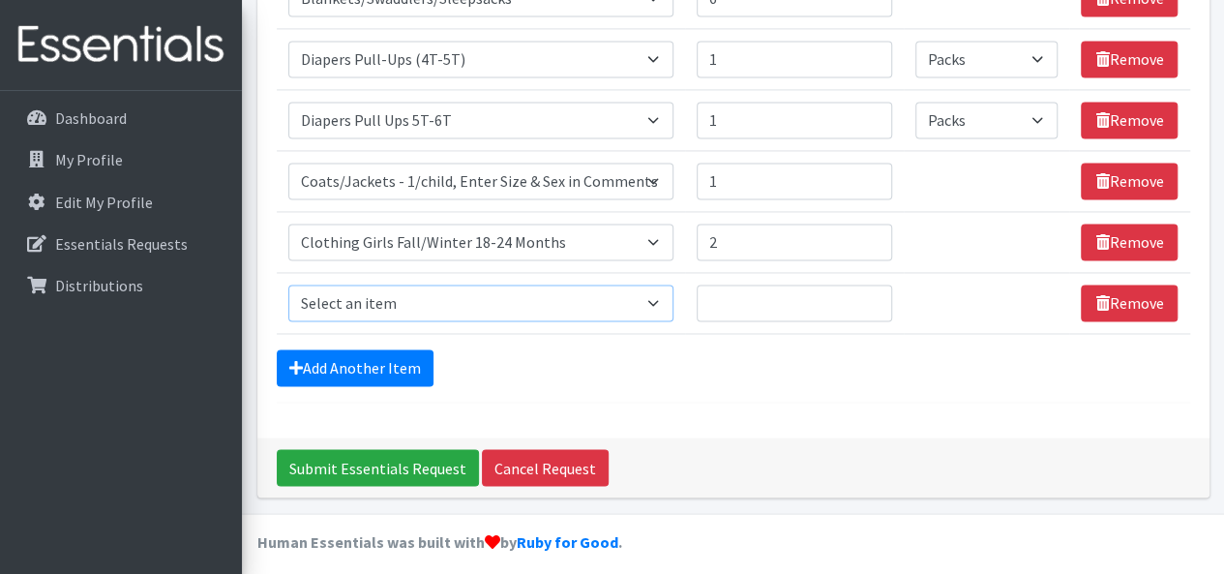
click at [400, 299] on select "Select an item # of Children this order will serve # of Individuals Living in H…" at bounding box center [481, 302] width 386 height 37
select select "6264"
click at [288, 284] on select "Select an item # of Children this order will serve # of Individuals Living in H…" at bounding box center [481, 302] width 386 height 37
click at [877, 284] on input "1" at bounding box center [794, 302] width 195 height 37
click at [873, 290] on input "2" at bounding box center [794, 302] width 195 height 37
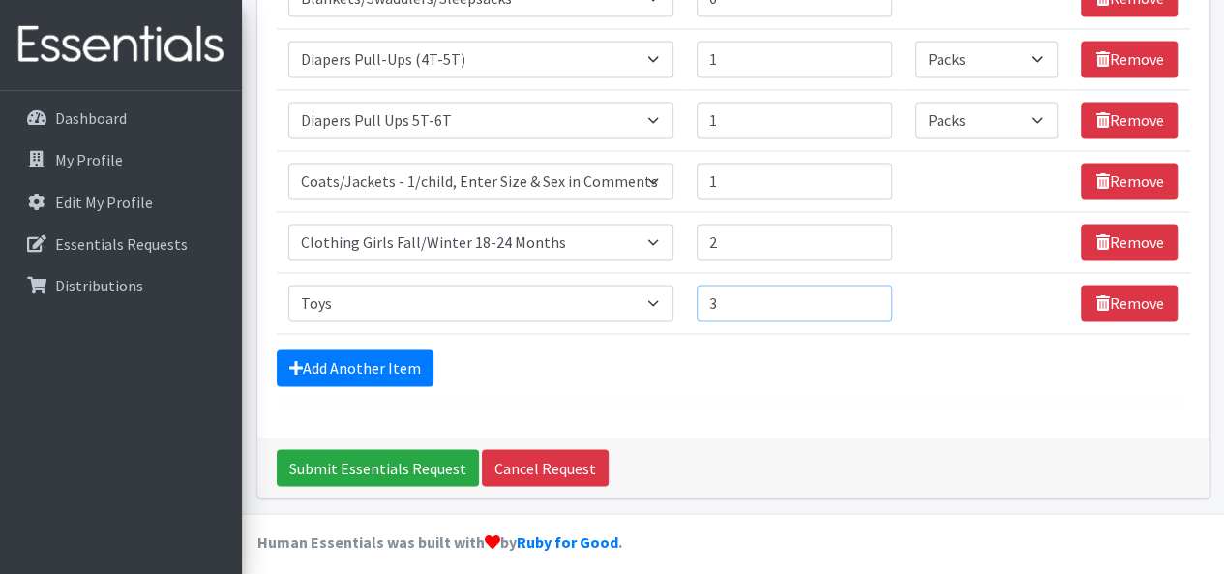
click at [873, 290] on input "3" at bounding box center [794, 302] width 195 height 37
click at [872, 289] on input "4" at bounding box center [794, 302] width 195 height 37
type input "5"
click at [872, 289] on input "5" at bounding box center [794, 302] width 195 height 37
click at [391, 350] on link "Add Another Item" at bounding box center [355, 367] width 157 height 37
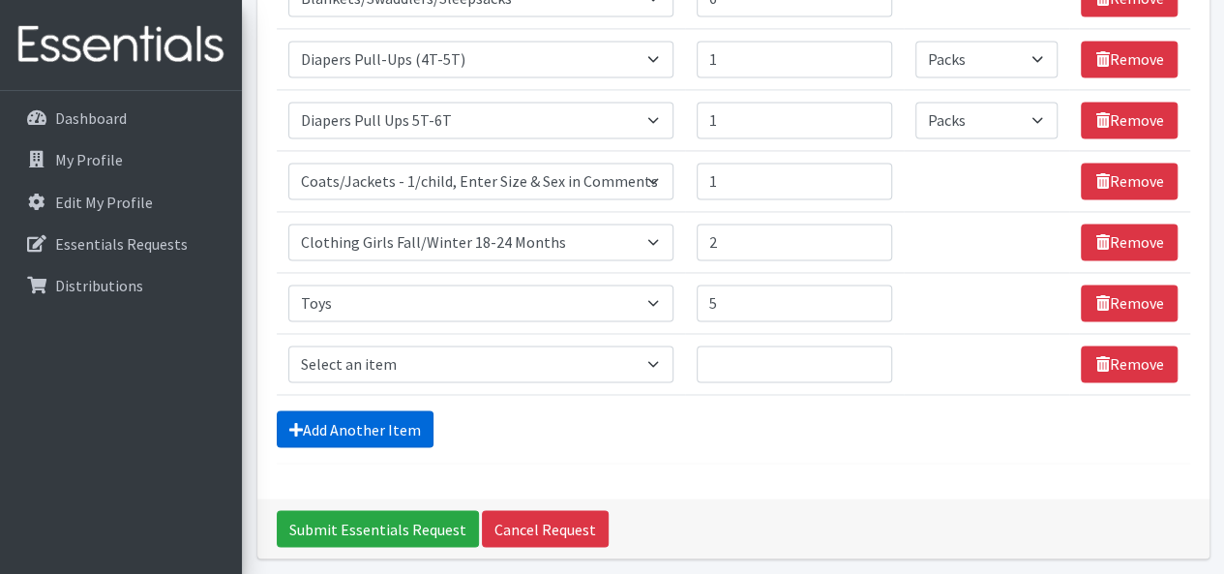
scroll to position [1491, 0]
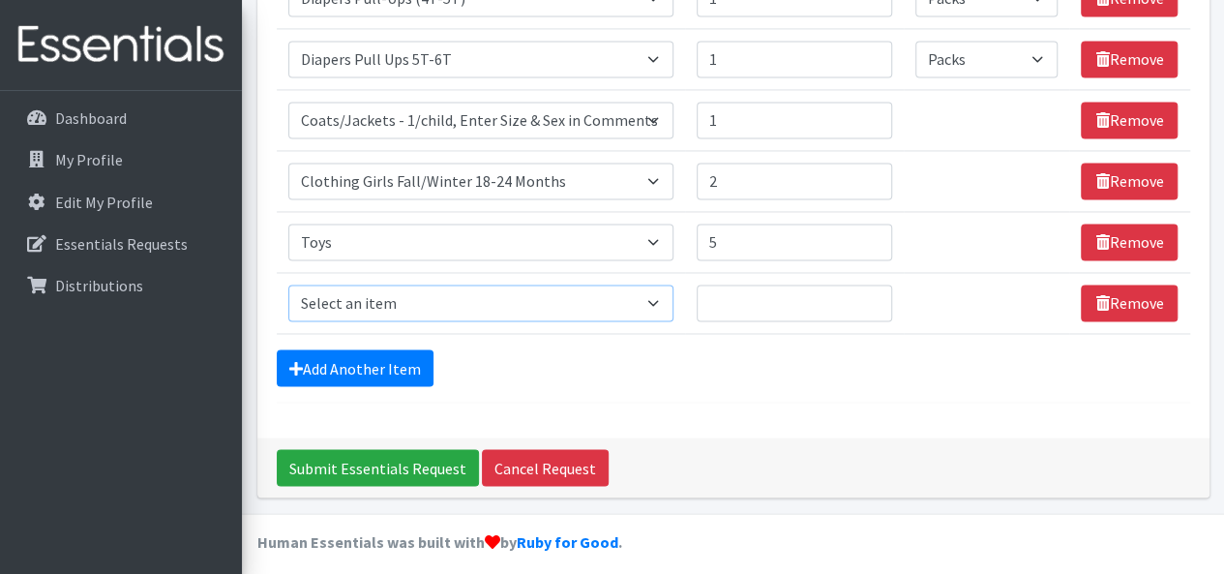
click at [497, 289] on select "Select an item # of Children this order will serve # of Individuals Living in H…" at bounding box center [481, 302] width 386 height 37
select select "1967"
click at [288, 284] on select "Select an item # of Children this order will serve # of Individuals Living in H…" at bounding box center [481, 302] width 386 height 37
click at [875, 289] on input "1" at bounding box center [794, 302] width 195 height 37
click at [875, 289] on input "2" at bounding box center [794, 302] width 195 height 37
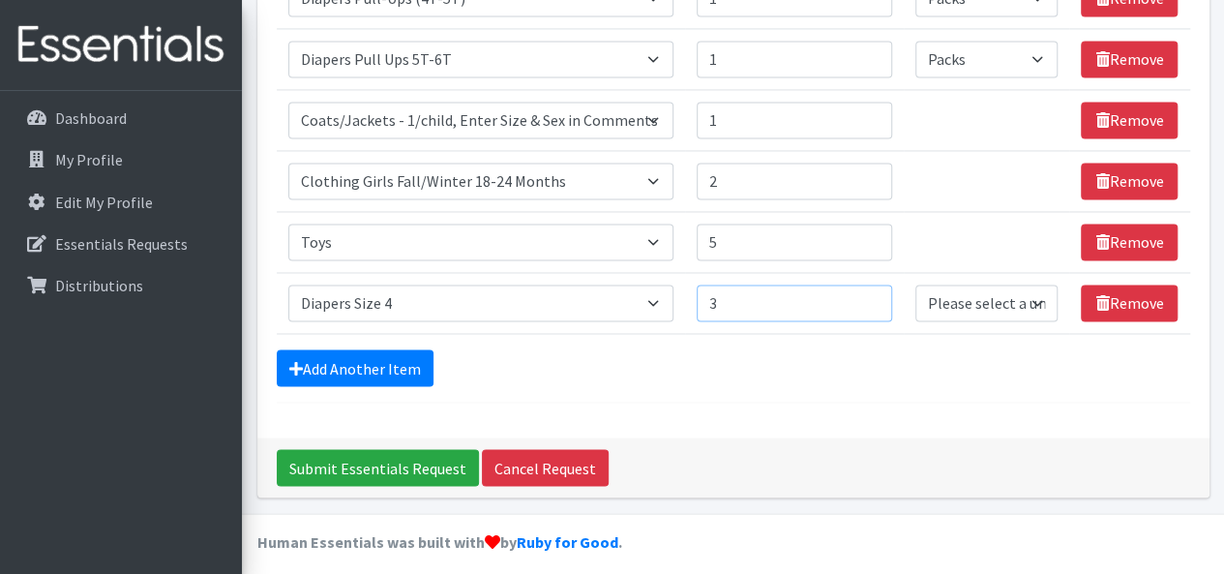
click at [875, 289] on input "3" at bounding box center [794, 302] width 195 height 37
type input "4"
click at [875, 289] on input "4" at bounding box center [794, 302] width 195 height 37
click at [991, 299] on select "Please select a unit units Packs" at bounding box center [986, 302] width 142 height 37
select select "Pack"
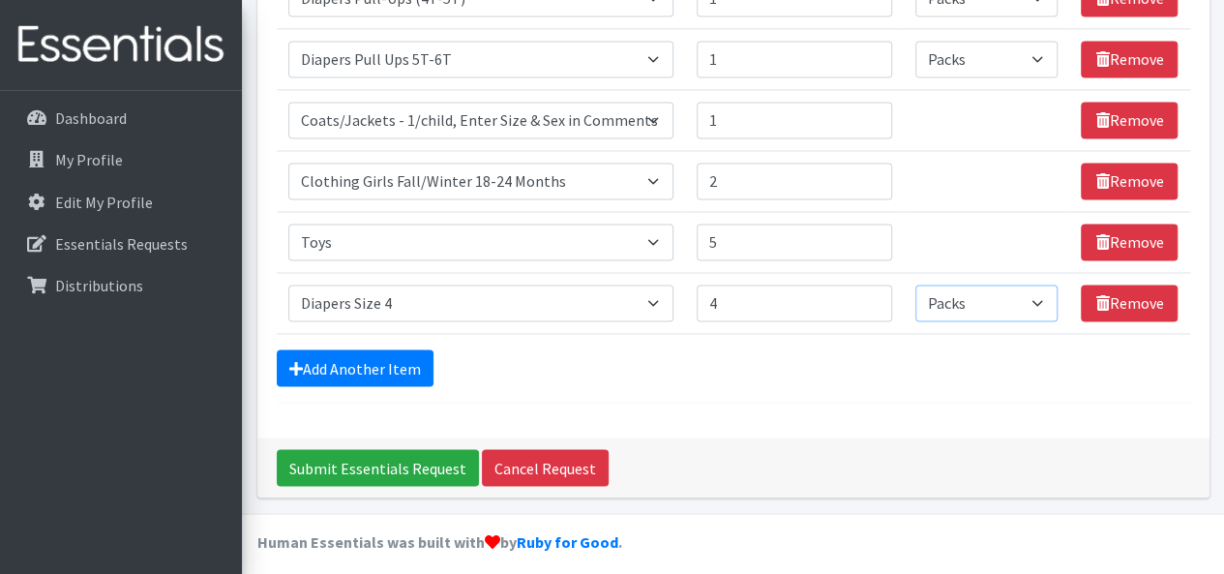
click at [916, 284] on select "Please select a unit units Packs" at bounding box center [986, 302] width 142 height 37
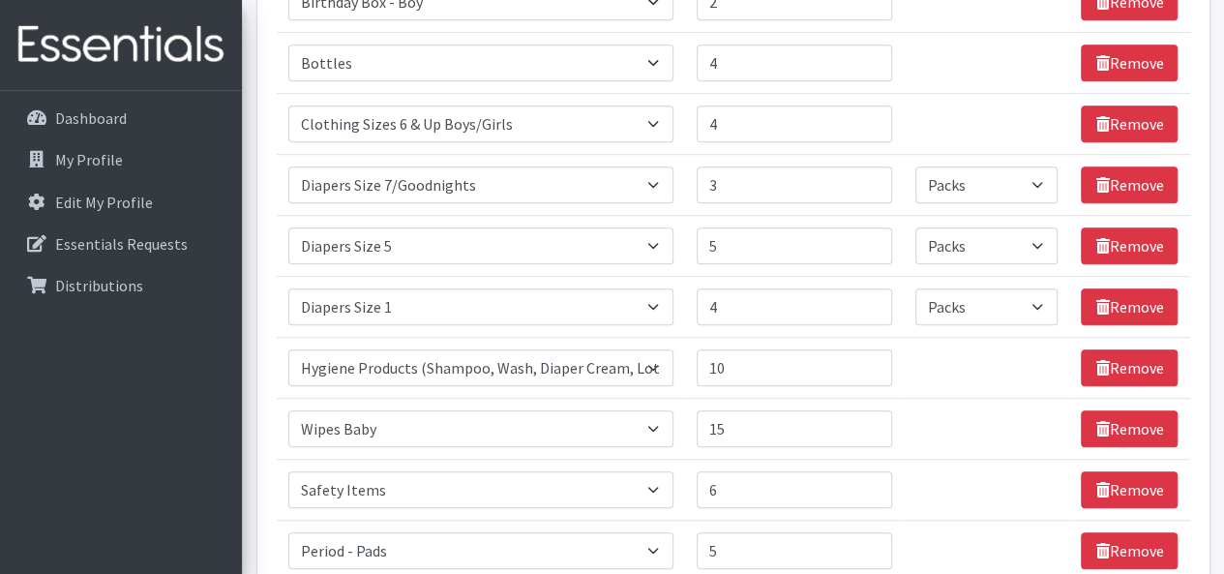
scroll to position [450, 0]
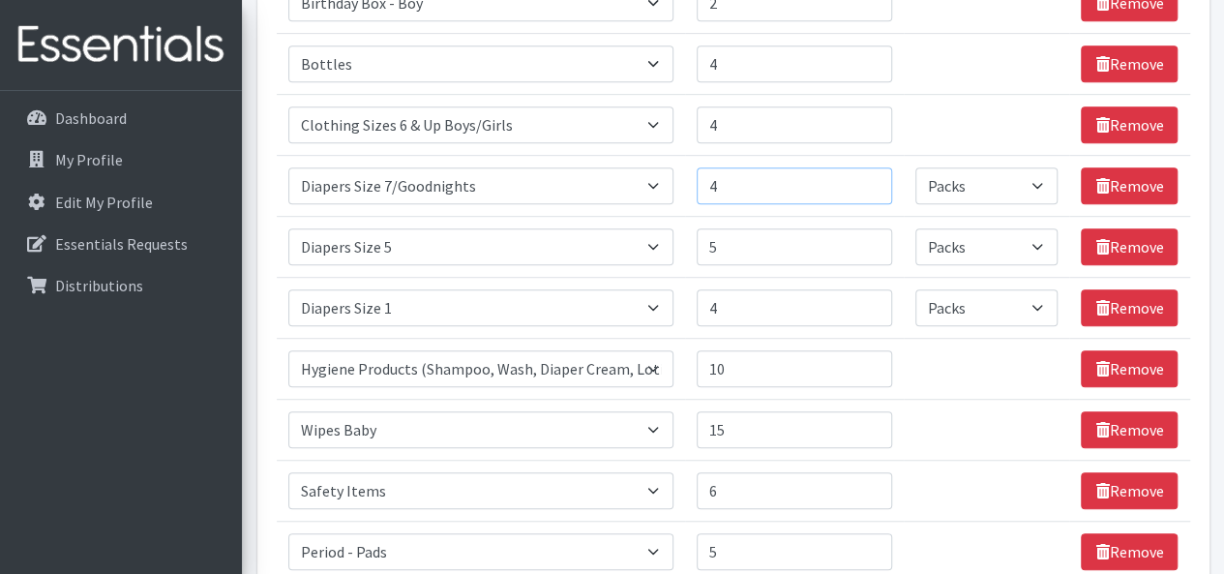
type input "4"
click at [873, 175] on input "4" at bounding box center [794, 185] width 195 height 37
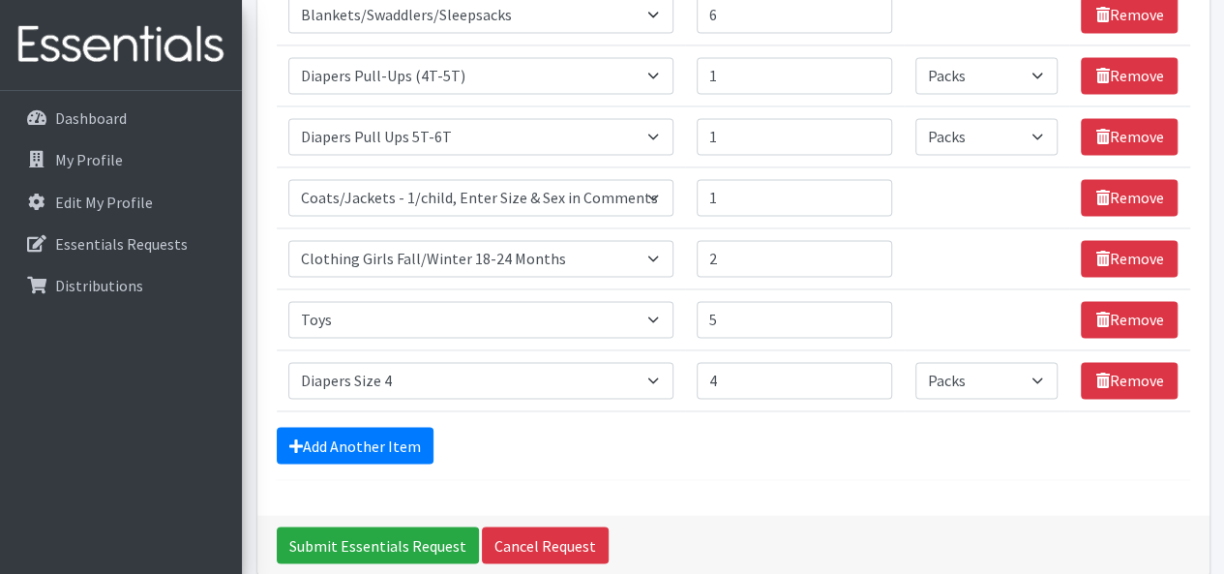
scroll to position [1415, 0]
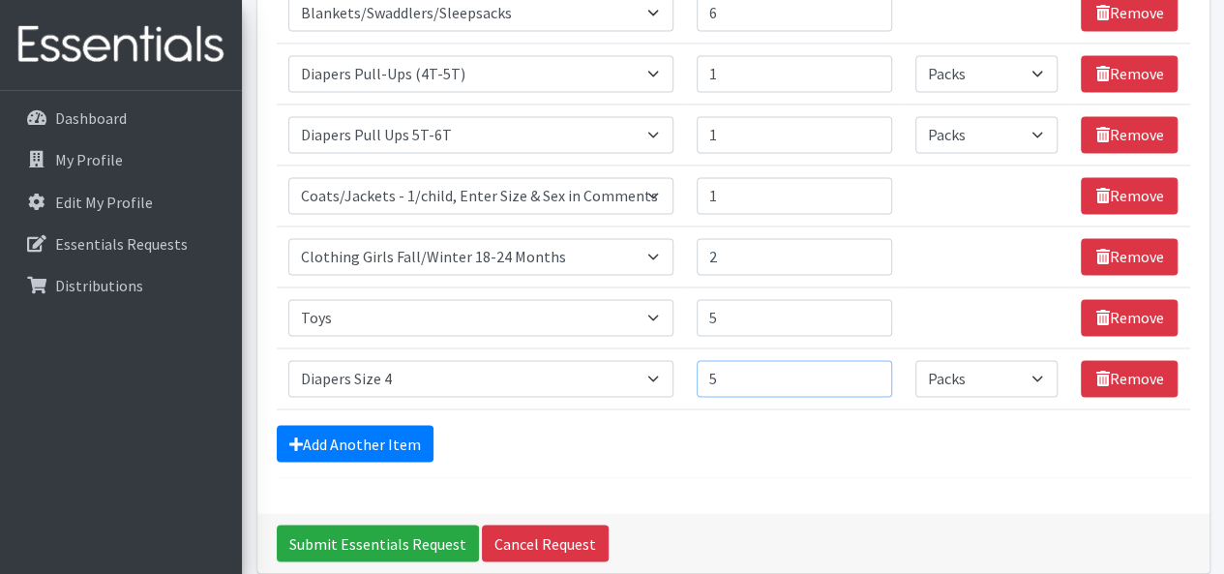
click at [871, 363] on input "5" at bounding box center [794, 378] width 195 height 37
type input "6"
click at [871, 363] on input "6" at bounding box center [794, 378] width 195 height 37
click at [323, 431] on link "Add Another Item" at bounding box center [355, 443] width 157 height 37
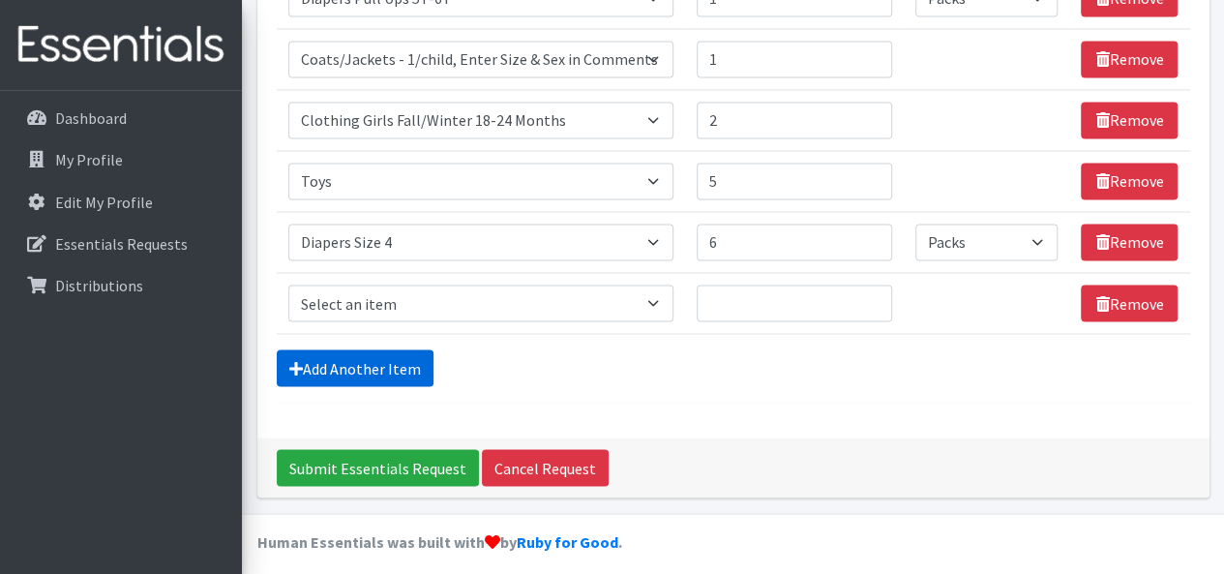
click at [334, 365] on link "Add Another Item" at bounding box center [355, 367] width 157 height 37
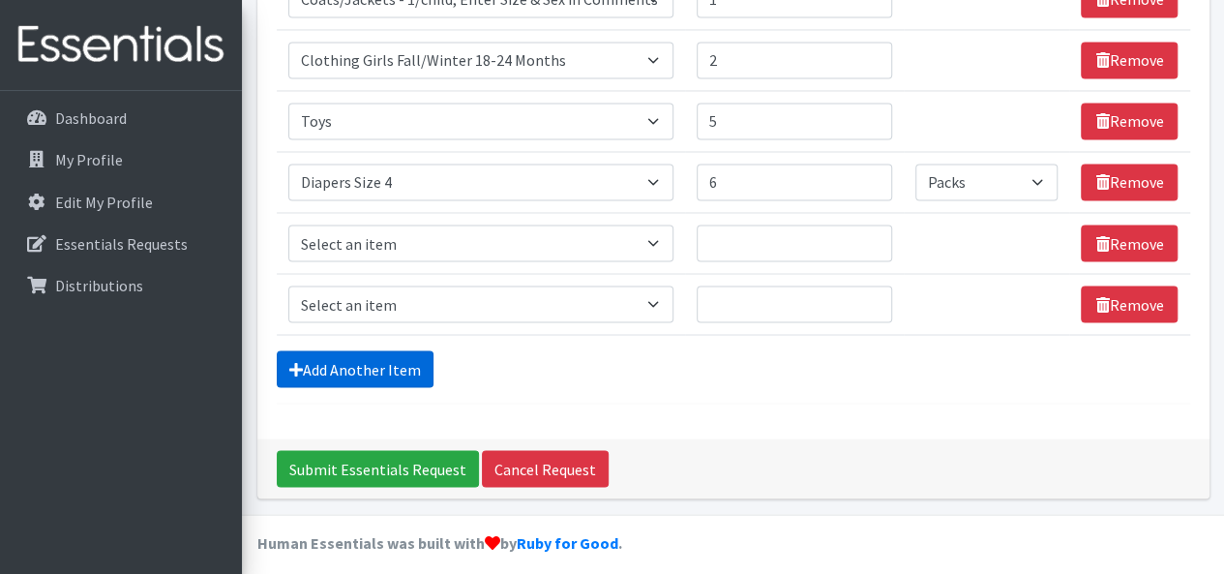
scroll to position [1612, 0]
click at [340, 232] on select "Select an item # of Children this order will serve # of Individuals Living in H…" at bounding box center [481, 242] width 386 height 37
select select "1966"
click at [288, 224] on select "Select an item # of Children this order will serve # of Individuals Living in H…" at bounding box center [481, 242] width 386 height 37
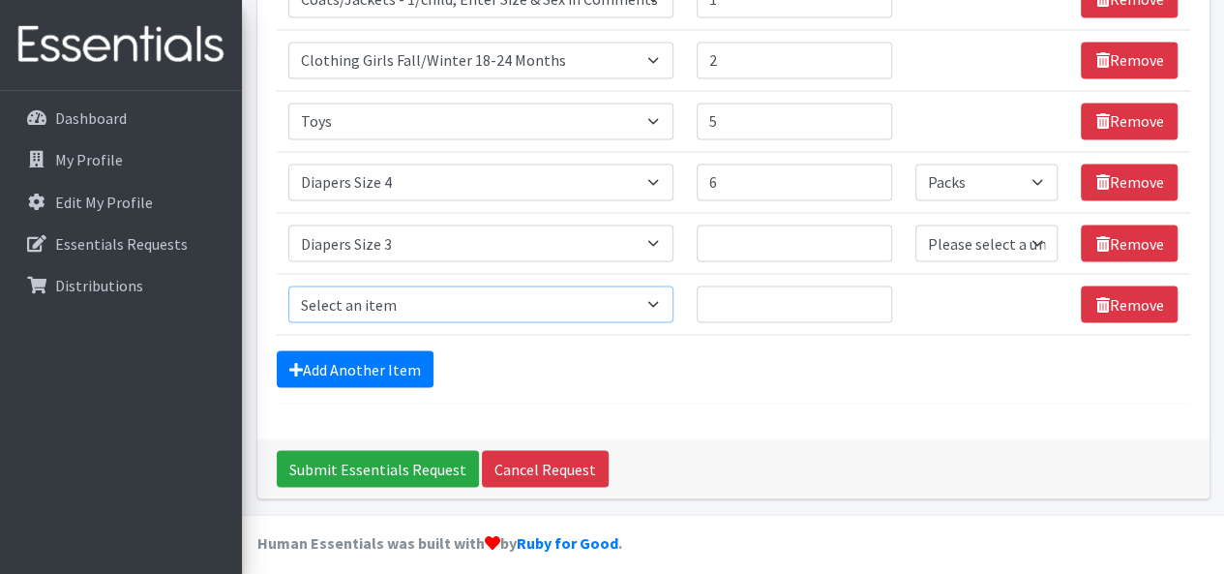
click at [659, 291] on select "Select an item # of Children this order will serve # of Individuals Living in H…" at bounding box center [481, 303] width 386 height 37
select select "1937"
click at [288, 285] on select "Select an item # of Children this order will serve # of Individuals Living in H…" at bounding box center [481, 303] width 386 height 37
type input "1"
click at [871, 285] on input "1" at bounding box center [794, 303] width 195 height 37
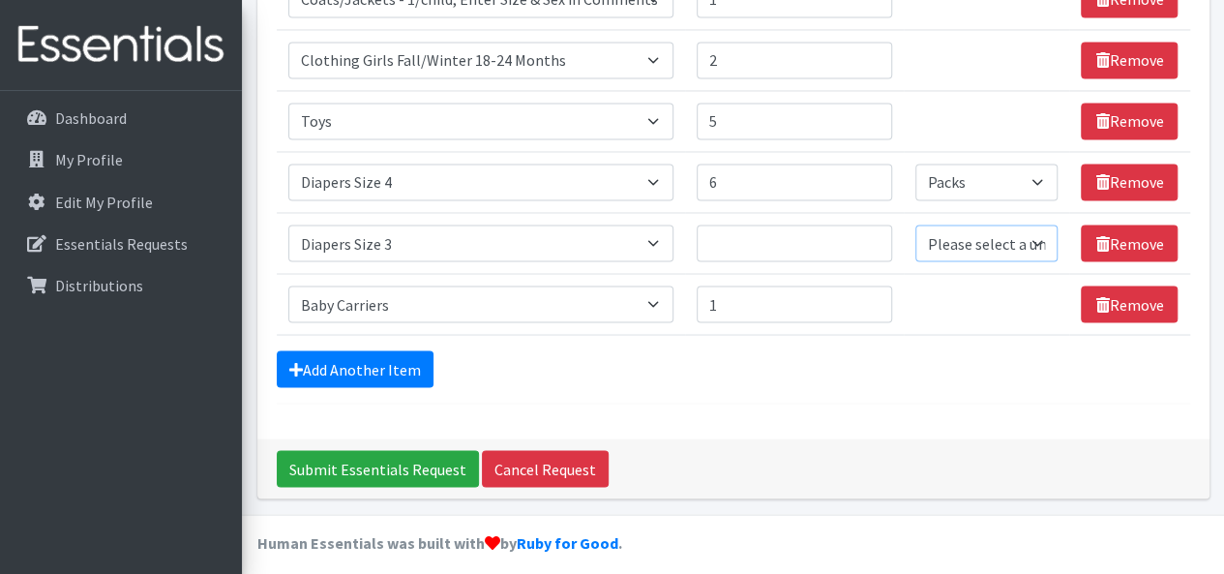
click at [981, 236] on select "Please select a unit units Packs" at bounding box center [986, 242] width 142 height 37
select select "Pack"
click at [916, 224] on select "Please select a unit units Packs" at bounding box center [986, 242] width 142 height 37
click at [873, 224] on input "1" at bounding box center [794, 242] width 195 height 37
click at [873, 224] on input "2" at bounding box center [794, 242] width 195 height 37
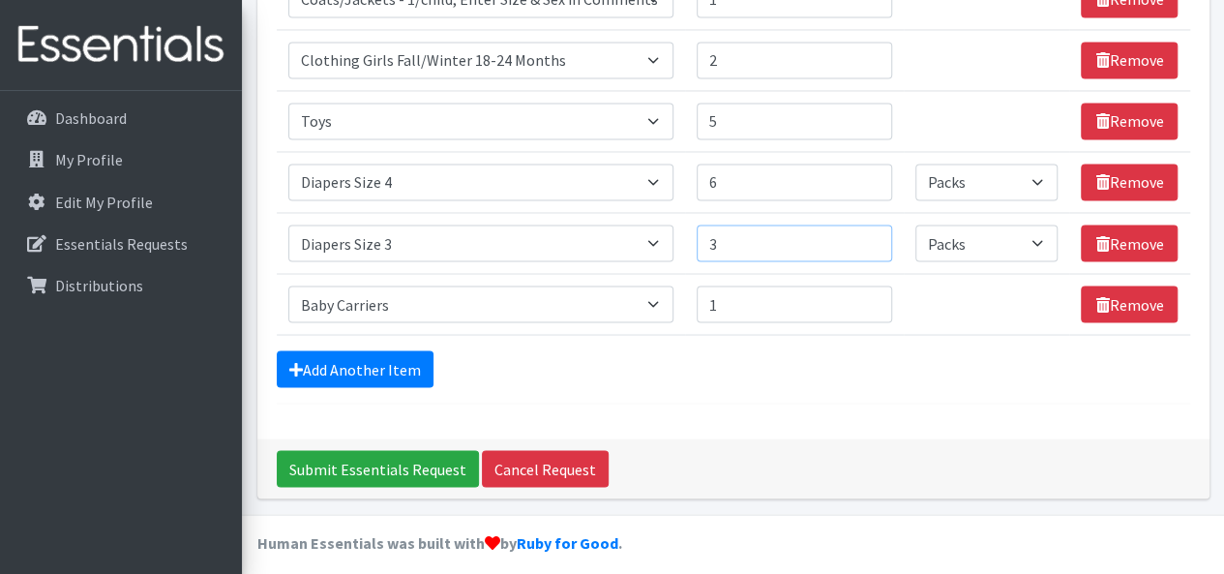
click at [875, 224] on input "3" at bounding box center [794, 242] width 195 height 37
type input "4"
click at [875, 224] on input "4" at bounding box center [794, 242] width 195 height 37
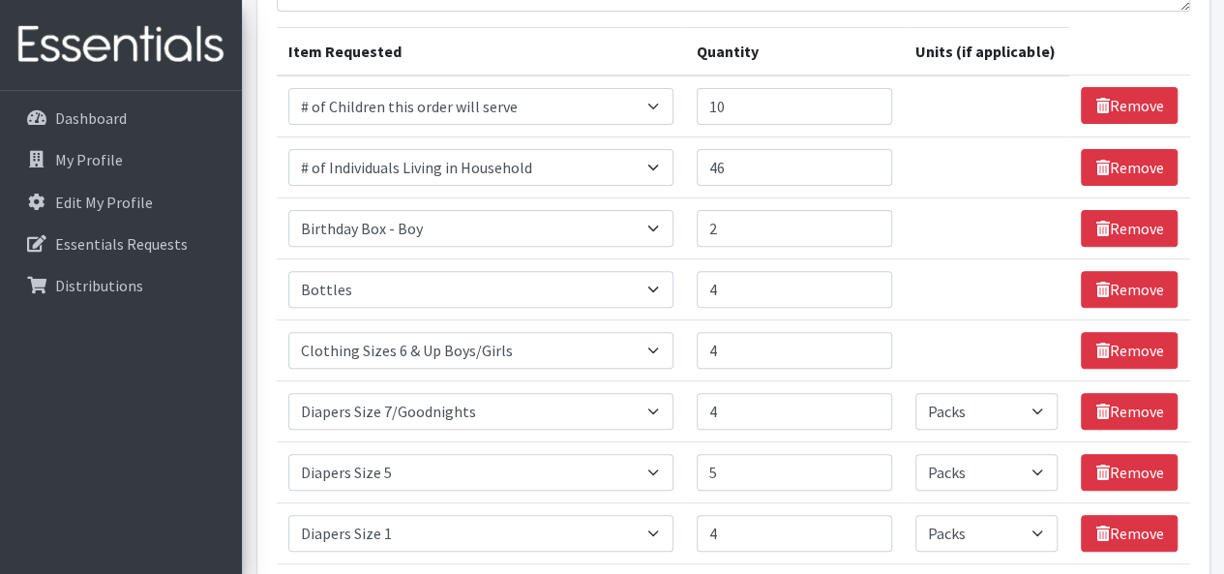
scroll to position [114, 0]
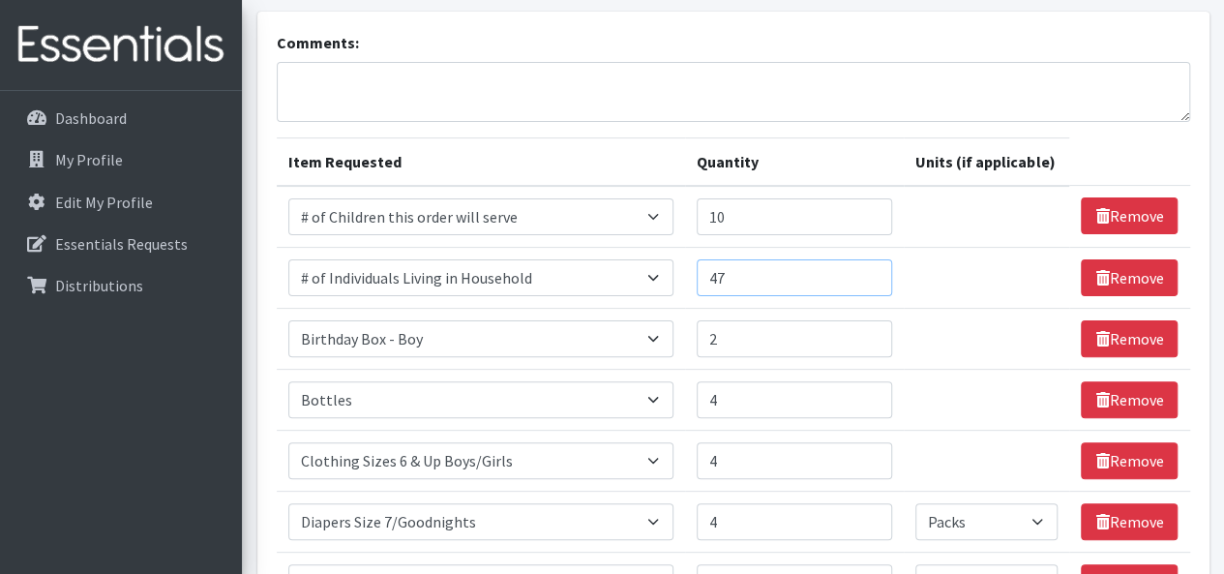
click at [873, 268] on input "47" at bounding box center [794, 277] width 195 height 37
click at [873, 268] on input "48" at bounding box center [794, 277] width 195 height 37
type input "49"
click at [873, 268] on input "49" at bounding box center [794, 277] width 195 height 37
click at [871, 208] on input "11" at bounding box center [794, 216] width 195 height 37
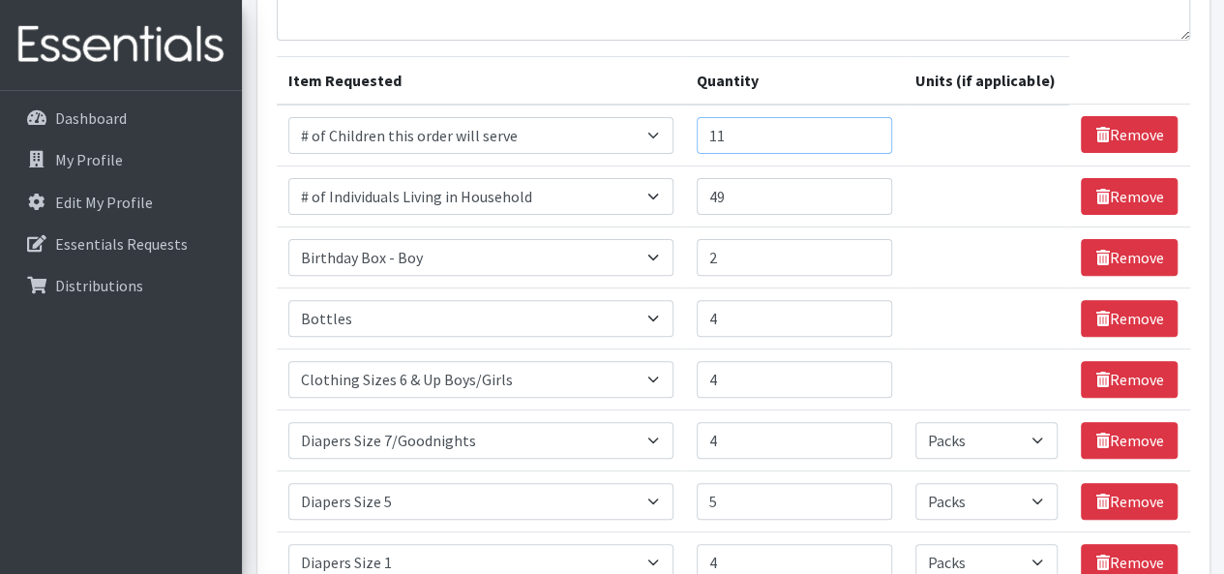
scroll to position [195, 0]
type input "12"
click at [873, 128] on input "12" at bounding box center [794, 135] width 195 height 37
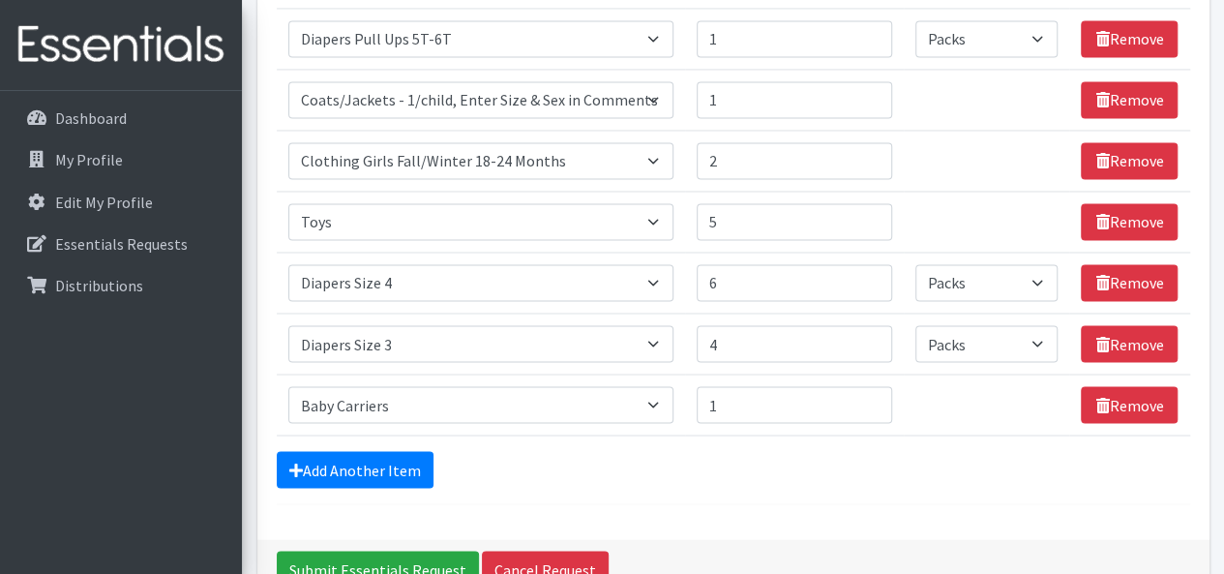
scroll to position [1598, 0]
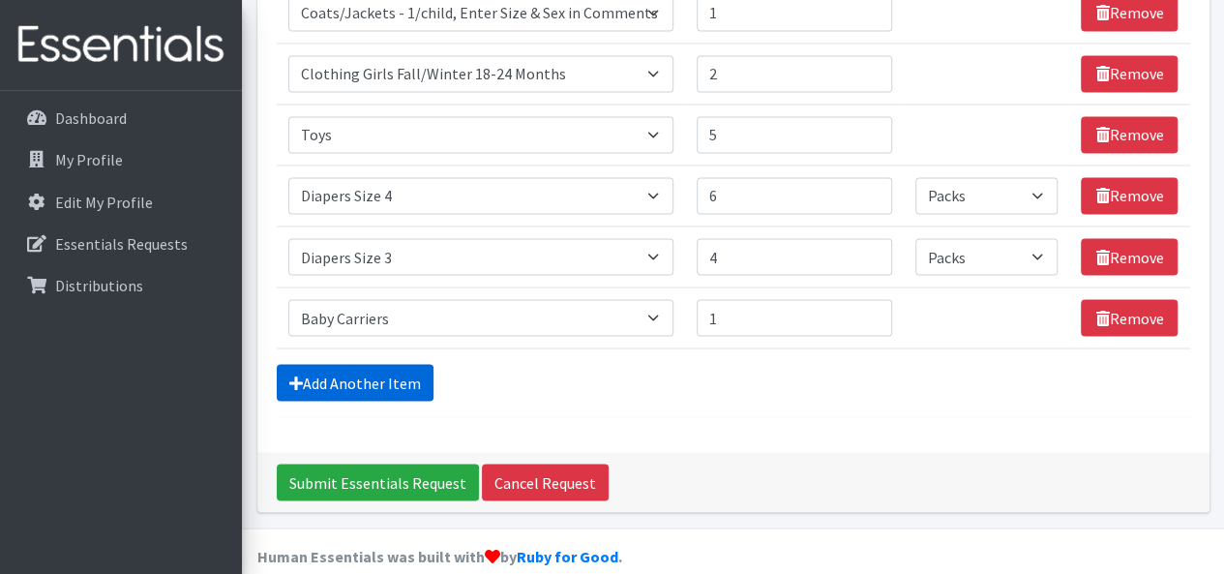
click at [389, 367] on link "Add Another Item" at bounding box center [355, 382] width 157 height 37
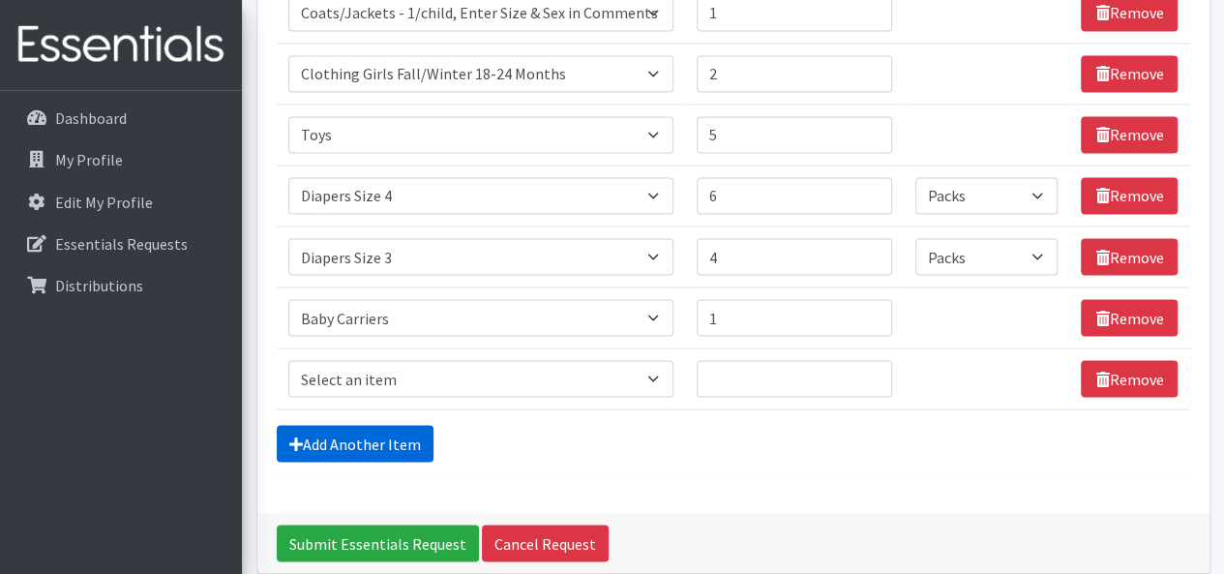
scroll to position [1673, 0]
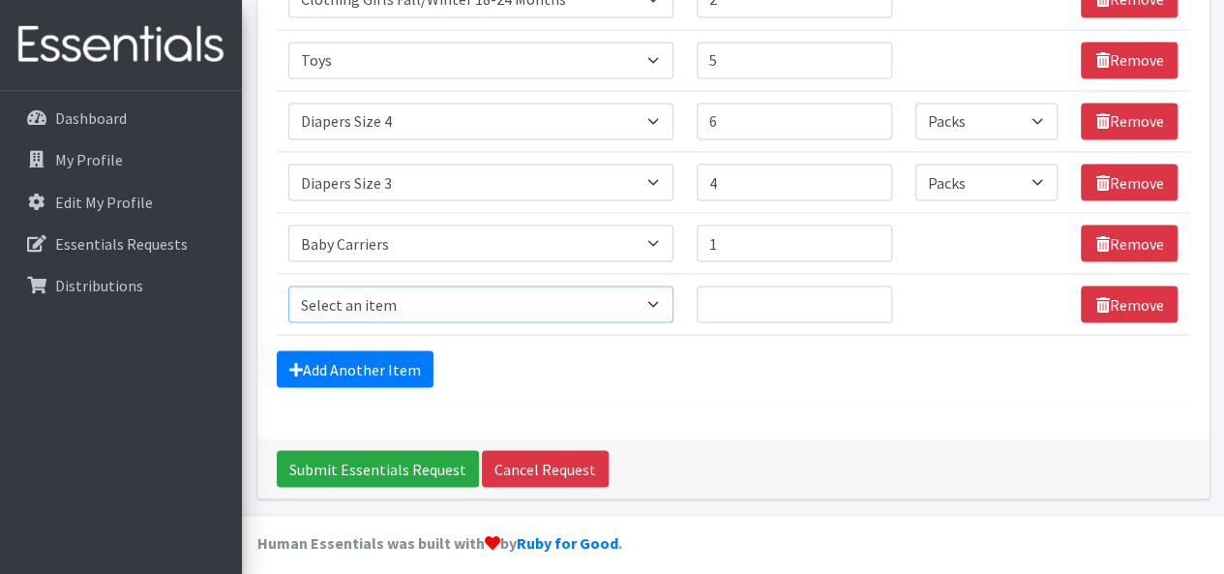
click at [343, 297] on select "Select an item # of Children this order will serve # of Individuals Living in H…" at bounding box center [481, 303] width 386 height 37
click at [288, 285] on select "Select an item # of Children this order will serve # of Individuals Living in H…" at bounding box center [481, 303] width 386 height 37
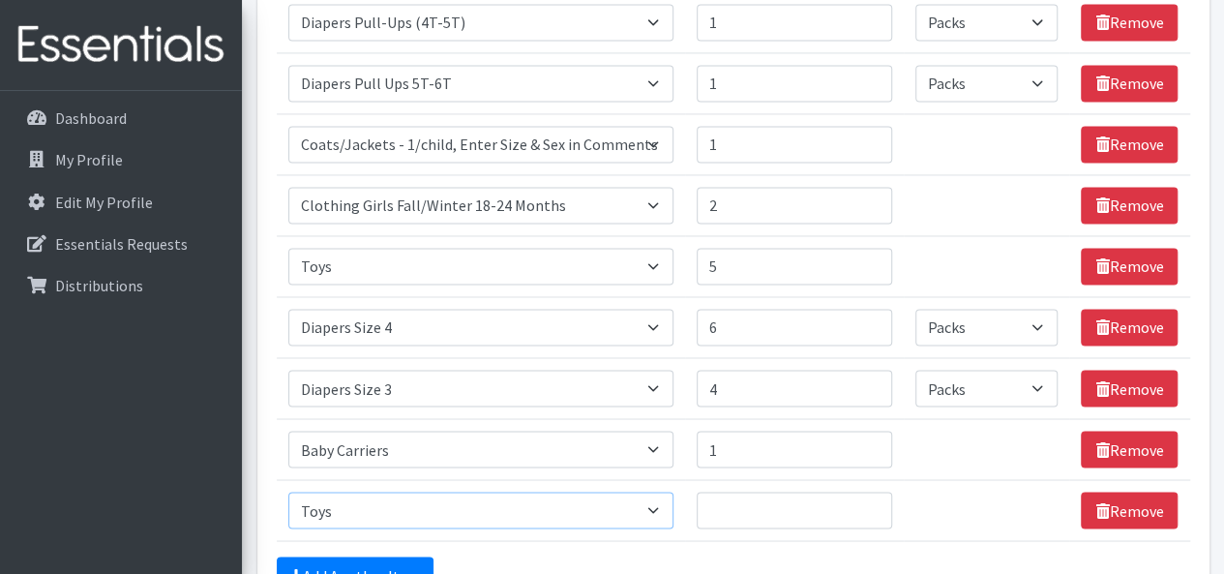
scroll to position [1467, 0]
click at [438, 491] on select "Select an item # of Children this order will serve # of Individuals Living in H…" at bounding box center [481, 509] width 386 height 37
click at [288, 491] on select "Select an item # of Children this order will serve # of Individuals Living in H…" at bounding box center [481, 509] width 386 height 37
click at [639, 506] on select "Select an item # of Children this order will serve # of Individuals Living in H…" at bounding box center [481, 509] width 386 height 37
select select "1965"
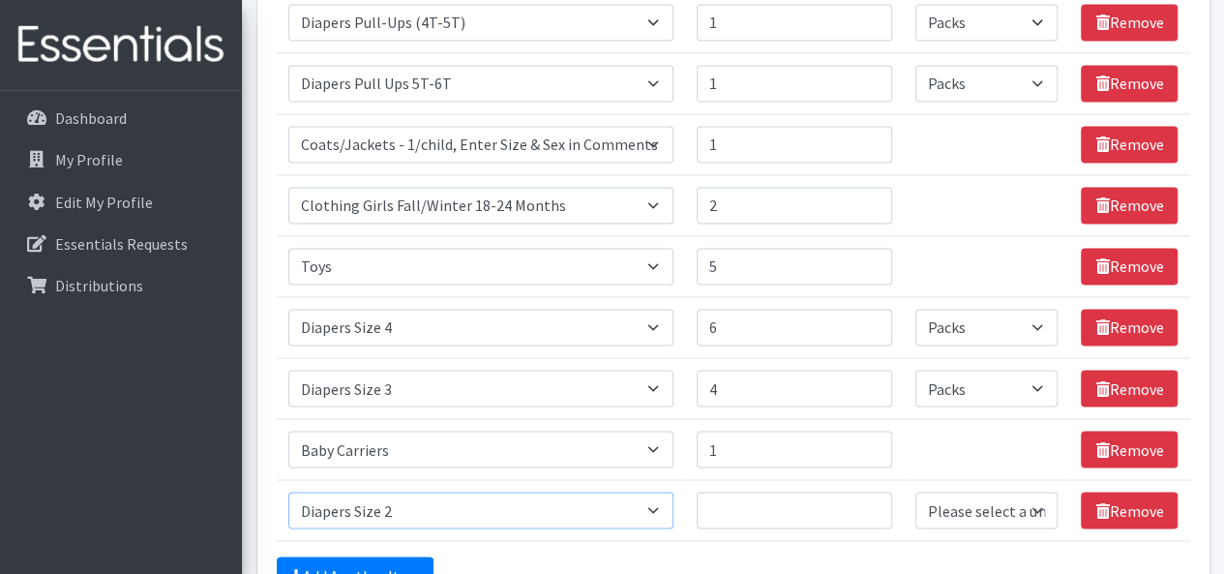
click at [288, 491] on select "Select an item # of Children this order will serve # of Individuals Living in H…" at bounding box center [481, 509] width 386 height 37
click at [870, 491] on input "1" at bounding box center [794, 509] width 195 height 37
type input "2"
click at [870, 491] on input "2" at bounding box center [794, 509] width 195 height 37
click at [995, 504] on select "Please select a unit units Packs" at bounding box center [986, 509] width 142 height 37
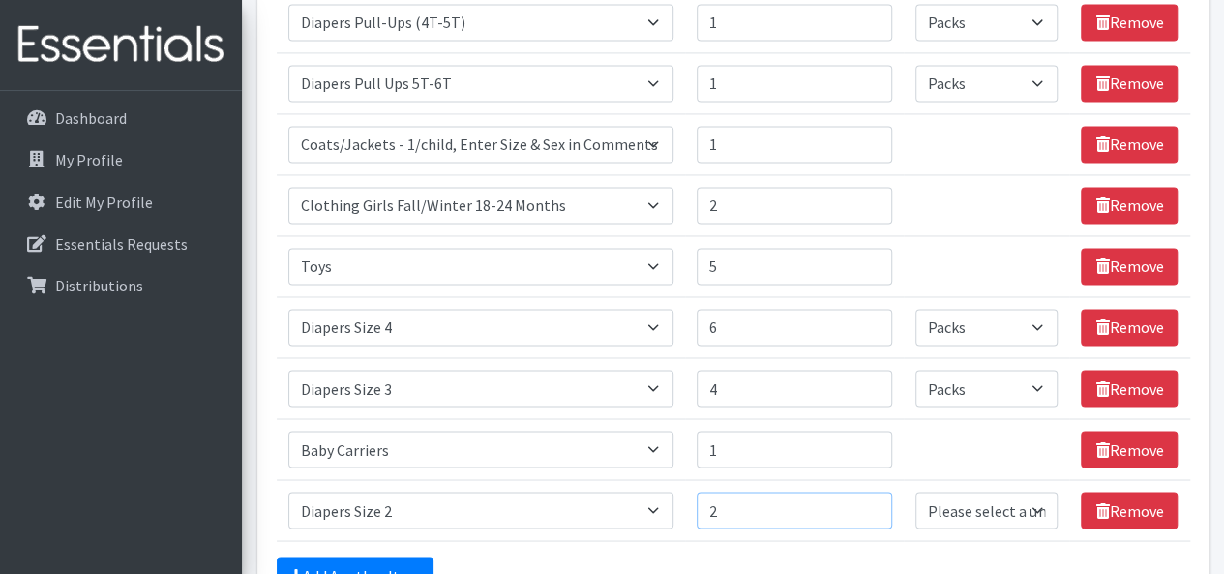
click at [850, 505] on input "2" at bounding box center [794, 509] width 195 height 37
click at [964, 509] on select "Please select a unit units Packs" at bounding box center [986, 509] width 142 height 37
select select
click at [916, 491] on select "Please select a unit units Packs" at bounding box center [986, 509] width 142 height 37
click at [382, 556] on link "Add Another Item" at bounding box center [355, 574] width 157 height 37
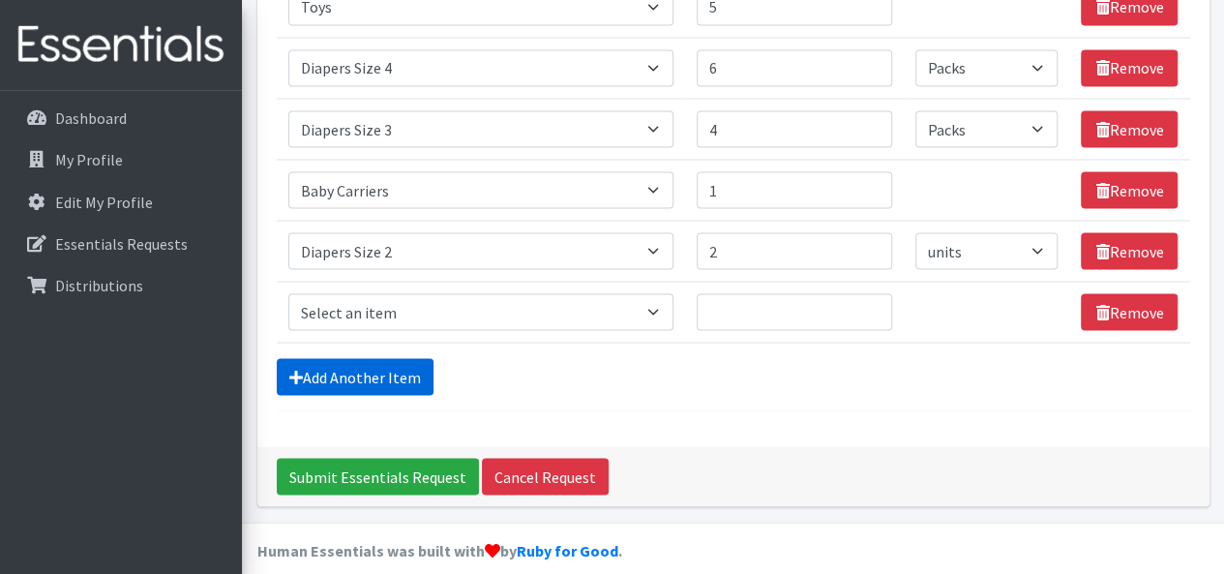
scroll to position [1734, 0]
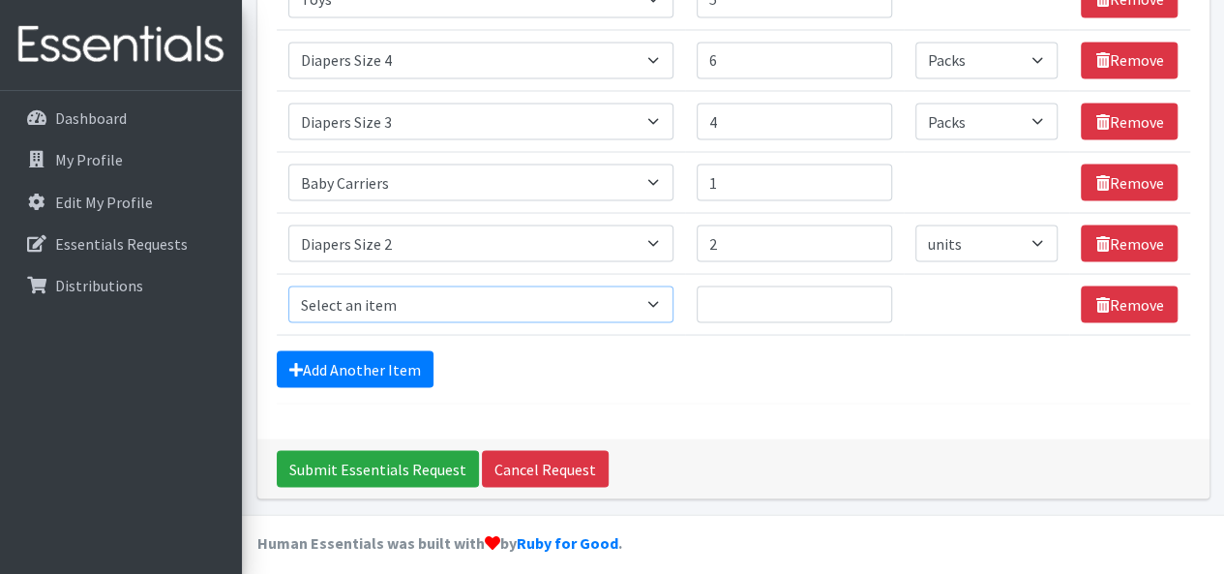
click at [327, 292] on select "Select an item # of Children this order will serve # of Individuals Living in H…" at bounding box center [481, 303] width 386 height 37
select select "5705"
click at [288, 285] on select "Select an item # of Children this order will serve # of Individuals Living in H…" at bounding box center [481, 303] width 386 height 37
click at [869, 285] on input "1" at bounding box center [794, 303] width 195 height 37
type input "2"
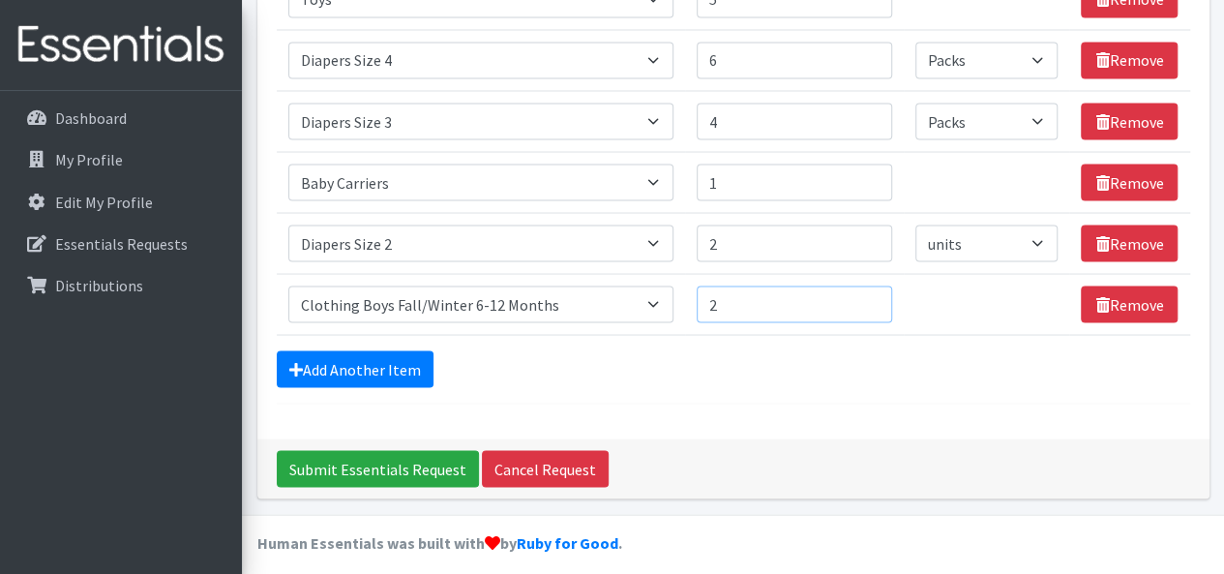
click at [869, 286] on input "2" at bounding box center [794, 303] width 195 height 37
click at [645, 285] on select "Select an item # of Children this order will serve # of Individuals Living in H…" at bounding box center [481, 303] width 386 height 37
select select "5742"
click at [288, 285] on select "Select an item # of Children this order will serve # of Individuals Living in H…" at bounding box center [481, 303] width 386 height 37
click at [384, 357] on link "Add Another Item" at bounding box center [355, 368] width 157 height 37
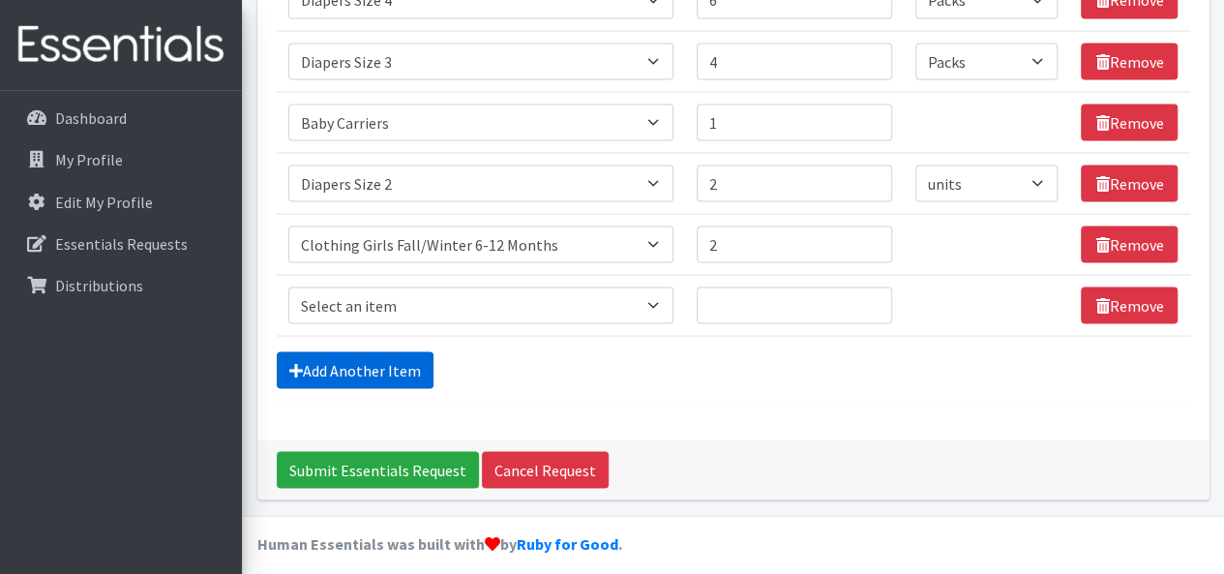
scroll to position [1794, 0]
type input "3"
click at [871, 229] on input "3" at bounding box center [794, 243] width 195 height 37
click at [630, 308] on select "Select an item # of Children this order will serve # of Individuals Living in H…" at bounding box center [481, 304] width 386 height 37
select select "11410"
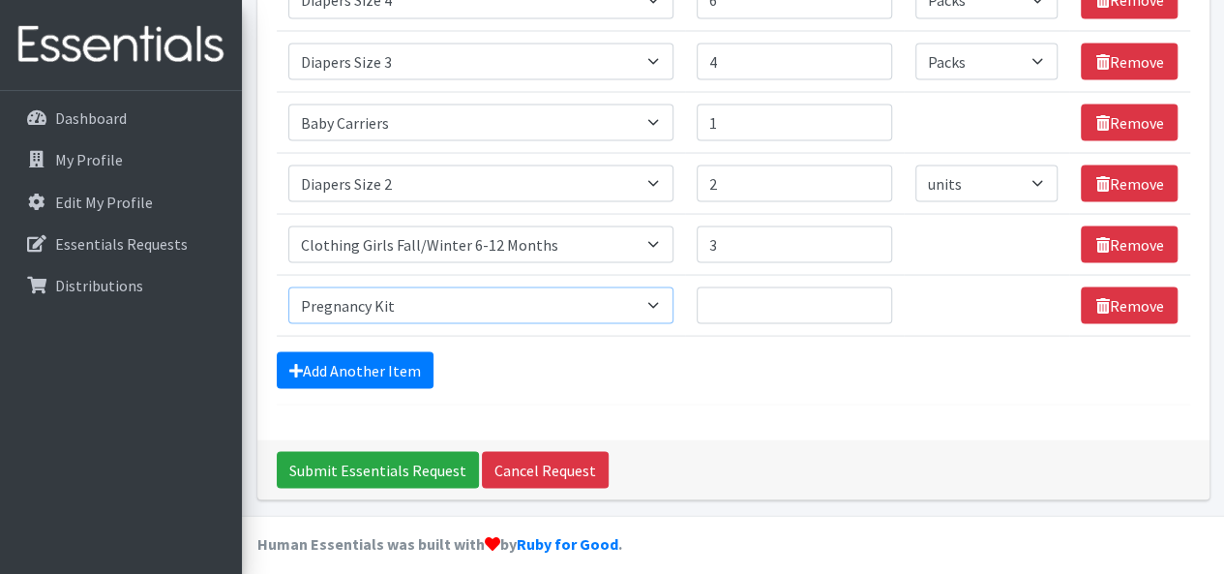
click at [288, 286] on select "Select an item # of Children this order will serve # of Individuals Living in H…" at bounding box center [481, 304] width 386 height 37
click at [872, 286] on input "Quantity" at bounding box center [794, 304] width 195 height 37
click at [871, 286] on input "1" at bounding box center [794, 304] width 195 height 37
click at [871, 286] on input "2" at bounding box center [794, 304] width 195 height 37
click at [871, 286] on input "3" at bounding box center [794, 304] width 195 height 37
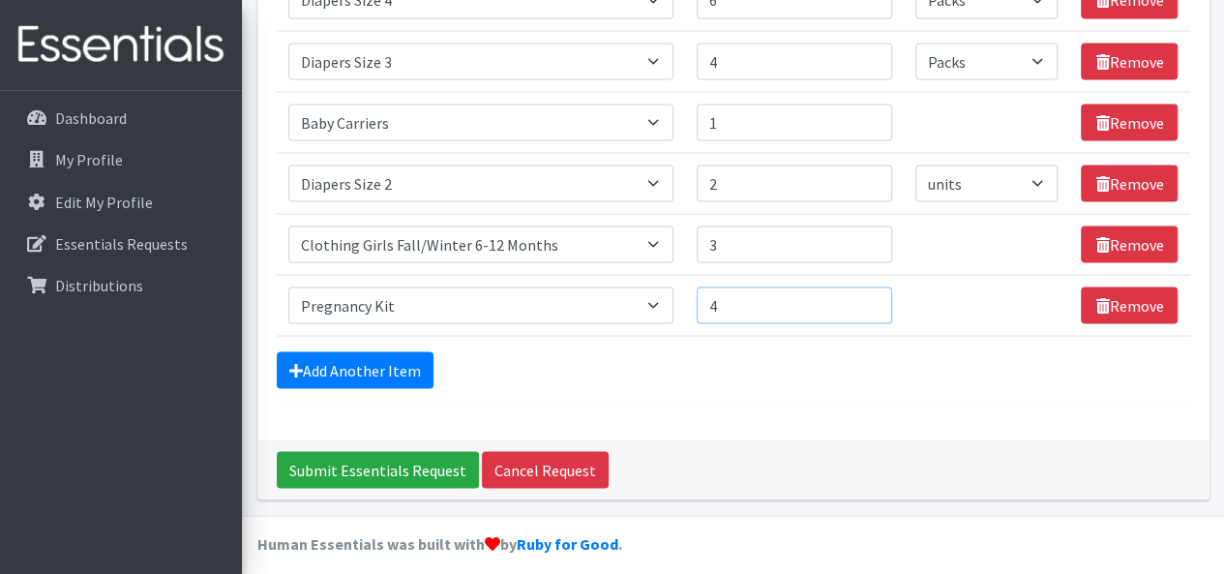
click at [871, 286] on input "4" at bounding box center [794, 304] width 195 height 37
click at [871, 297] on input "3" at bounding box center [794, 304] width 195 height 37
type input "2"
click at [871, 297] on input "2" at bounding box center [794, 304] width 195 height 37
click at [372, 358] on link "Add Another Item" at bounding box center [355, 369] width 157 height 37
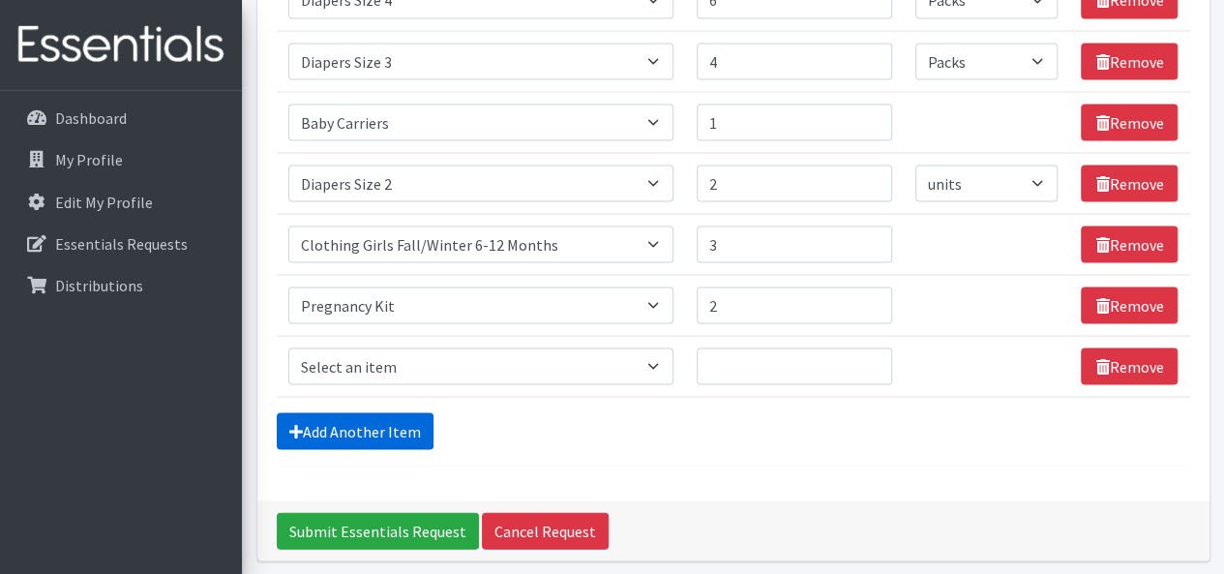
scroll to position [1855, 0]
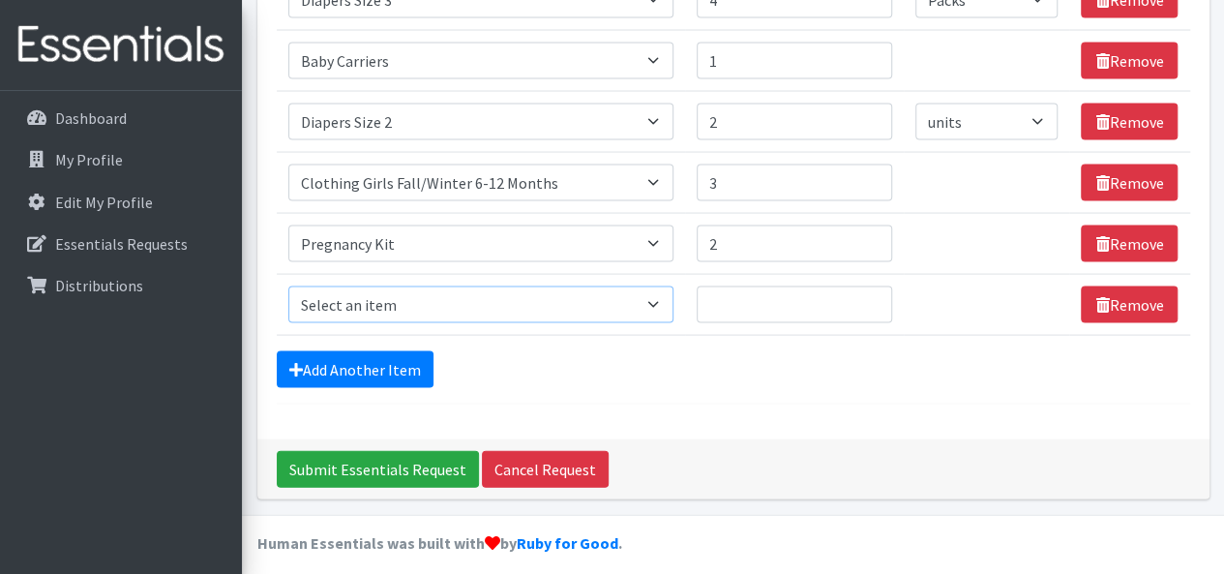
click at [436, 293] on select "Select an item # of Children this order will serve # of Individuals Living in H…" at bounding box center [481, 304] width 386 height 37
select select "5758"
click at [288, 286] on select "Select an item # of Children this order will serve # of Individuals Living in H…" at bounding box center [481, 304] width 386 height 37
click at [871, 289] on input "3" at bounding box center [794, 304] width 195 height 37
type input "4"
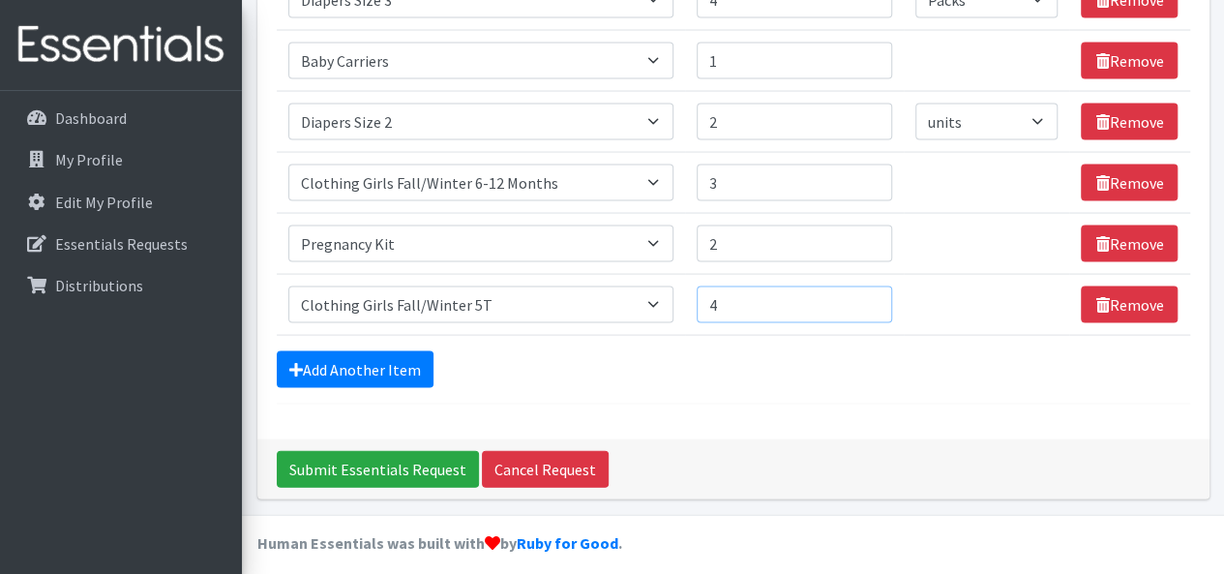
click at [871, 289] on input "4" at bounding box center [794, 304] width 195 height 37
click at [395, 359] on link "Add Another Item" at bounding box center [355, 369] width 157 height 37
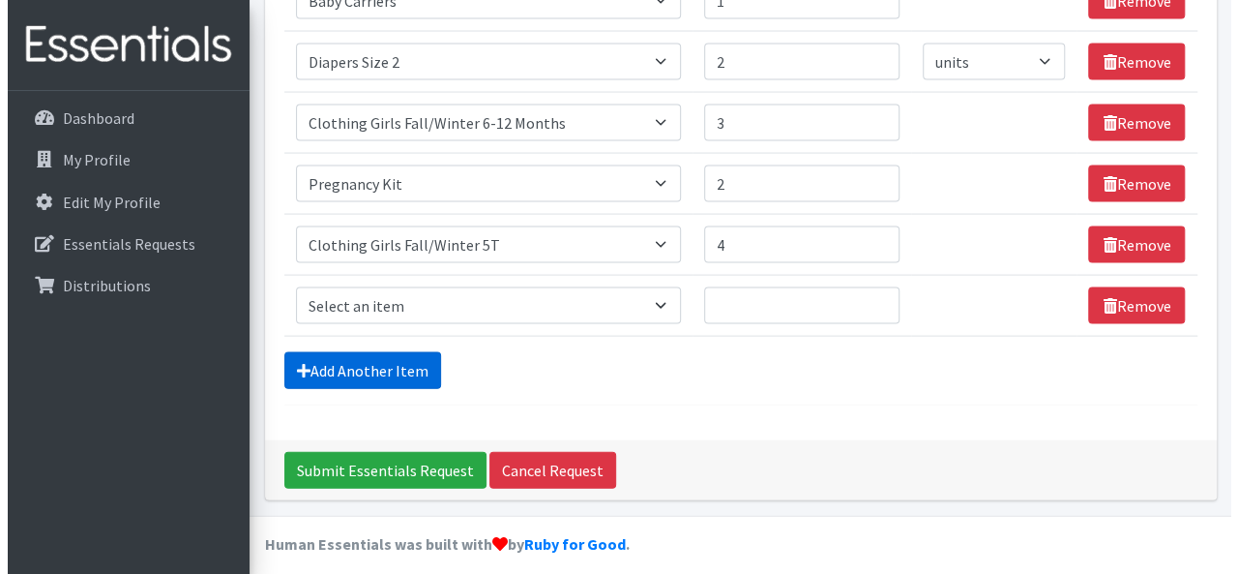
scroll to position [1916, 0]
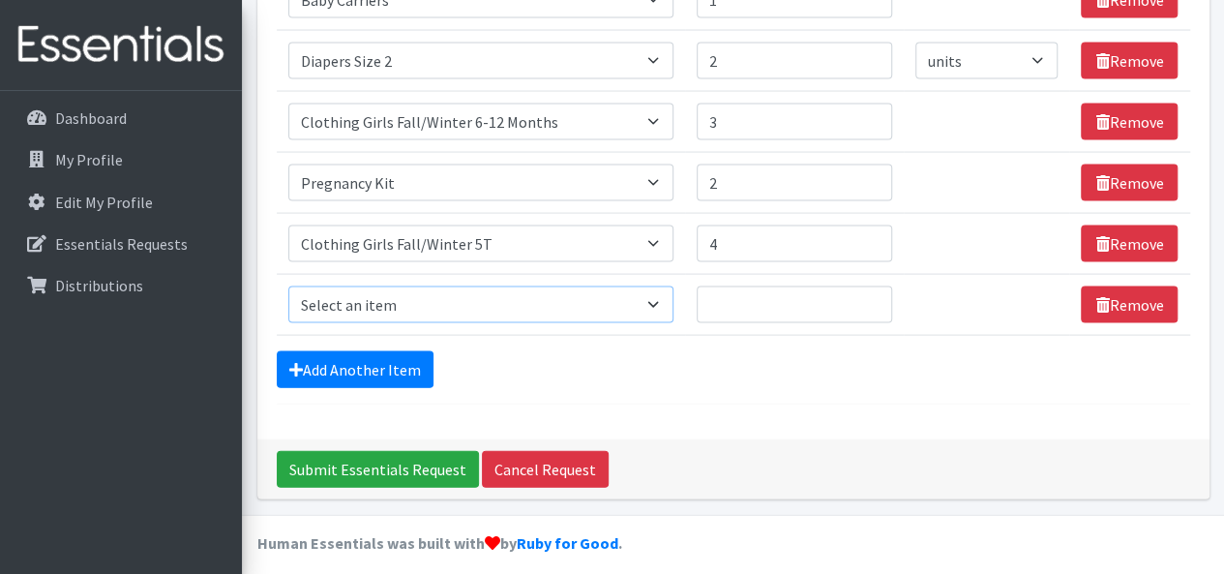
click at [412, 286] on select "Select an item # of Children this order will serve # of Individuals Living in H…" at bounding box center [481, 304] width 386 height 37
select select "14369"
click at [288, 286] on select "Select an item # of Children this order will serve # of Individuals Living in H…" at bounding box center [481, 304] width 386 height 37
click at [873, 290] on input "1" at bounding box center [794, 304] width 195 height 37
type input "2"
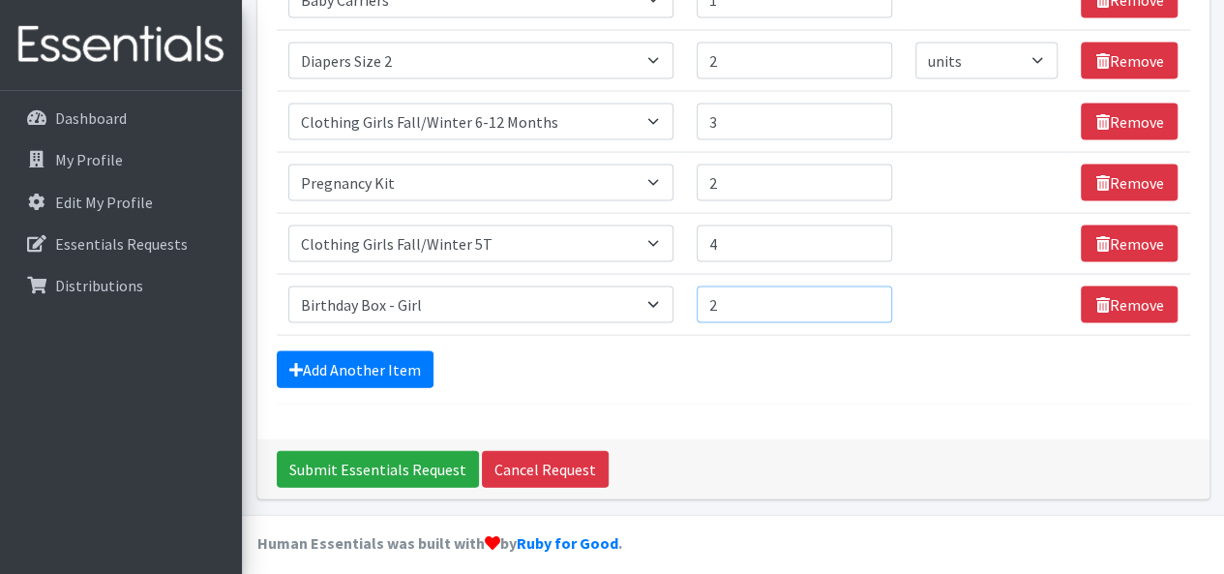
click at [873, 290] on input "2" at bounding box center [794, 304] width 195 height 37
click at [416, 459] on input "Submit Essentials Request" at bounding box center [378, 469] width 202 height 37
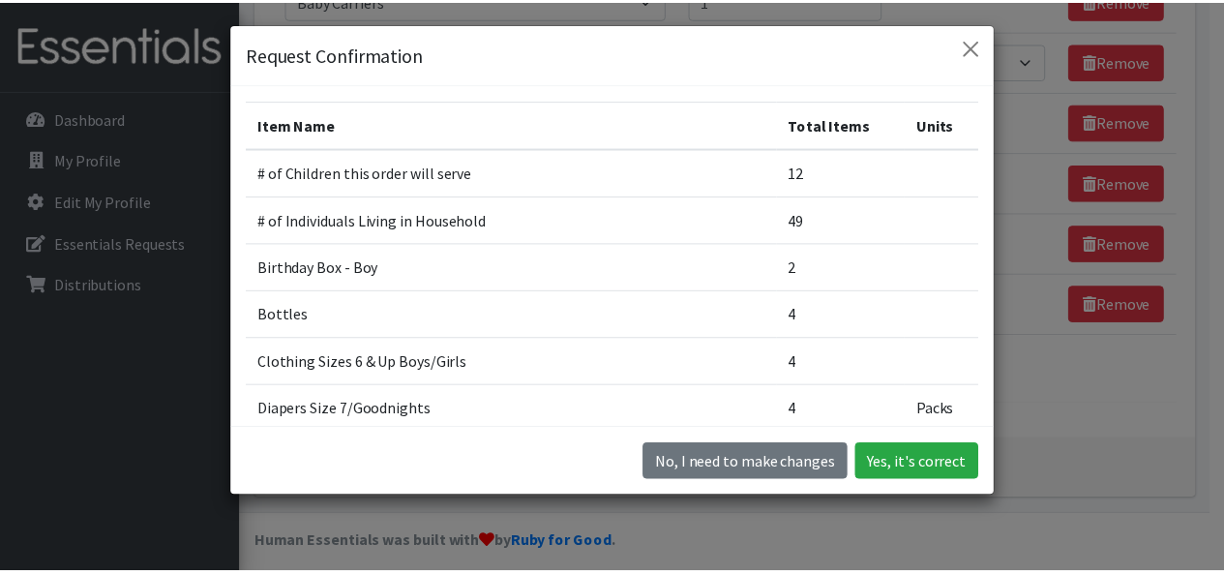
scroll to position [0, 0]
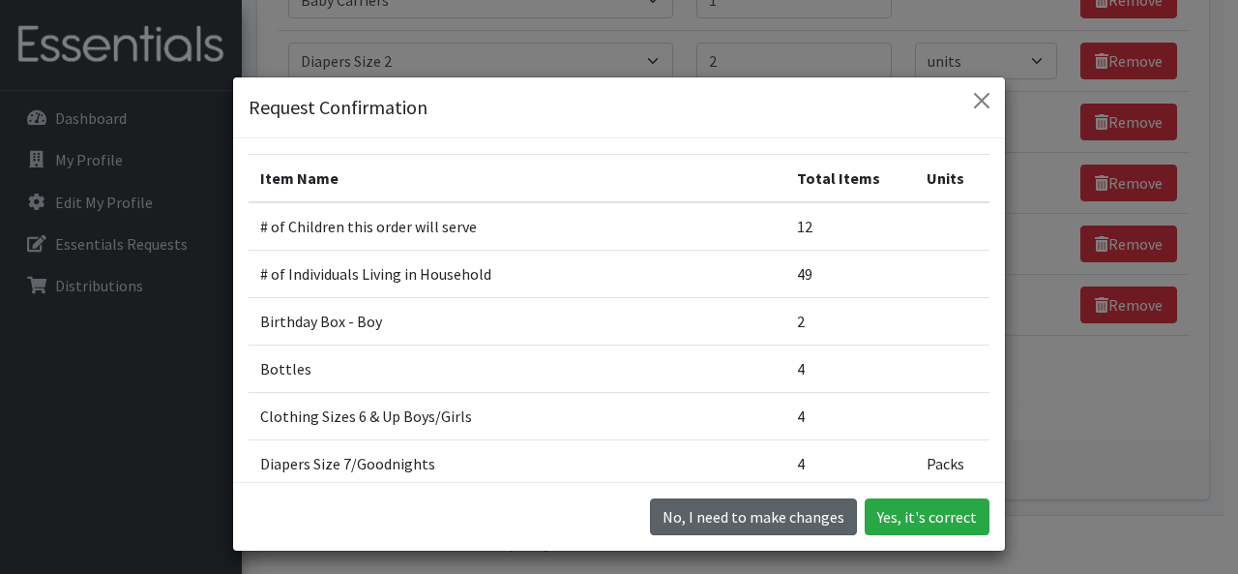
click at [820, 514] on button "No, I need to make changes" at bounding box center [753, 516] width 207 height 37
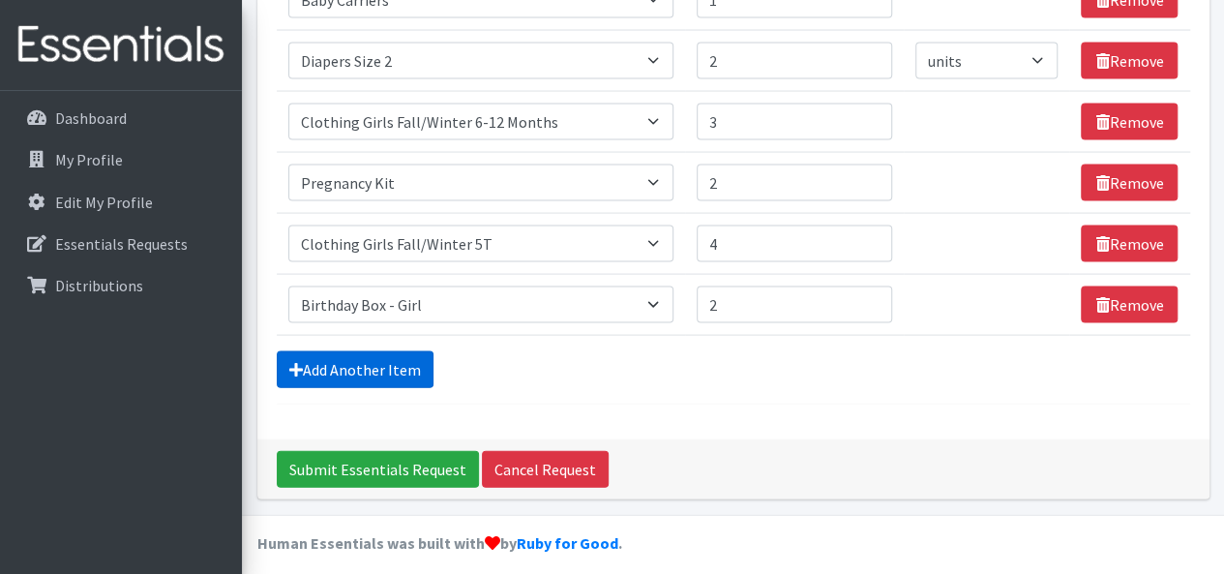
click at [397, 351] on link "Add Another Item" at bounding box center [355, 369] width 157 height 37
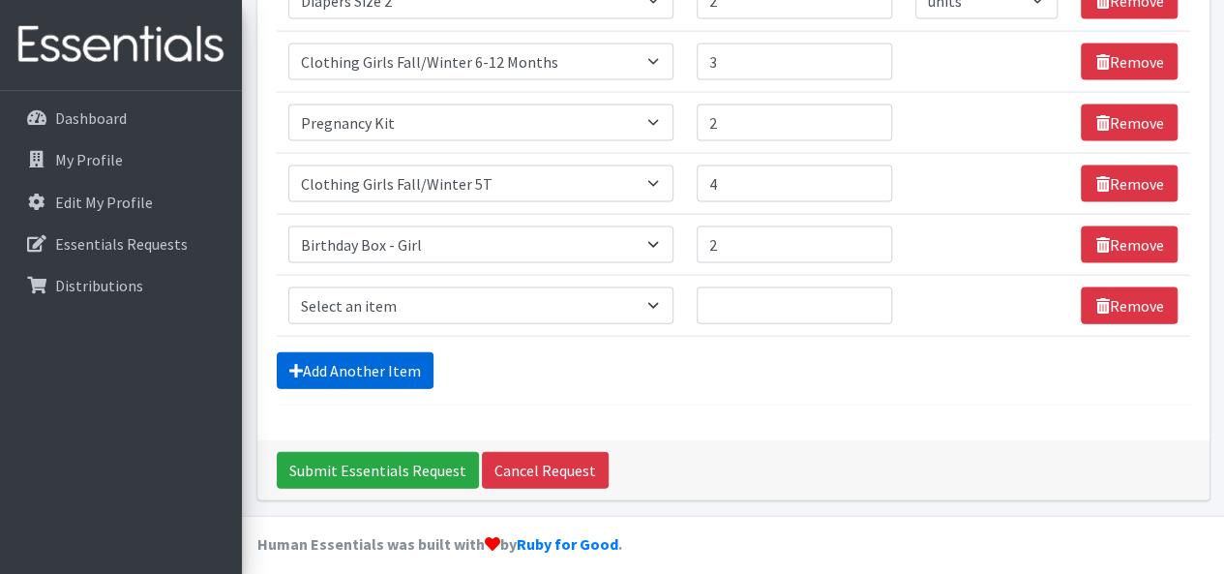
scroll to position [1976, 0]
click at [402, 290] on select "Select an item # of Children this order will serve # of Individuals Living in H…" at bounding box center [481, 305] width 386 height 37
select select "1978"
click at [288, 287] on select "Select an item # of Children this order will serve # of Individuals Living in H…" at bounding box center [481, 305] width 386 height 37
type input "1"
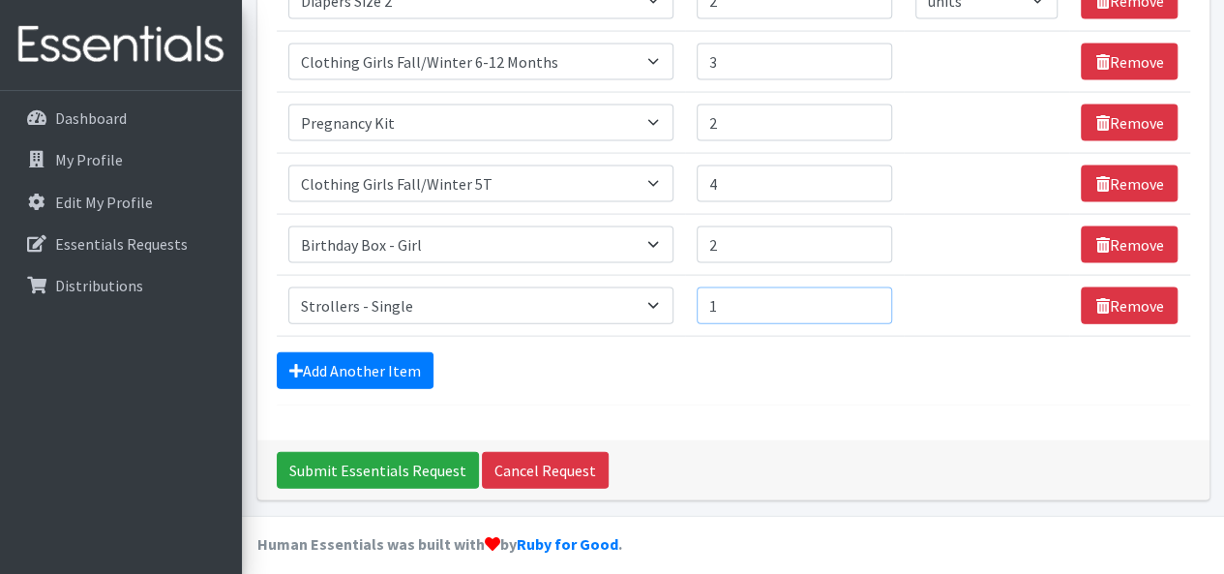
click at [871, 287] on input "1" at bounding box center [794, 305] width 195 height 37
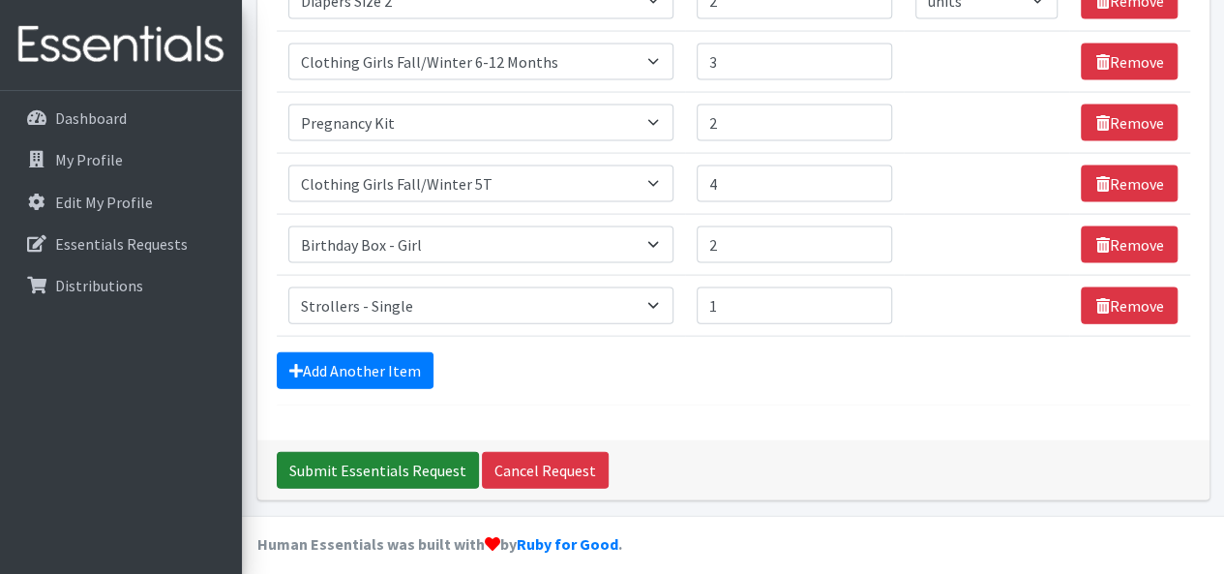
click at [374, 457] on input "Submit Essentials Request" at bounding box center [378, 470] width 202 height 37
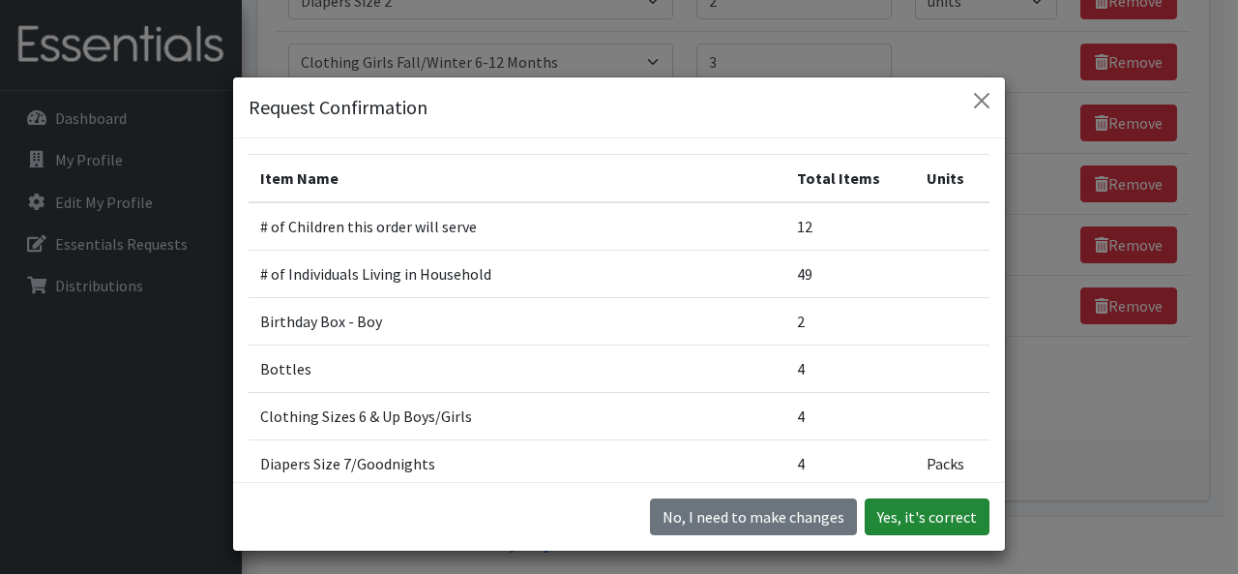
click at [929, 518] on button "Yes, it's correct" at bounding box center [927, 516] width 125 height 37
